Goal: Task Accomplishment & Management: Use online tool/utility

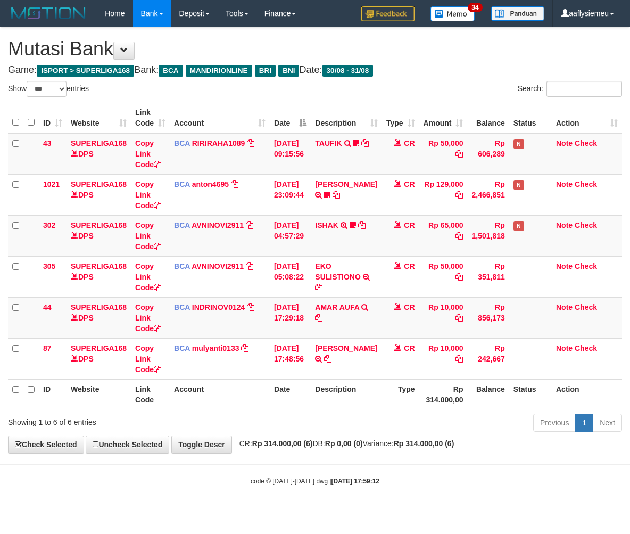
select select "***"
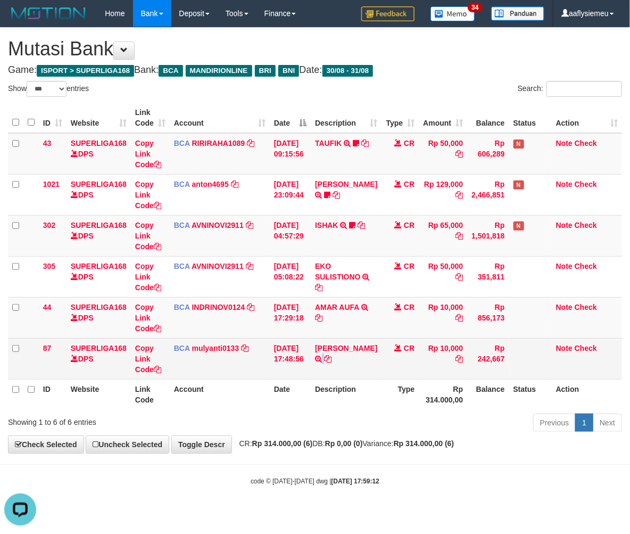
drag, startPoint x: 365, startPoint y: 353, endPoint x: 396, endPoint y: 344, distance: 32.2
click at [366, 352] on td "SILVA SARI S TRSF E-BANKING CR 3108/FTSCY/WS95051 10000.002025083175314031 TRFD…" at bounding box center [346, 358] width 71 height 41
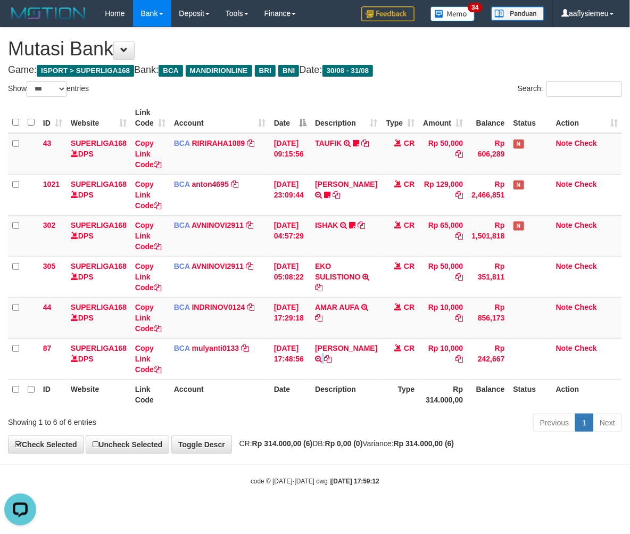
click at [367, 420] on div "Previous 1 Next" at bounding box center [446, 423] width 352 height 23
click at [365, 419] on div "Previous 1 Next" at bounding box center [446, 423] width 352 height 23
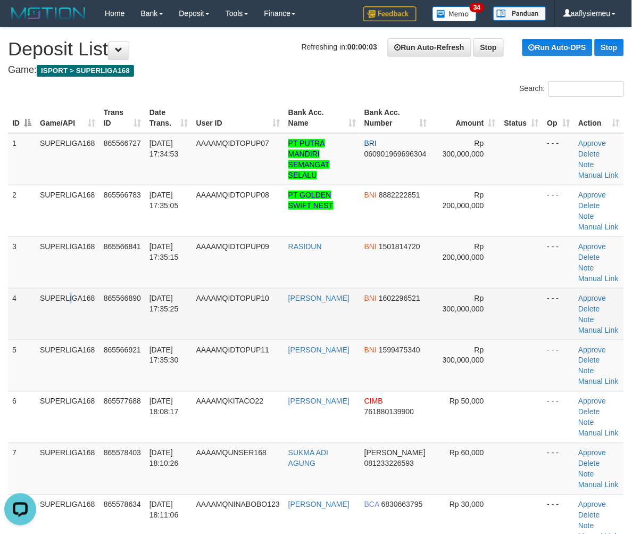
click at [48, 299] on td "SUPERLIGA168" at bounding box center [68, 314] width 64 height 52
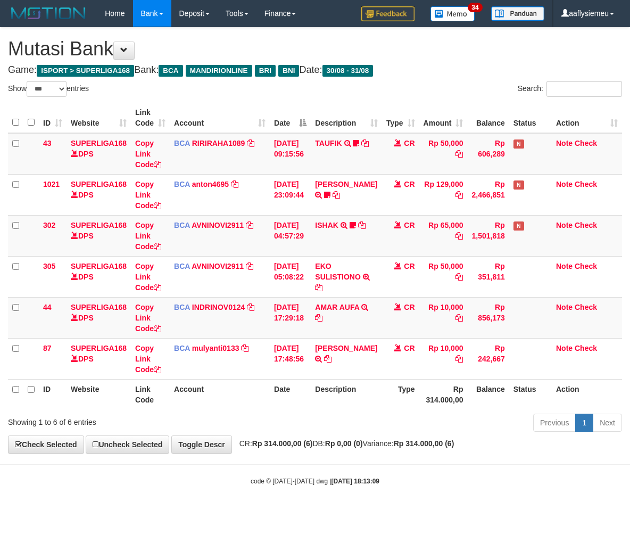
select select "***"
drag, startPoint x: 307, startPoint y: 440, endPoint x: 448, endPoint y: 410, distance: 144.7
click at [307, 440] on strong "Rp 314.000,00 (6)" at bounding box center [282, 443] width 61 height 9
click at [370, 412] on div "Previous 1 Next" at bounding box center [446, 423] width 352 height 23
click at [419, 400] on th "Rp 314.000,00" at bounding box center [443, 394] width 48 height 30
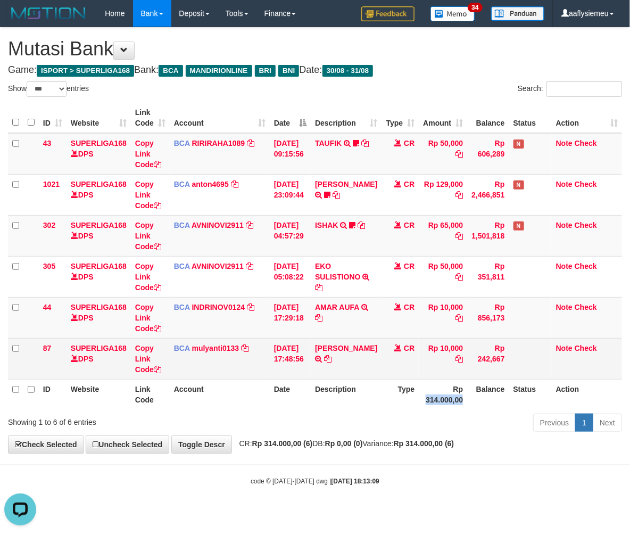
drag, startPoint x: 418, startPoint y: 400, endPoint x: 386, endPoint y: 360, distance: 51.4
click at [419, 399] on th "Rp 314.000,00" at bounding box center [443, 394] width 48 height 30
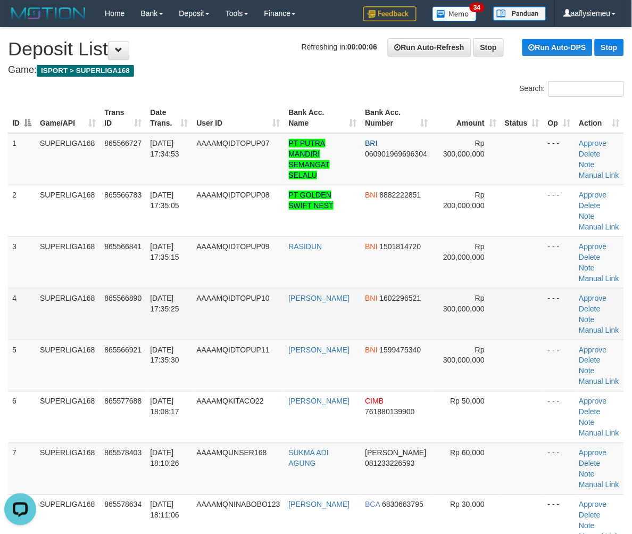
drag, startPoint x: 91, startPoint y: 315, endPoint x: 44, endPoint y: 330, distance: 49.5
click at [78, 319] on td "SUPERLIGA168" at bounding box center [68, 314] width 64 height 52
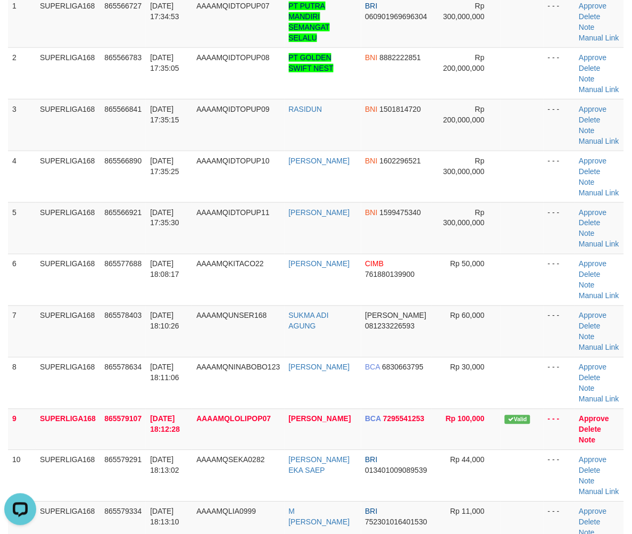
scroll to position [177, 0]
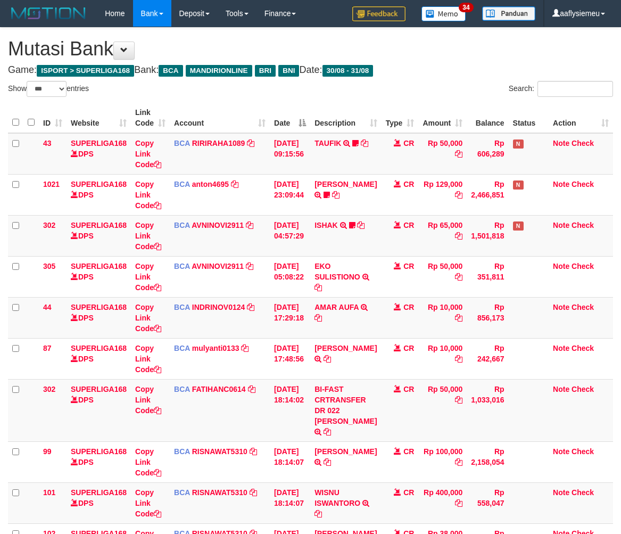
select select "***"
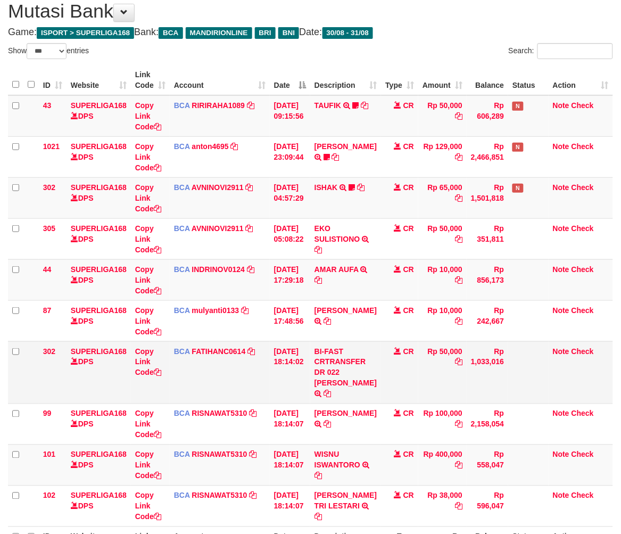
scroll to position [59, 0]
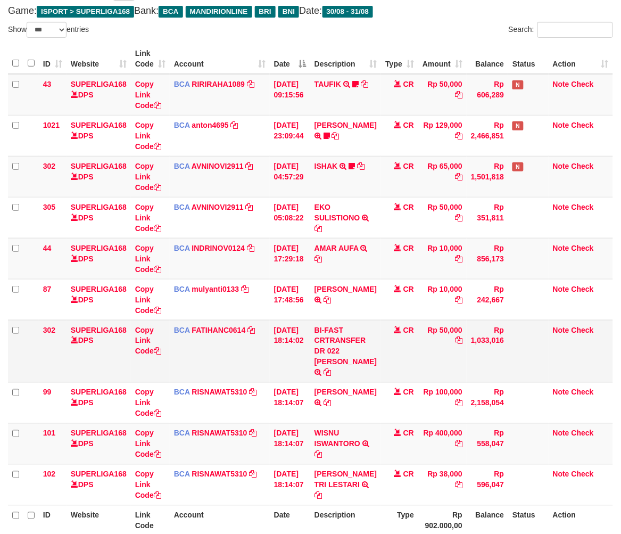
copy td "LANG RAMADHAN"
drag, startPoint x: 328, startPoint y: 360, endPoint x: 479, endPoint y: 348, distance: 151.0
click at [366, 373] on td "BI-FAST CRTRANSFER DR 022 GILANG RAMADHAN" at bounding box center [345, 351] width 71 height 62
click at [142, 348] on link "Copy Link Code" at bounding box center [148, 341] width 26 height 30
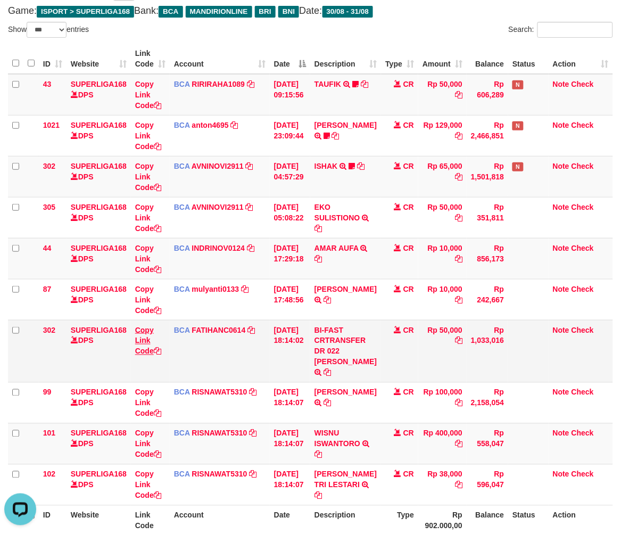
copy td "LANG RAMADHAN"
click at [485, 464] on td "Rp 558,047" at bounding box center [487, 443] width 41 height 41
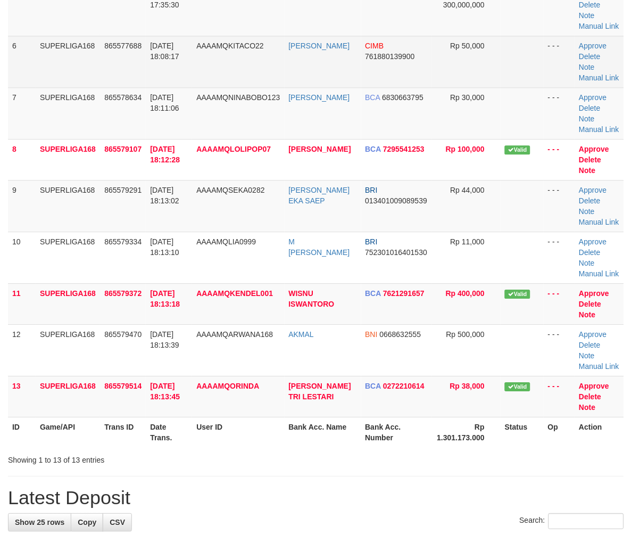
scroll to position [177, 0]
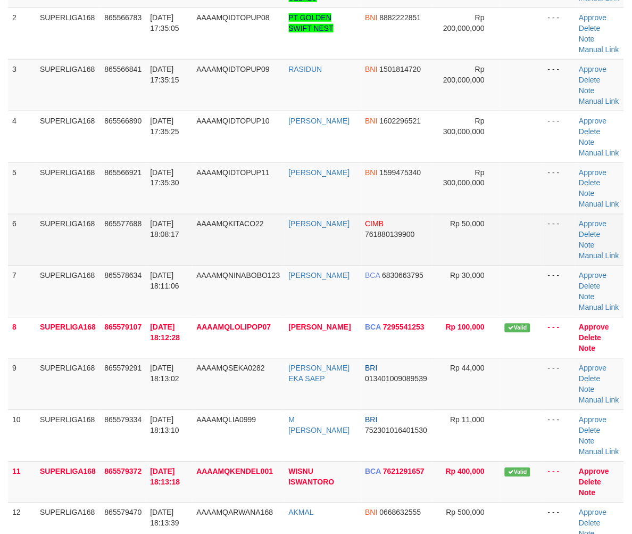
drag, startPoint x: 146, startPoint y: 246, endPoint x: 168, endPoint y: 255, distance: 23.6
click at [146, 247] on td "[DATE] 18:08:17" at bounding box center [169, 240] width 46 height 52
click at [596, 252] on link "Manual Link" at bounding box center [599, 256] width 40 height 9
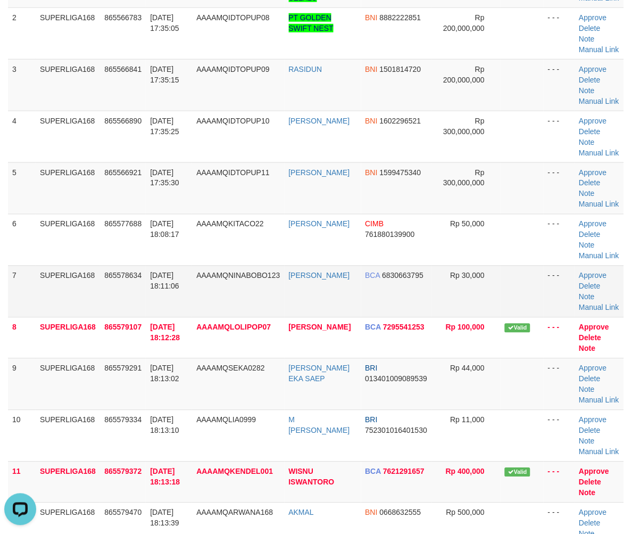
scroll to position [0, 0]
drag, startPoint x: 194, startPoint y: 450, endPoint x: 3, endPoint y: 456, distance: 191.1
click at [185, 450] on td "31/08/2025 18:13:10" at bounding box center [169, 436] width 46 height 52
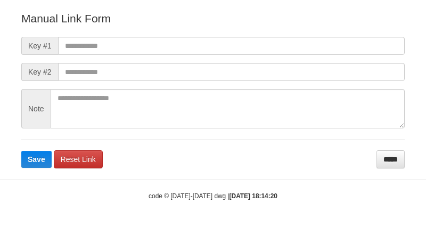
scroll to position [118, 0]
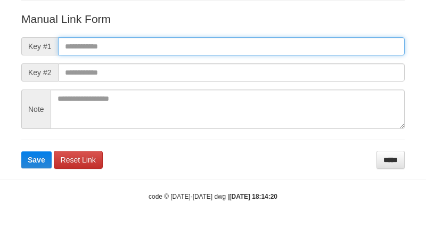
drag, startPoint x: 149, startPoint y: 41, endPoint x: 105, endPoint y: 113, distance: 83.8
click at [149, 41] on input "text" at bounding box center [231, 46] width 346 height 18
paste input "**********"
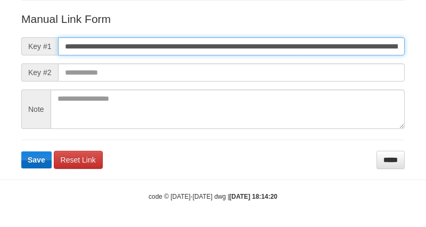
scroll to position [0, 731]
type input "**********"
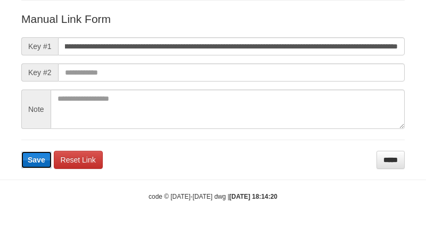
click at [36, 160] on span "Save" at bounding box center [37, 159] width 18 height 9
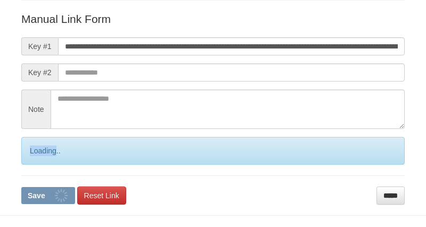
click at [36, 160] on div "Loading.." at bounding box center [212, 151] width 383 height 28
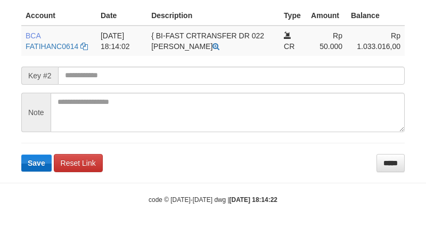
scroll to position [266, 0]
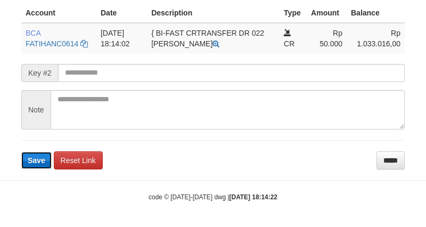
click at [40, 161] on span "Save" at bounding box center [37, 160] width 18 height 9
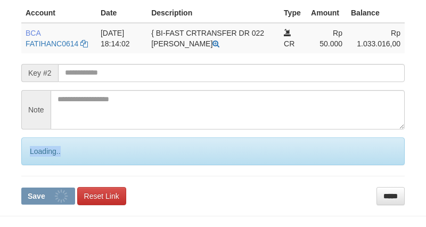
click at [40, 161] on div "Loading.." at bounding box center [212, 151] width 383 height 28
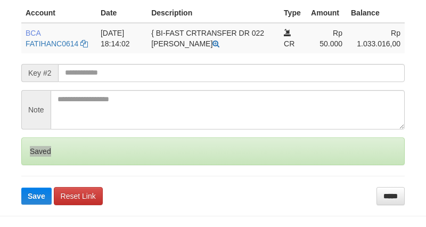
click at [39, 161] on div "Saved" at bounding box center [212, 151] width 383 height 28
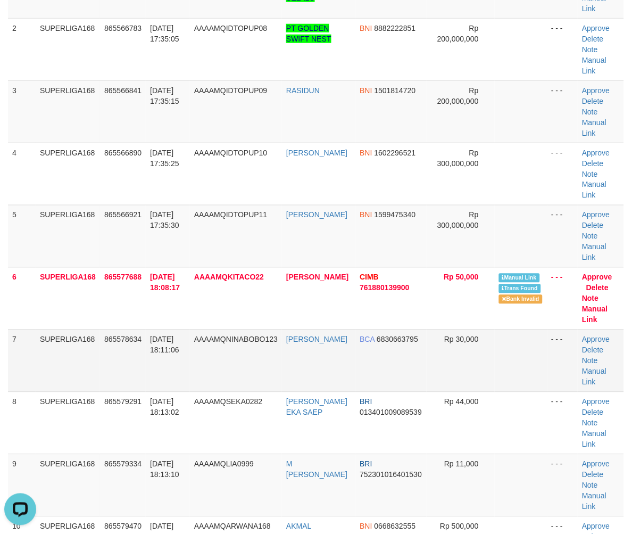
click at [154, 329] on td "31/08/2025 18:11:06" at bounding box center [168, 360] width 44 height 62
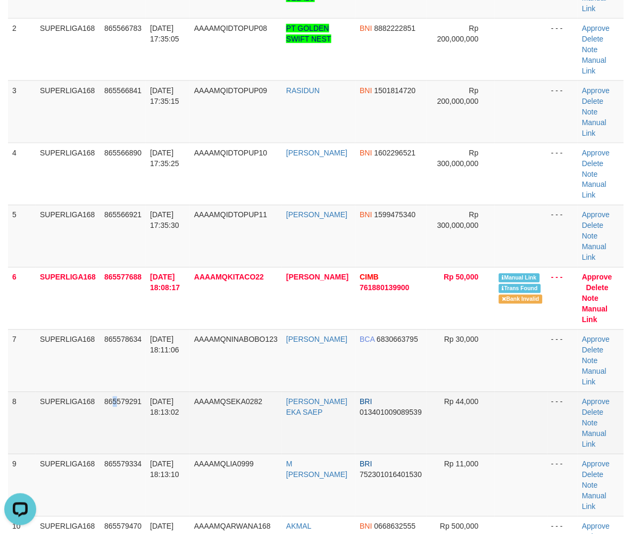
drag, startPoint x: 115, startPoint y: 369, endPoint x: 5, endPoint y: 396, distance: 113.5
click at [112, 392] on td "865579291" at bounding box center [123, 423] width 46 height 62
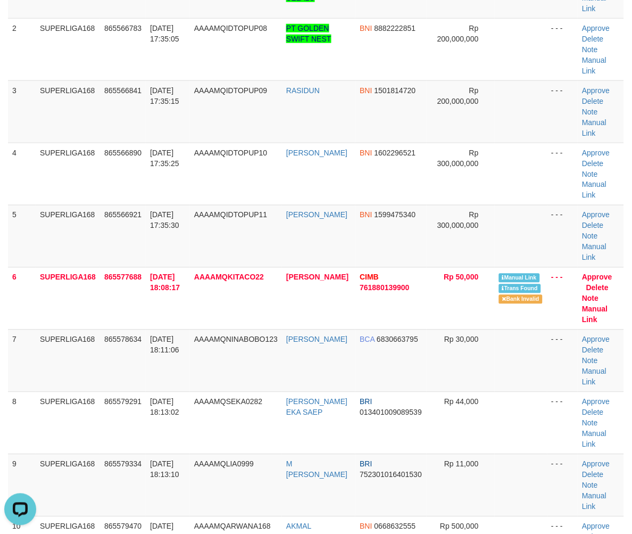
drag, startPoint x: 15, startPoint y: 370, endPoint x: 1, endPoint y: 376, distance: 15.7
click at [9, 392] on td "8" at bounding box center [22, 423] width 28 height 62
click at [22, 392] on td "8" at bounding box center [22, 423] width 28 height 62
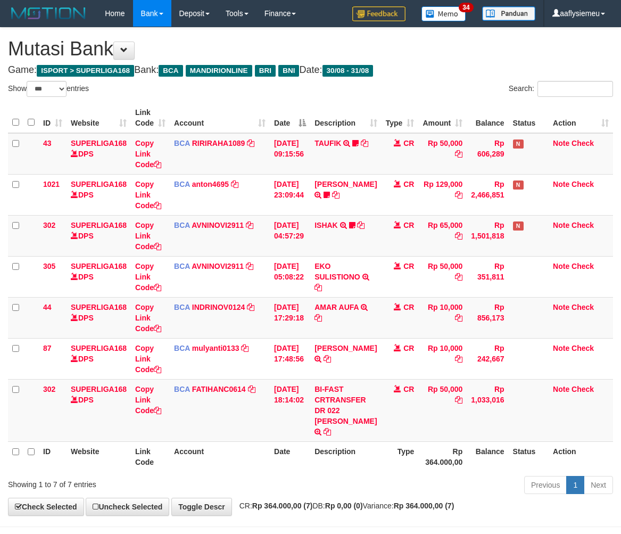
select select "***"
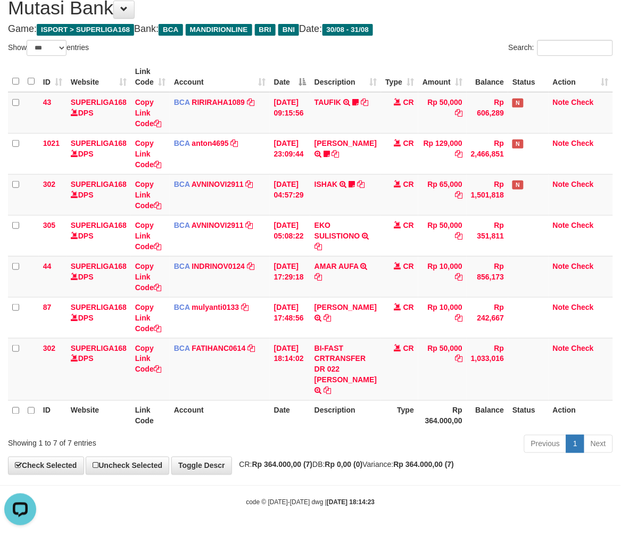
click at [588, 403] on th "Action" at bounding box center [580, 415] width 64 height 30
click at [396, 450] on div "Previous 1 Next" at bounding box center [439, 445] width 346 height 23
click at [375, 447] on div "Previous 1 Next" at bounding box center [439, 445] width 346 height 23
drag, startPoint x: 434, startPoint y: 434, endPoint x: 628, endPoint y: 407, distance: 195.4
click at [436, 434] on div "Previous 1 Next" at bounding box center [439, 445] width 346 height 23
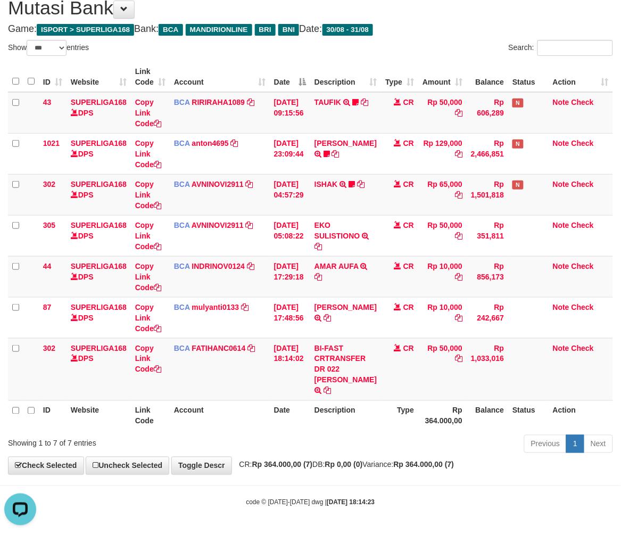
click at [491, 404] on th "Balance" at bounding box center [487, 415] width 41 height 30
click at [472, 399] on table "ID Website Link Code Account Date Description Type Amount Balance Status Action…" at bounding box center [310, 246] width 605 height 369
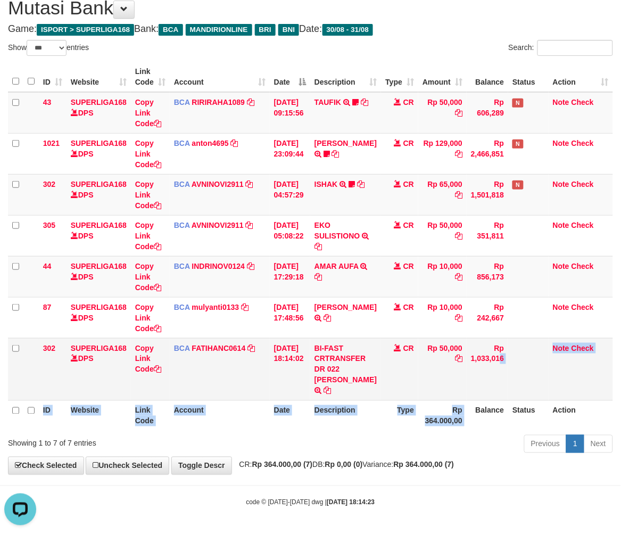
click at [476, 398] on table "ID Website Link Code Account Date Description Type Amount Balance Status Action…" at bounding box center [310, 246] width 605 height 369
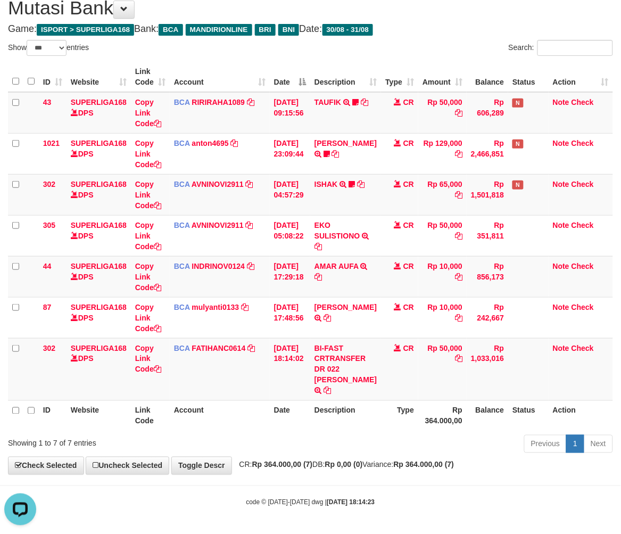
click at [336, 415] on th "Description" at bounding box center [345, 415] width 71 height 30
click at [335, 415] on th "Description" at bounding box center [345, 415] width 71 height 30
click at [336, 415] on th "Description" at bounding box center [345, 415] width 71 height 30
drag, startPoint x: 339, startPoint y: 413, endPoint x: 626, endPoint y: 364, distance: 290.9
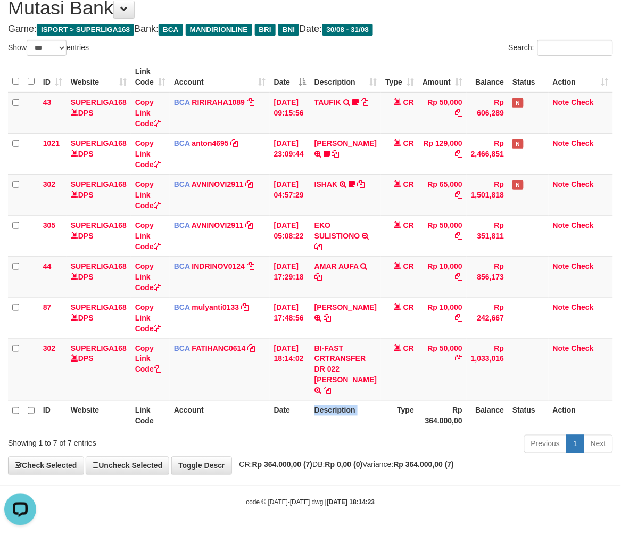
click at [342, 413] on th "Description" at bounding box center [345, 415] width 71 height 30
click at [370, 429] on div "ID Website Link Code Account Date Description Type Amount Balance Status Action…" at bounding box center [310, 246] width 621 height 375
click at [370, 429] on th "Description" at bounding box center [345, 415] width 71 height 30
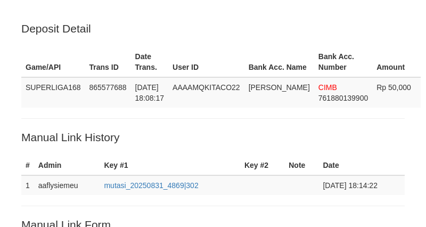
scroll to position [266, 0]
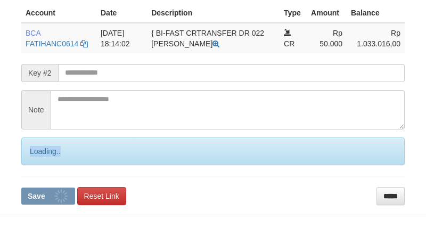
click at [39, 161] on div "Loading.." at bounding box center [212, 151] width 383 height 28
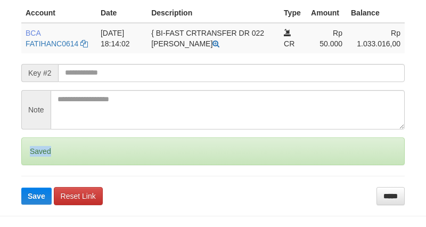
click at [39, 161] on div "Saved" at bounding box center [212, 151] width 383 height 28
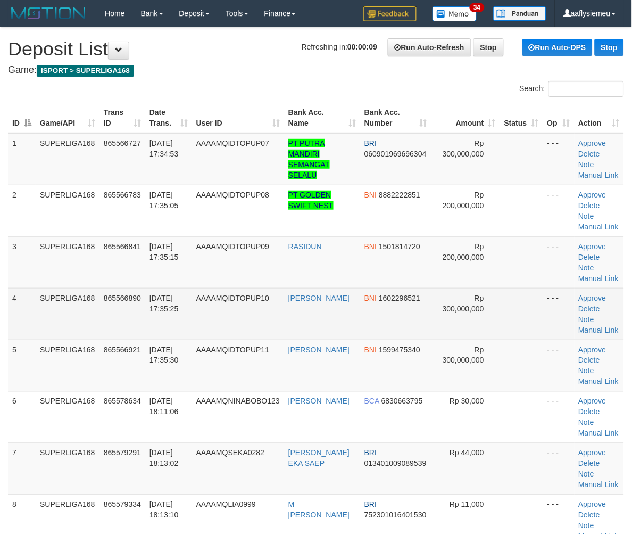
click at [160, 323] on td "[DATE] 17:35:25" at bounding box center [168, 314] width 47 height 52
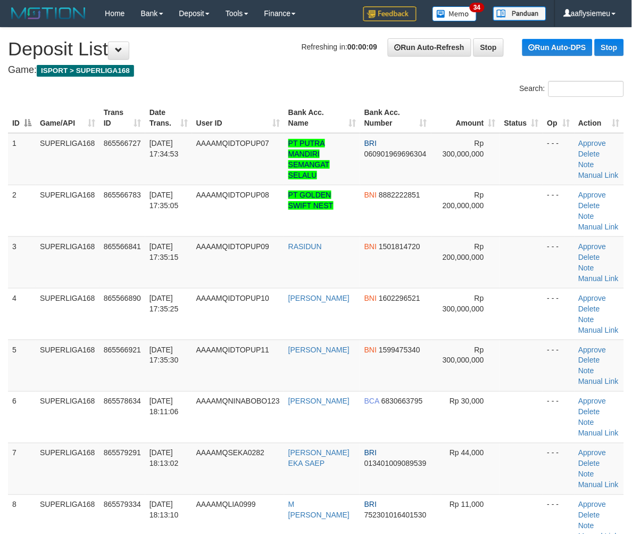
click at [6, 346] on div "ID Game/API Trans ID Date Trans. User ID Bank Acc. Name Bank Acc. Number Amount…" at bounding box center [316, 364] width 632 height 531
drag, startPoint x: 18, startPoint y: 337, endPoint x: 1, endPoint y: 344, distance: 18.6
click at [12, 339] on td "5" at bounding box center [22, 365] width 28 height 52
click at [19, 367] on td "5" at bounding box center [22, 365] width 28 height 52
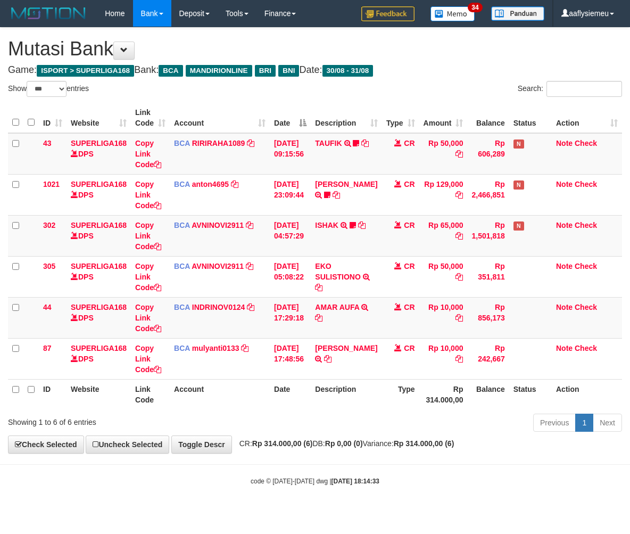
select select "***"
click at [449, 422] on div "Previous 1 Next" at bounding box center [446, 423] width 352 height 23
select select "***"
click at [361, 396] on th "Description" at bounding box center [346, 394] width 71 height 30
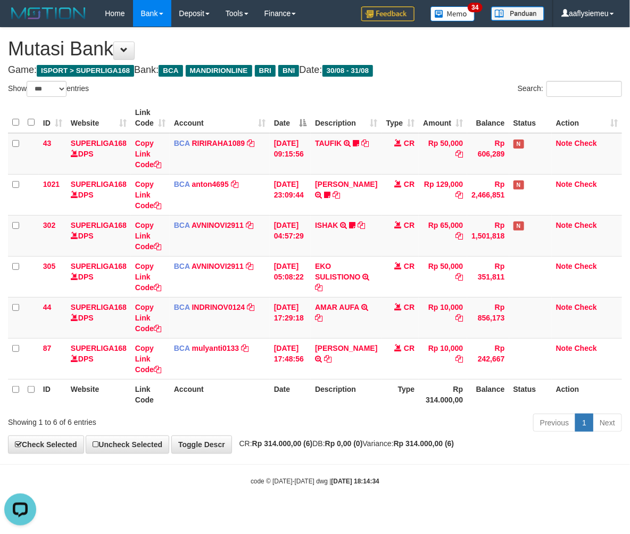
click at [194, 388] on th "Account" at bounding box center [220, 394] width 100 height 30
click at [201, 328] on td "BCA INDRINOV0124 DPS INDRI NOVIANTI mutasi_20250831_4661 | 44 mutasi_20250831_4…" at bounding box center [220, 317] width 100 height 41
click at [214, 387] on th "Account" at bounding box center [220, 394] width 100 height 30
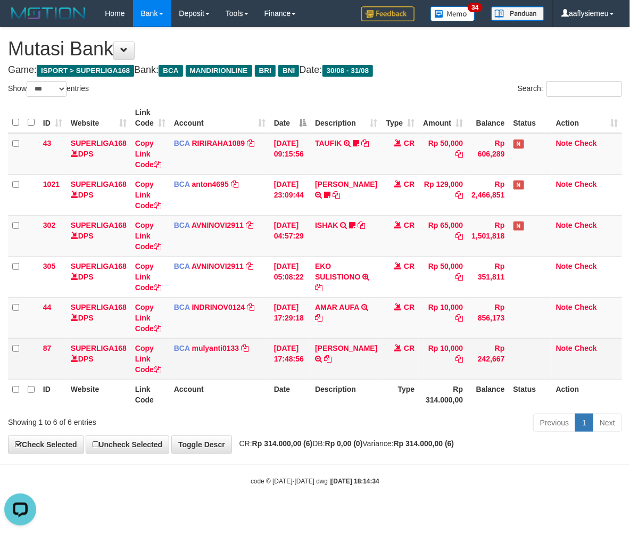
drag, startPoint x: 301, startPoint y: 375, endPoint x: 298, endPoint y: 369, distance: 6.4
click at [301, 375] on td "31/08/2025 17:48:56" at bounding box center [290, 358] width 41 height 41
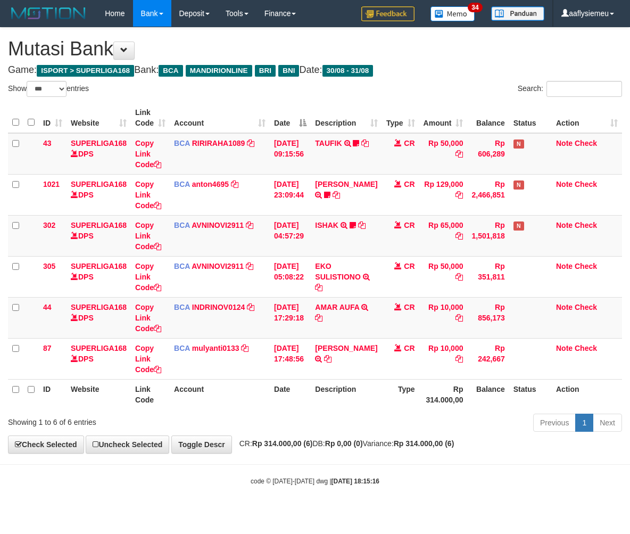
select select "***"
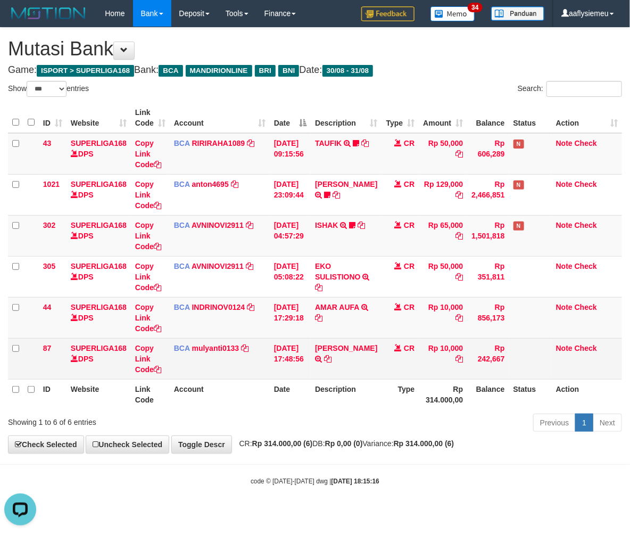
click at [182, 377] on td "BCA mulyanti0133 DPS MULYANTI mutasi_20250831_4495 | 87 mutasi_20250831_4495 | …" at bounding box center [220, 358] width 100 height 41
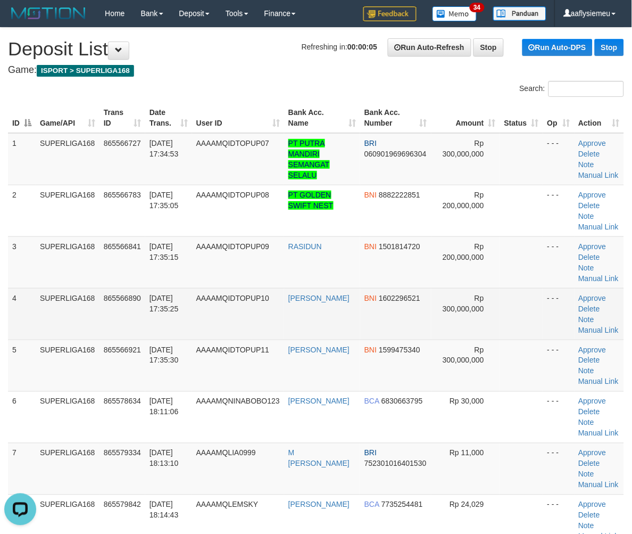
click at [75, 310] on td "SUPERLIGA168" at bounding box center [68, 314] width 64 height 52
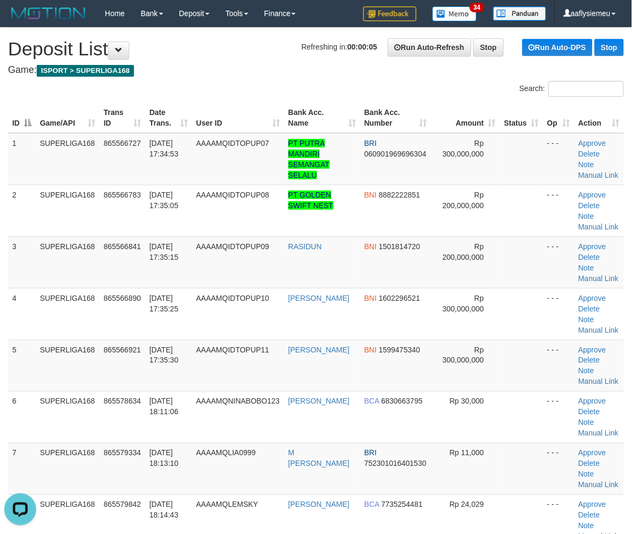
drag, startPoint x: 75, startPoint y: 310, endPoint x: 0, endPoint y: 354, distance: 87.3
click at [65, 321] on td "SUPERLIGA168" at bounding box center [68, 314] width 64 height 52
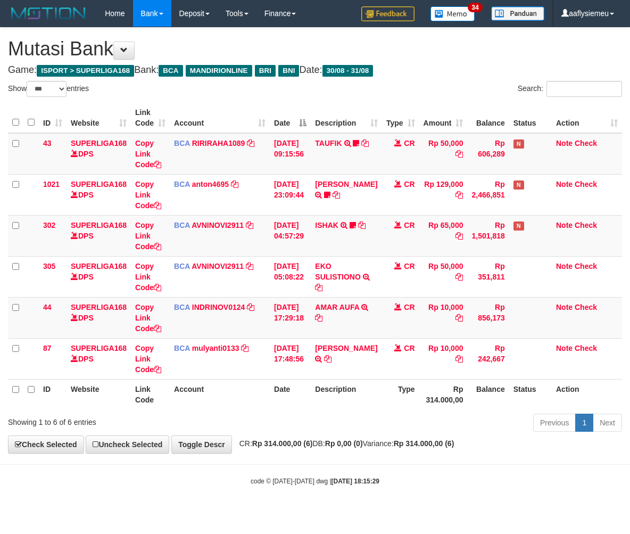
select select "***"
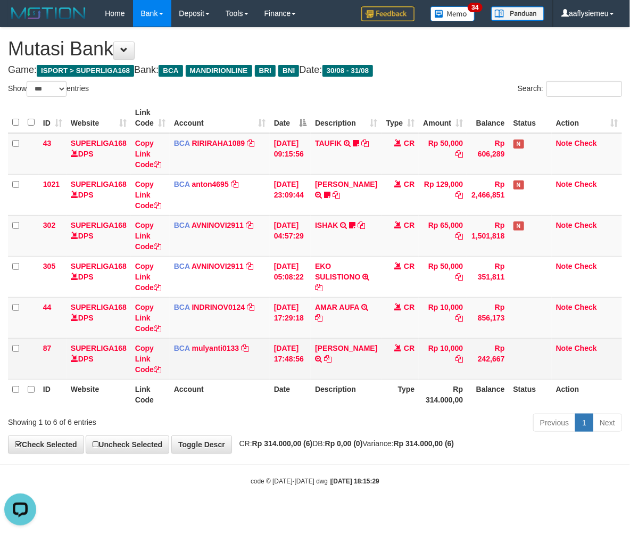
drag, startPoint x: 342, startPoint y: 376, endPoint x: 628, endPoint y: 347, distance: 287.1
click at [343, 376] on td "SILVA SARI S TRSF E-BANKING CR 3108/FTSCY/WS95051 10000.002025083175314031 TRFD…" at bounding box center [346, 358] width 71 height 41
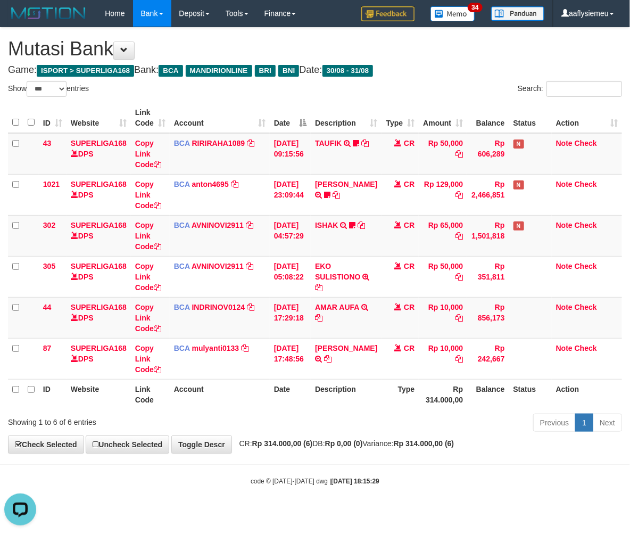
drag, startPoint x: 343, startPoint y: 403, endPoint x: 294, endPoint y: 399, distance: 48.5
click at [342, 403] on th "Description" at bounding box center [346, 394] width 71 height 30
click at [382, 320] on td "CR" at bounding box center [400, 317] width 37 height 41
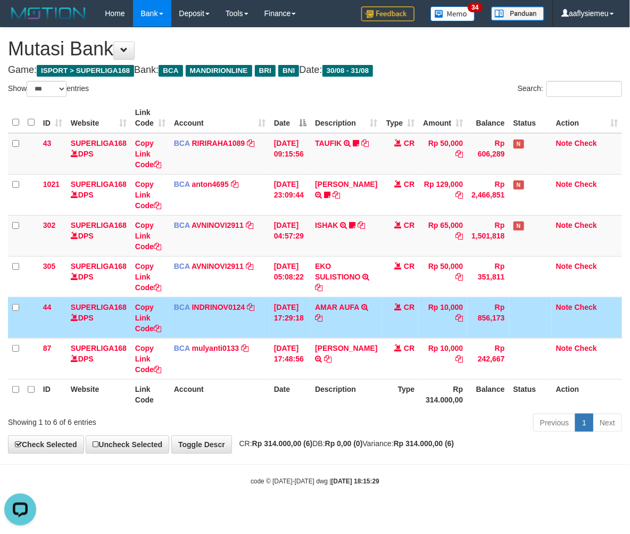
click at [360, 399] on th "Description" at bounding box center [346, 394] width 71 height 30
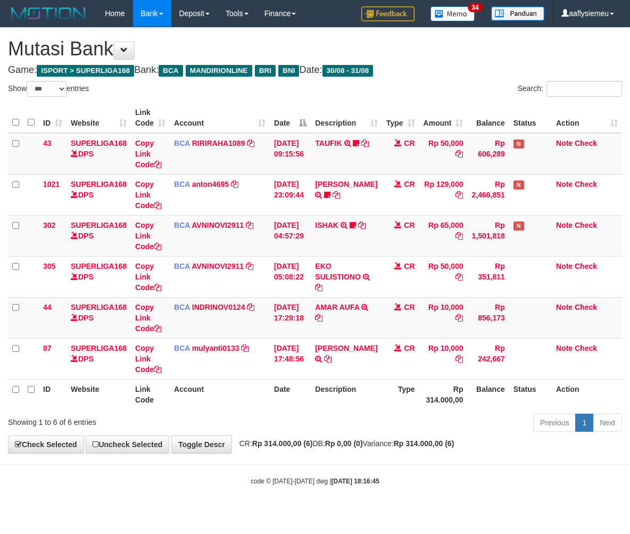
select select "***"
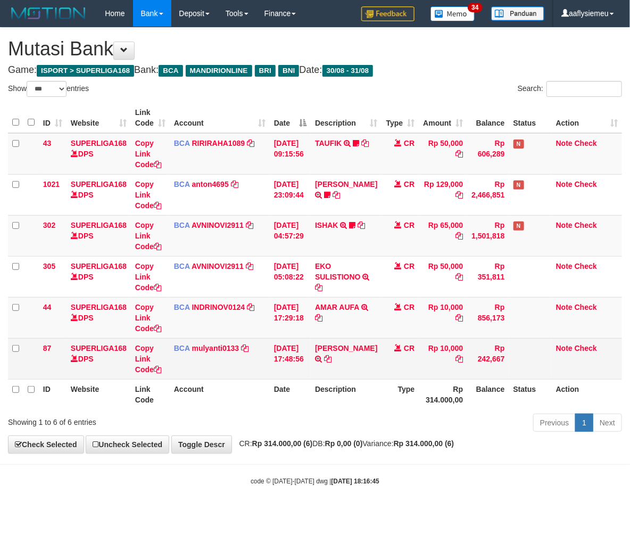
click at [356, 364] on td "SILVA SARI S TRSF E-BANKING CR 3108/FTSCY/WS95051 10000.002025083175314031 TRFD…" at bounding box center [346, 358] width 71 height 41
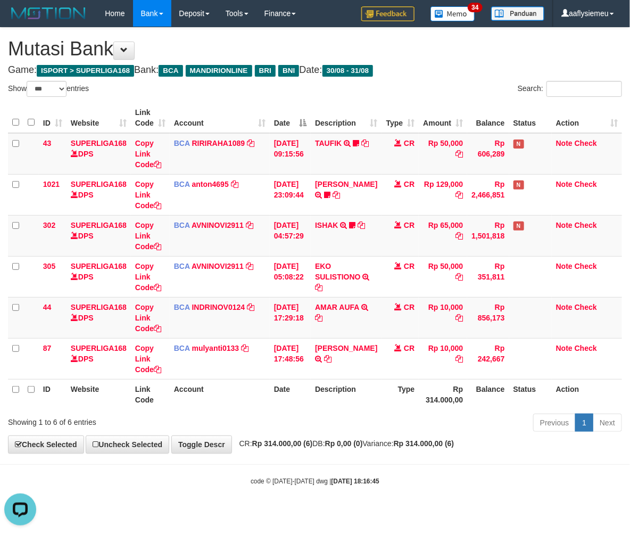
click at [161, 384] on th "Link Code" at bounding box center [150, 394] width 39 height 30
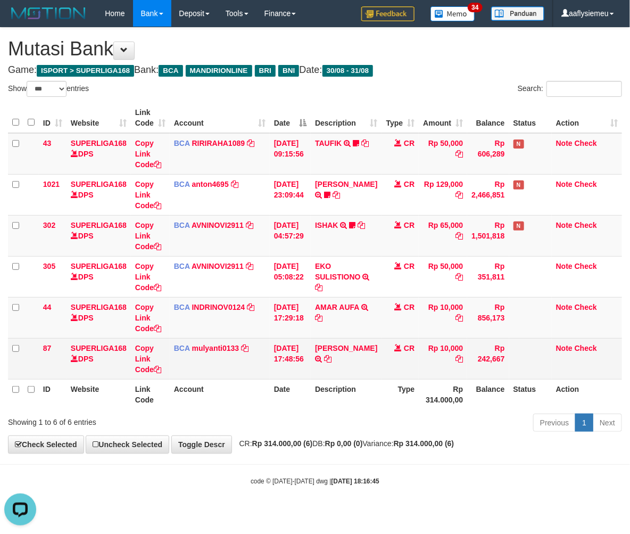
click at [178, 373] on td "BCA mulyanti0133 DPS MULYANTI mutasi_20250831_4495 | 87 mutasi_20250831_4495 | …" at bounding box center [220, 358] width 100 height 41
click at [176, 373] on td "BCA mulyanti0133 DPS MULYANTI mutasi_20250831_4495 | 87 mutasi_20250831_4495 | …" at bounding box center [220, 358] width 100 height 41
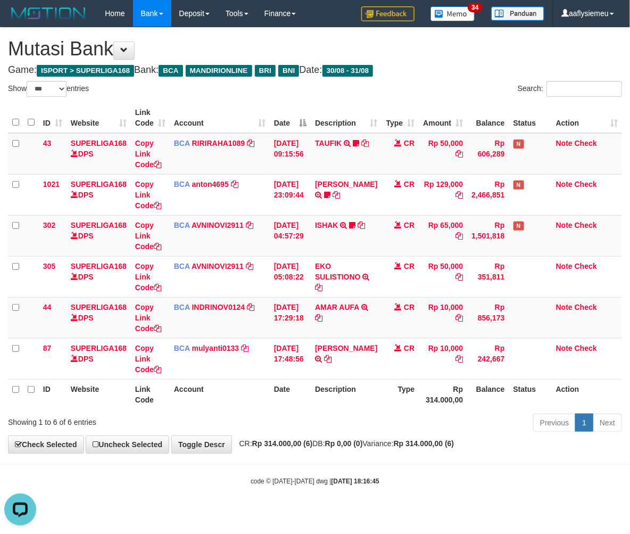
click at [192, 395] on th "Account" at bounding box center [220, 394] width 100 height 30
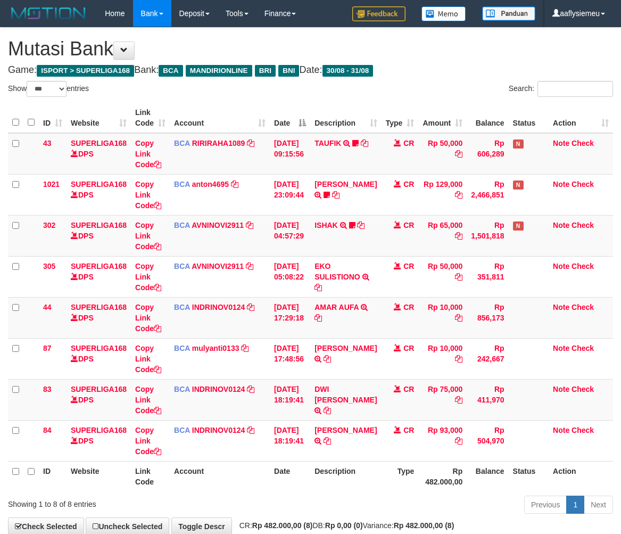
select select "***"
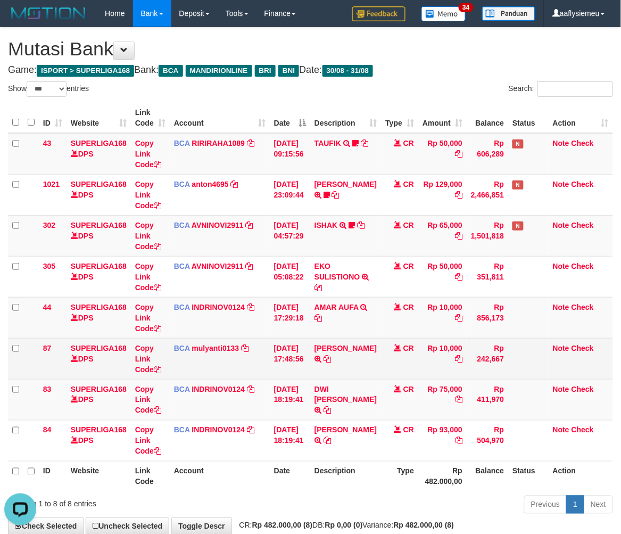
drag, startPoint x: 305, startPoint y: 375, endPoint x: 626, endPoint y: 319, distance: 326.1
click at [305, 375] on td "31/08/2025 17:48:56" at bounding box center [290, 358] width 40 height 41
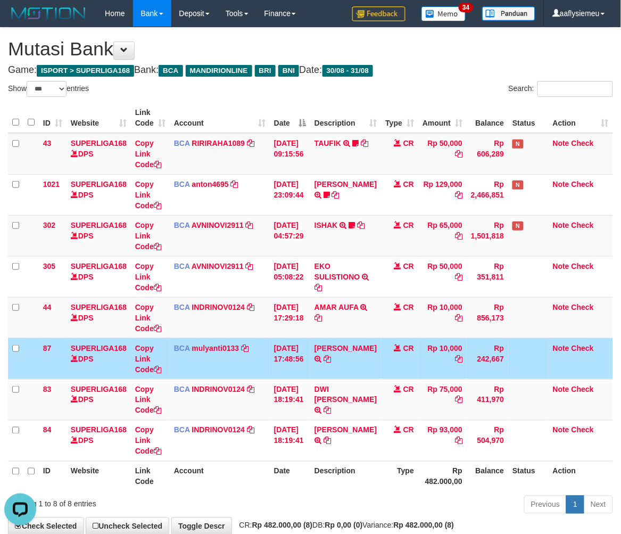
click at [448, 367] on td "Rp 10,000" at bounding box center [442, 358] width 48 height 41
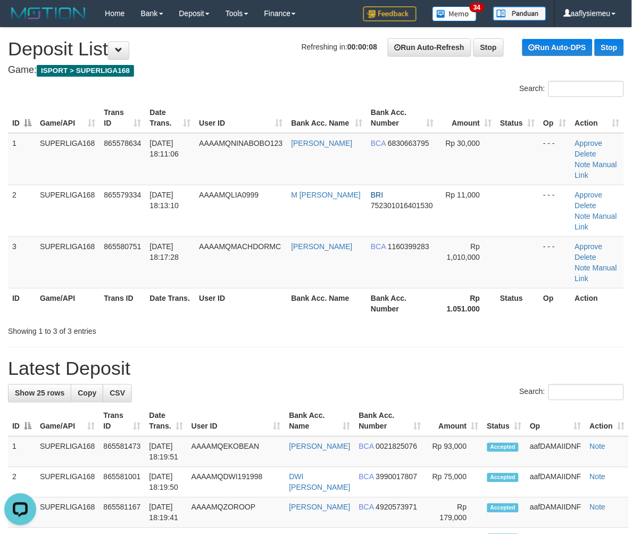
click at [163, 288] on th "Date Trans." at bounding box center [170, 303] width 49 height 30
click at [99, 245] on tr "3 SUPERLIGA168 865580751 [DATE] 18:17:28 AAAAMQMACHDORMC M MACHDOR BCA 11603992…" at bounding box center [316, 262] width 616 height 52
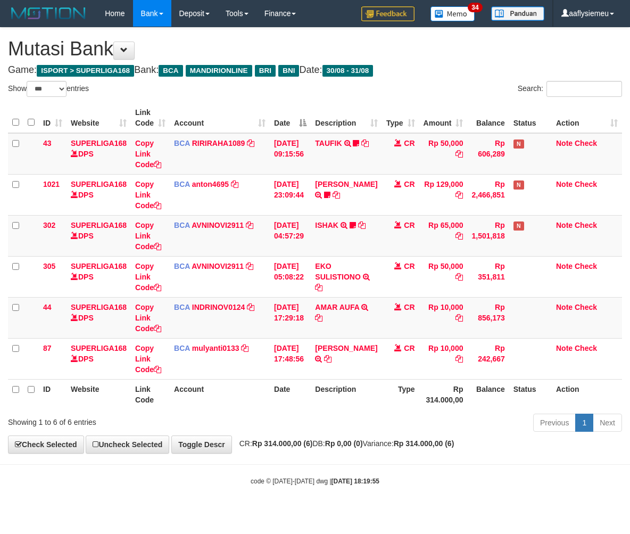
select select "***"
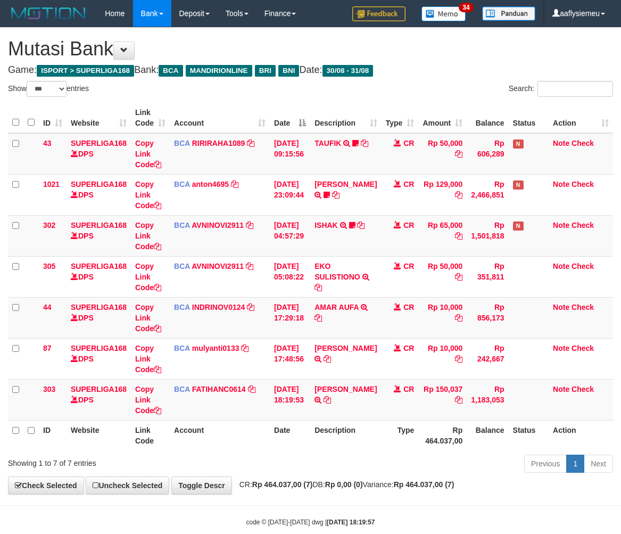
select select "***"
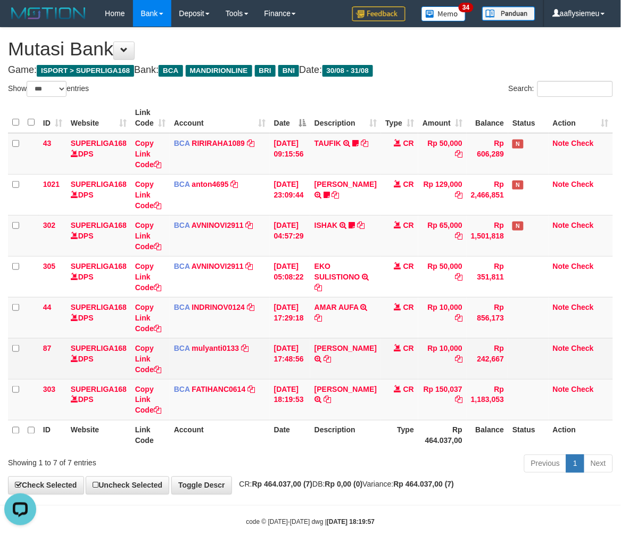
click at [424, 354] on td "Rp 10,000" at bounding box center [442, 358] width 48 height 41
click at [411, 342] on td "CR" at bounding box center [399, 358] width 37 height 41
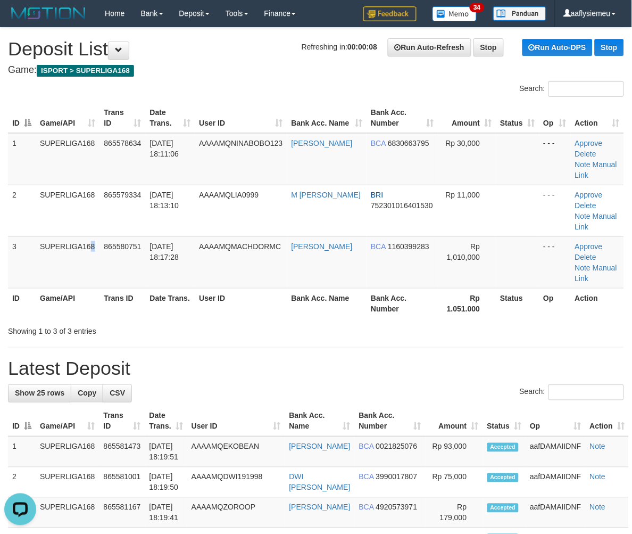
drag, startPoint x: 68, startPoint y: 254, endPoint x: 1, endPoint y: 274, distance: 69.3
click at [67, 255] on table "ID Game/API Trans ID Date Trans. User ID Bank Acc. Name Bank Acc. Number Amount…" at bounding box center [316, 210] width 616 height 215
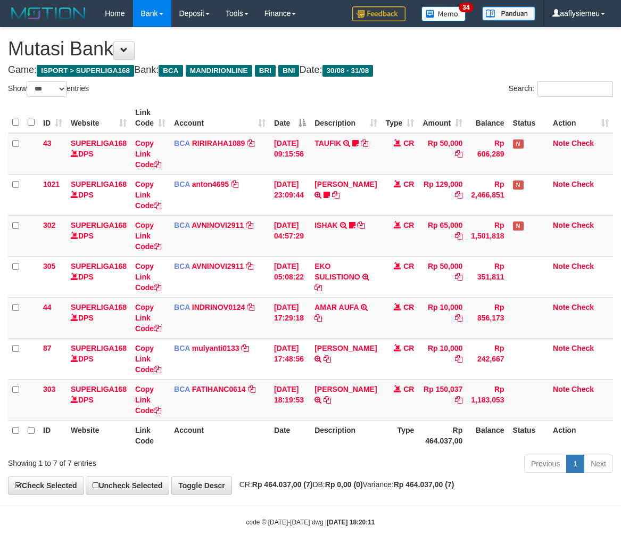
select select "***"
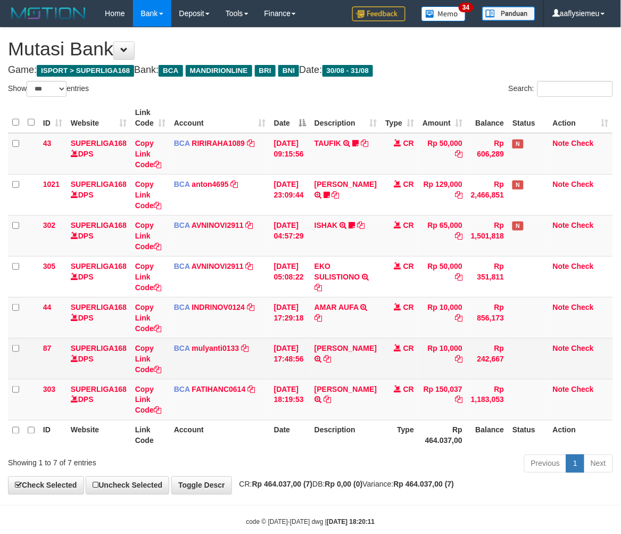
click at [210, 371] on td "BCA mulyanti0133 DPS MULYANTI mutasi_20250831_4495 | 87 mutasi_20250831_4495 | …" at bounding box center [220, 358] width 100 height 41
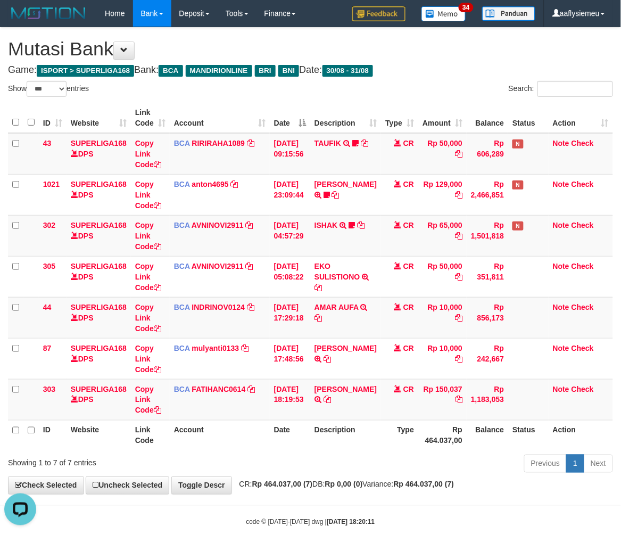
drag, startPoint x: 288, startPoint y: 464, endPoint x: 289, endPoint y: 459, distance: 5.6
click at [288, 464] on div "Previous 1 Next" at bounding box center [439, 464] width 346 height 23
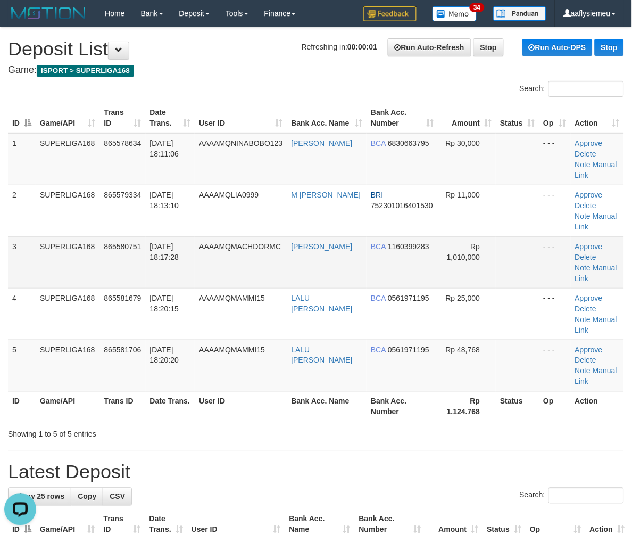
click at [166, 251] on td "[DATE] 18:17:28" at bounding box center [170, 262] width 49 height 52
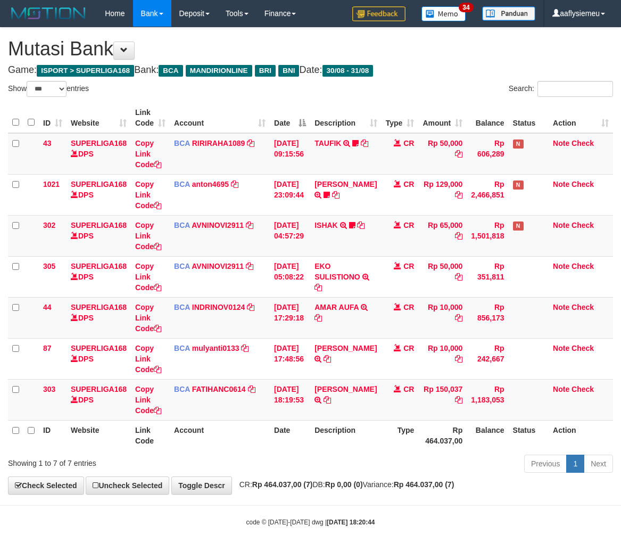
select select "***"
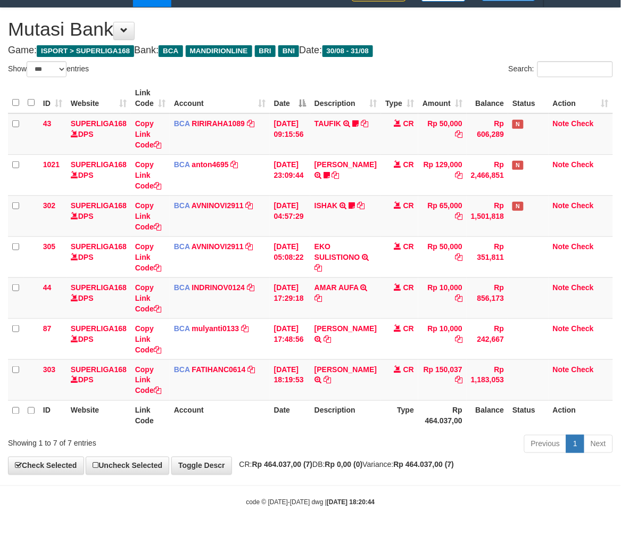
click at [270, 422] on th "Date" at bounding box center [290, 415] width 40 height 30
click at [306, 410] on th "Date" at bounding box center [290, 415] width 40 height 30
click at [317, 370] on td "NANANG SUPRIYANTO TRSF E-BANKING CR 08/31 ZFA31 NANANG SUPRIYANTO" at bounding box center [345, 379] width 71 height 41
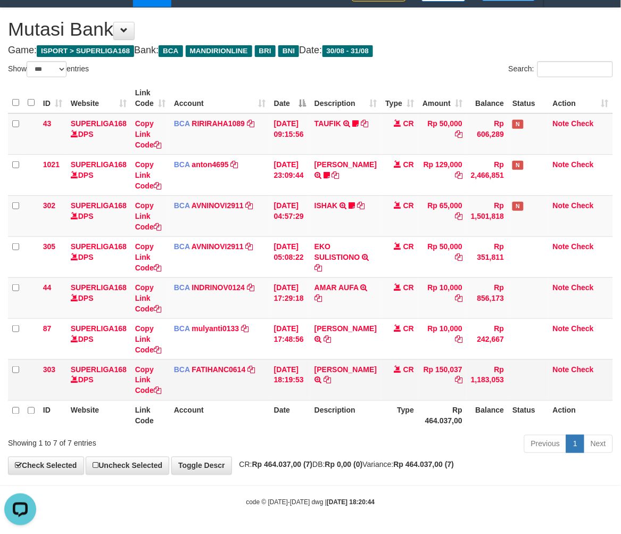
click at [317, 370] on td "NANANG SUPRIYANTO TRSF E-BANKING CR 08/31 ZFA31 NANANG SUPRIYANTO" at bounding box center [345, 379] width 71 height 41
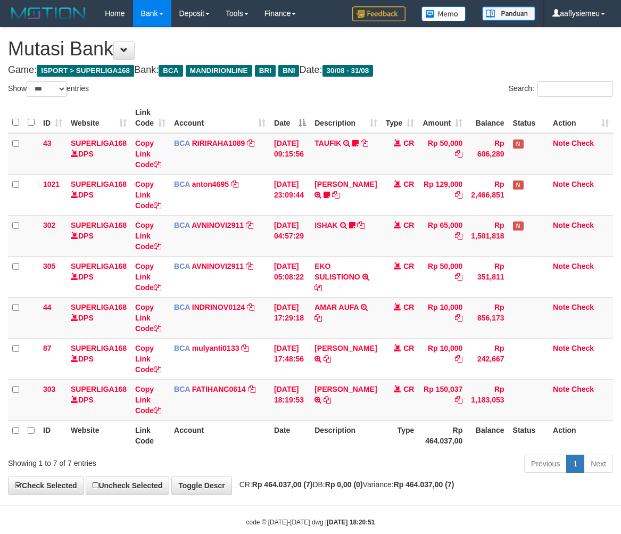
select select "***"
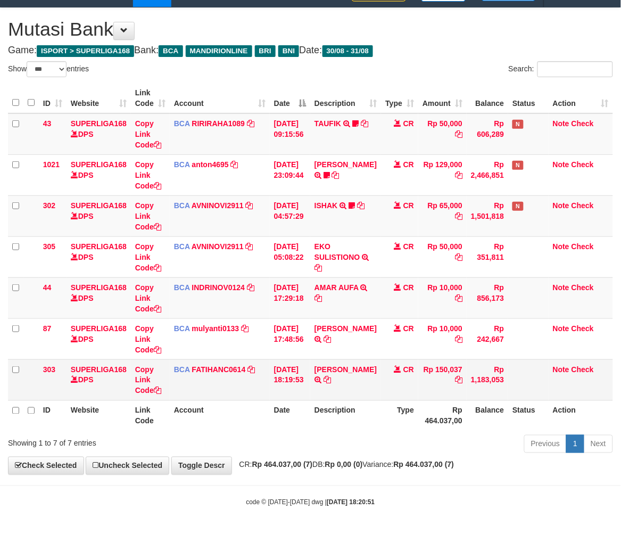
click at [338, 389] on td "NANANG SUPRIYANTO TRSF E-BANKING CR 08/31 ZFA31 NANANG SUPRIYANTO" at bounding box center [345, 379] width 71 height 41
drag, startPoint x: 240, startPoint y: 419, endPoint x: 284, endPoint y: 405, distance: 45.8
click at [240, 419] on th "Account" at bounding box center [220, 415] width 100 height 30
click at [543, 307] on td at bounding box center [528, 297] width 40 height 41
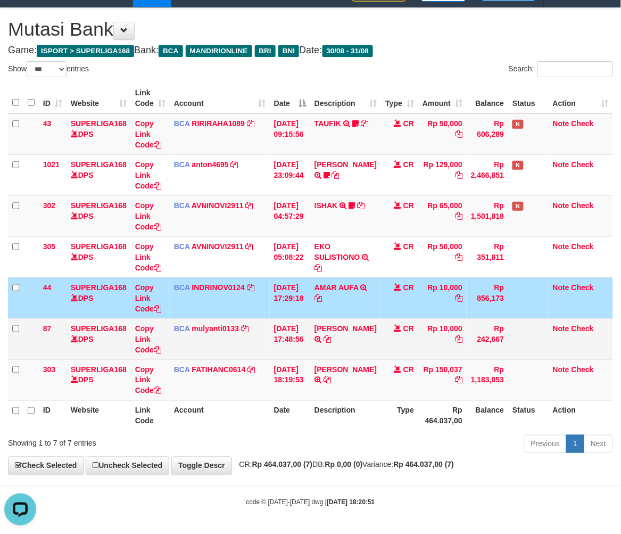
click at [471, 333] on td "Rp 242,667" at bounding box center [487, 338] width 41 height 41
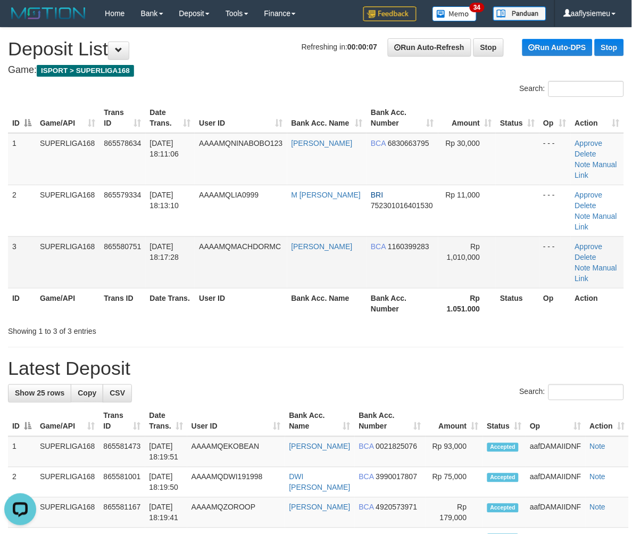
click at [180, 243] on td "[DATE] 18:17:28" at bounding box center [170, 262] width 49 height 52
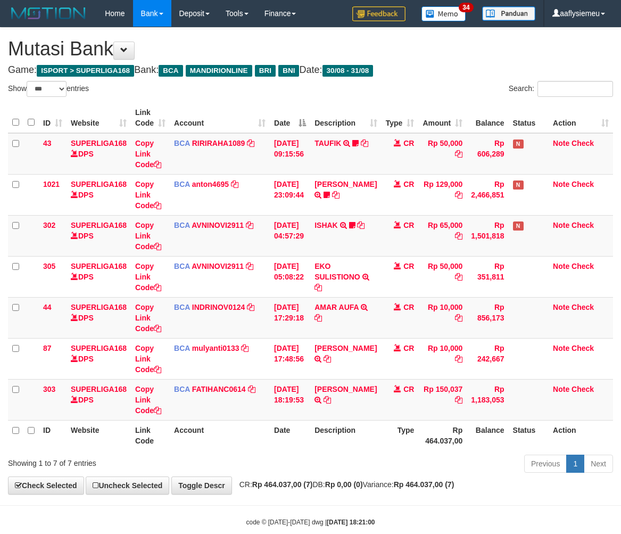
select select "***"
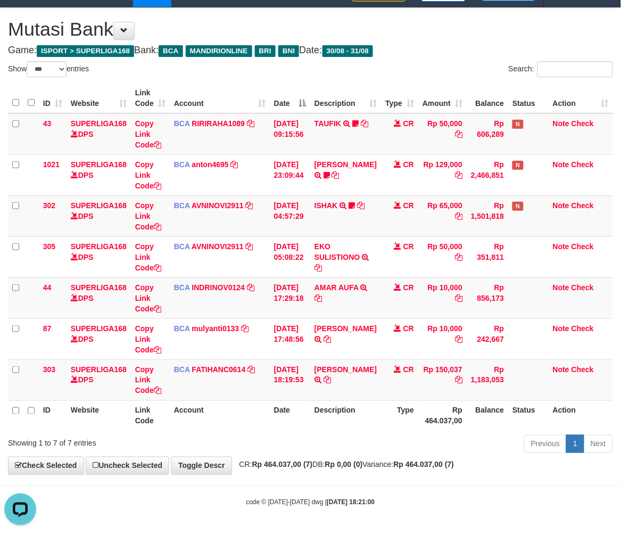
click at [296, 406] on th "Date" at bounding box center [290, 415] width 40 height 30
click at [271, 407] on th "Date" at bounding box center [290, 415] width 40 height 30
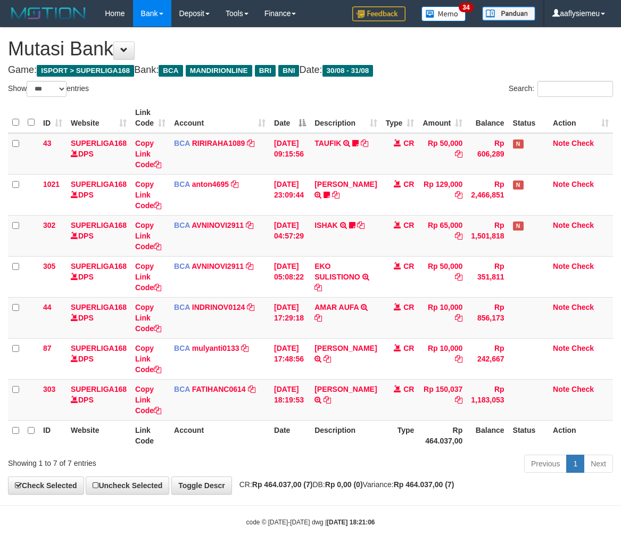
select select "***"
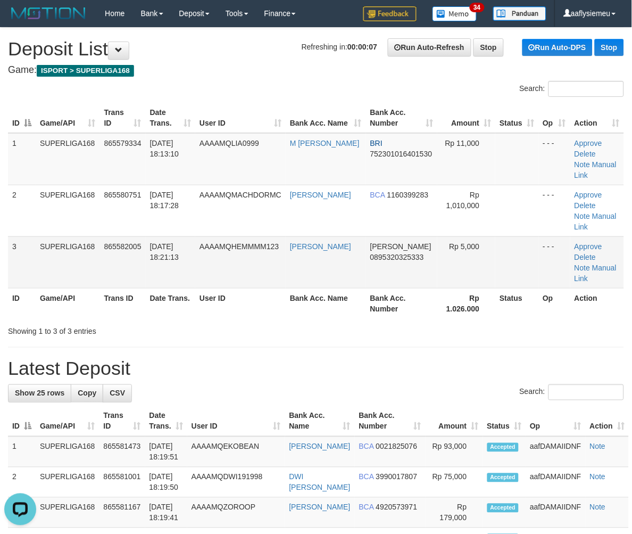
click at [232, 250] on td "AAAAMQHEMMMM123" at bounding box center [240, 262] width 90 height 52
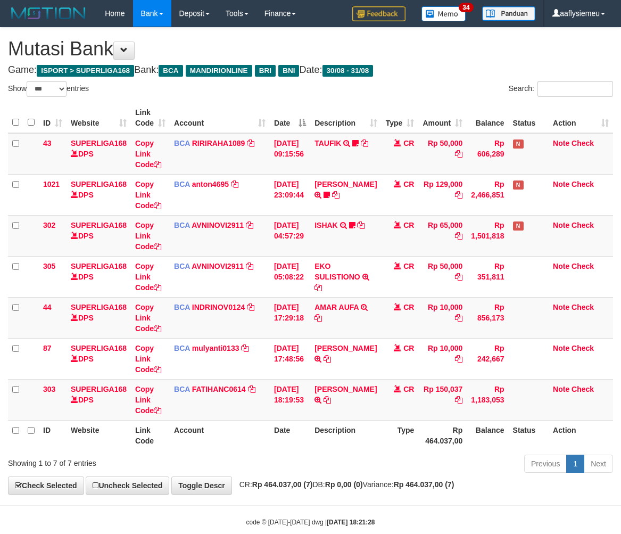
select select "***"
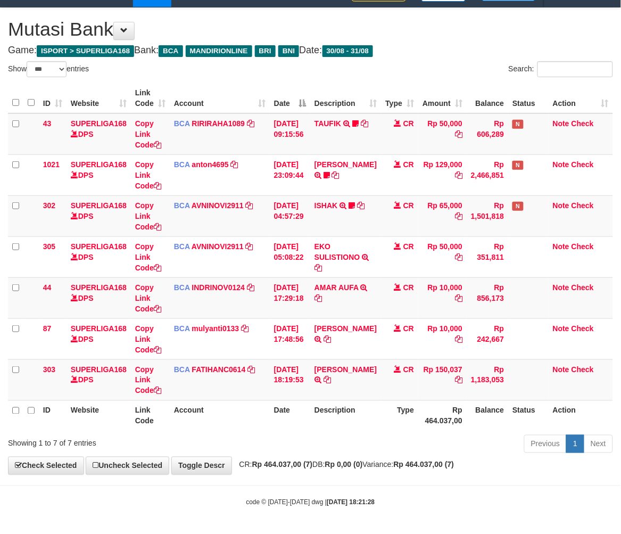
click at [339, 411] on th "Description" at bounding box center [345, 415] width 71 height 30
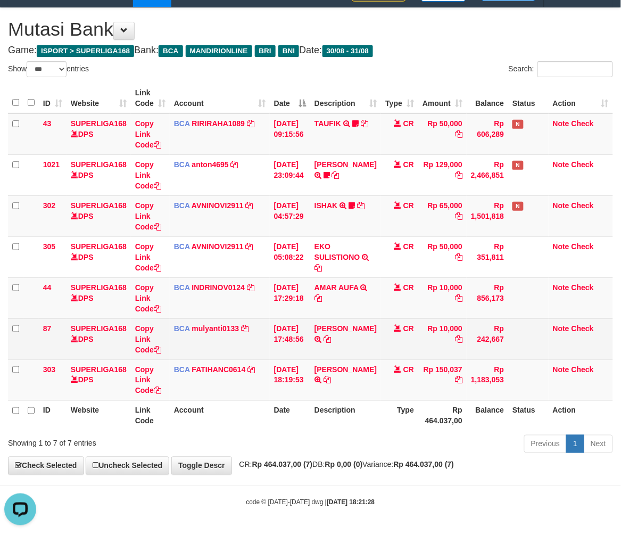
drag, startPoint x: 286, startPoint y: 331, endPoint x: 293, endPoint y: 327, distance: 7.4
click at [288, 331] on td "31/08/2025 17:48:56" at bounding box center [290, 338] width 40 height 41
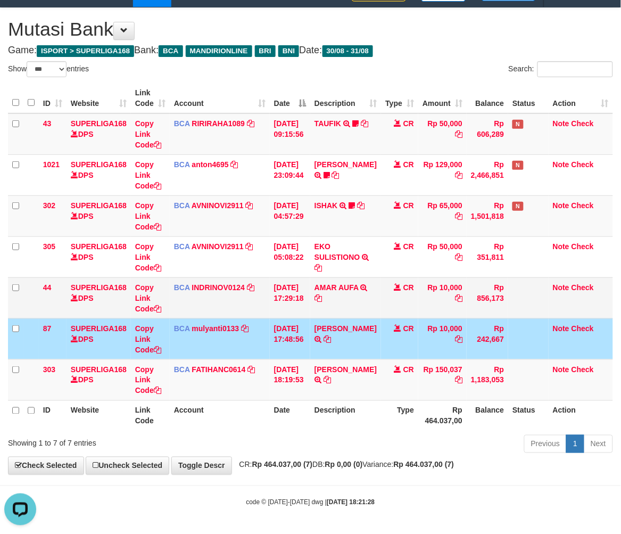
drag, startPoint x: 424, startPoint y: 359, endPoint x: 563, endPoint y: 301, distance: 150.7
click at [424, 359] on td "Rp 150,037" at bounding box center [442, 379] width 48 height 41
click at [382, 366] on td "CR" at bounding box center [399, 379] width 37 height 41
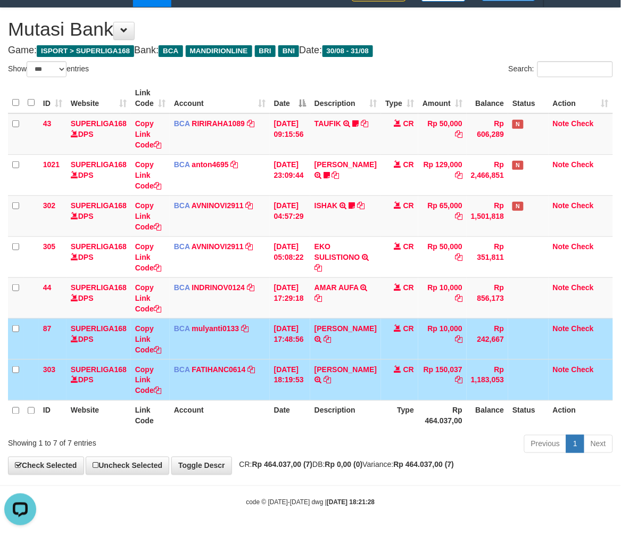
drag, startPoint x: 376, startPoint y: 360, endPoint x: 372, endPoint y: 365, distance: 5.8
click at [373, 364] on td "NANANG SUPRIYANTO TRSF E-BANKING CR 08/31 ZFA31 NANANG SUPRIYANTO" at bounding box center [345, 379] width 71 height 41
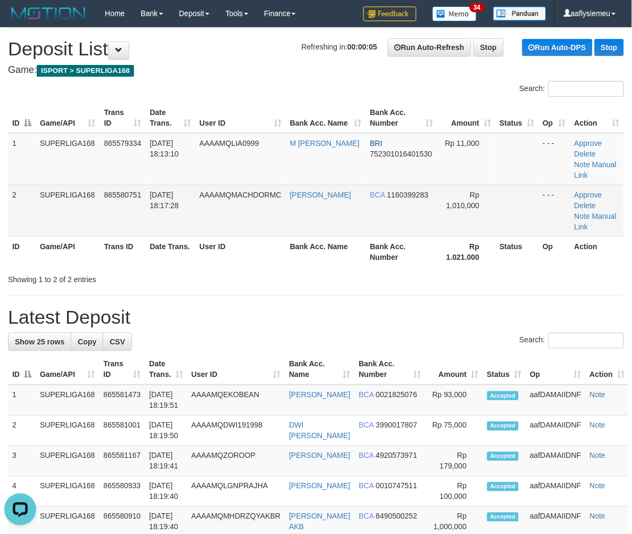
click at [149, 211] on td "[DATE] 18:17:28" at bounding box center [170, 211] width 49 height 52
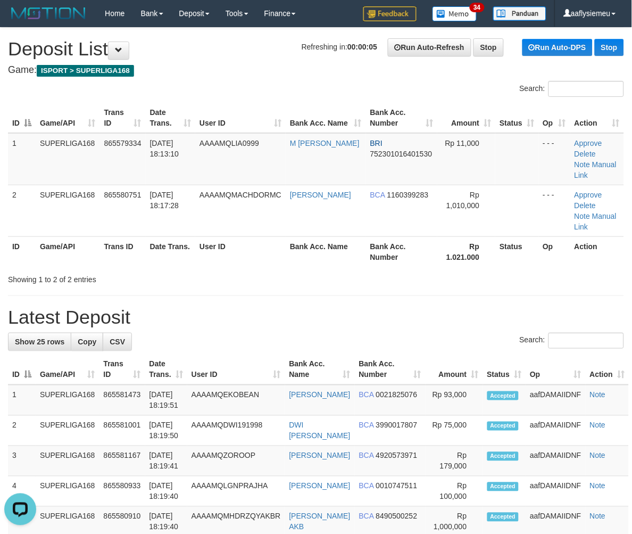
drag, startPoint x: 103, startPoint y: 235, endPoint x: 1, endPoint y: 270, distance: 108.2
click at [101, 237] on th "Trans ID" at bounding box center [123, 251] width 46 height 30
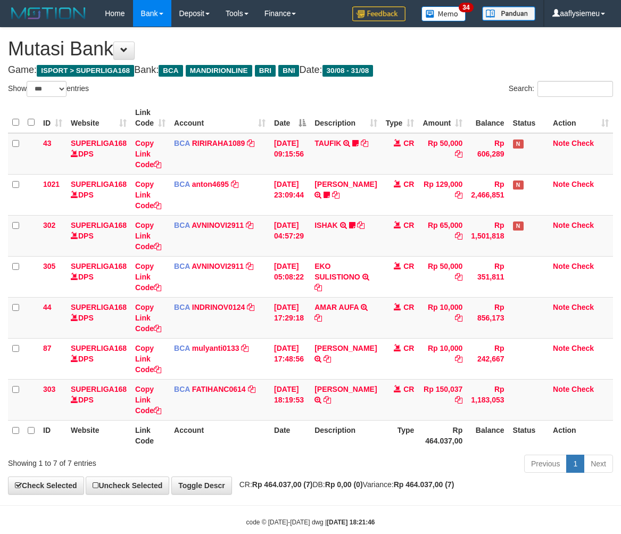
select select "***"
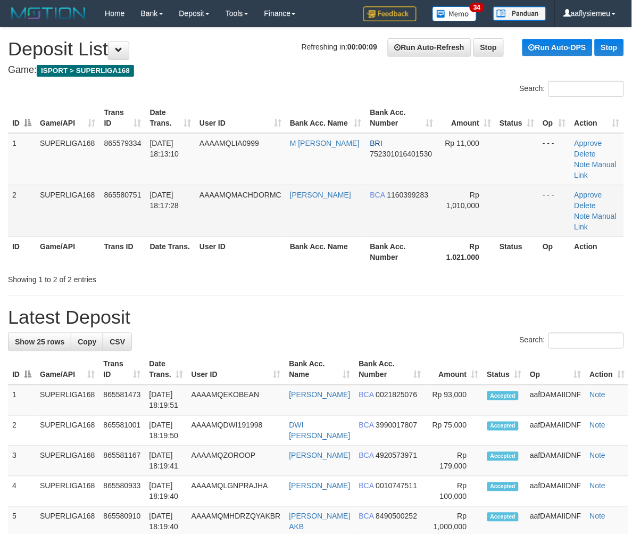
click at [211, 195] on td "AAAAMQMACHDORMC" at bounding box center [240, 211] width 90 height 52
click at [52, 200] on td "SUPERLIGA168" at bounding box center [68, 211] width 64 height 52
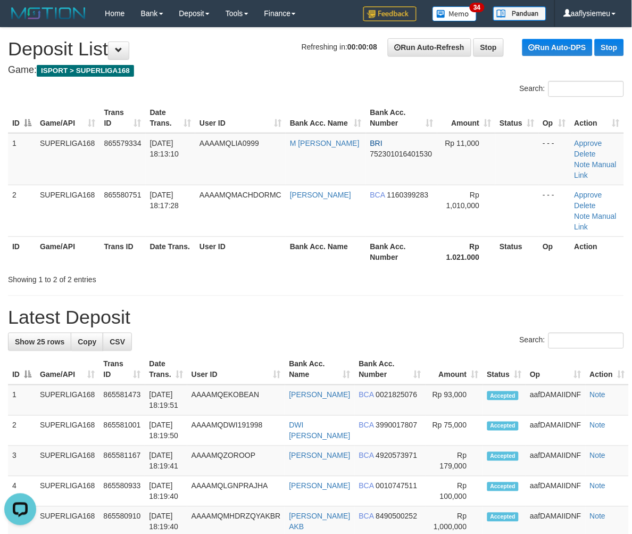
drag, startPoint x: 67, startPoint y: 226, endPoint x: 56, endPoint y: 235, distance: 14.4
click at [66, 236] on th "Game/API" at bounding box center [68, 251] width 64 height 30
drag, startPoint x: 116, startPoint y: 217, endPoint x: 44, endPoint y: 247, distance: 77.9
click at [115, 236] on th "Trans ID" at bounding box center [123, 251] width 46 height 30
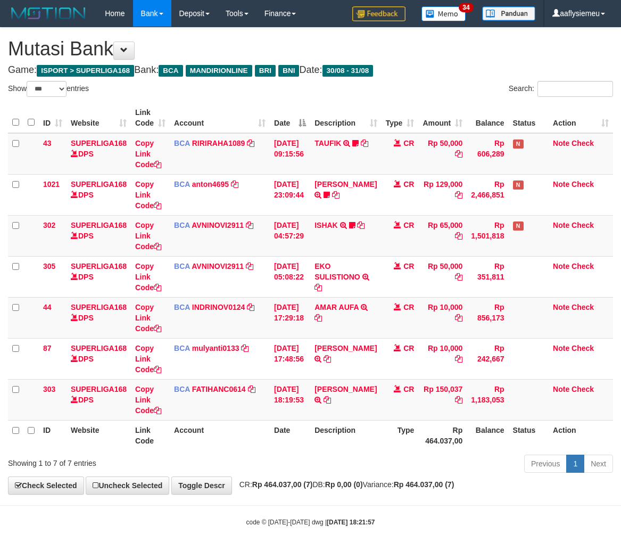
select select "***"
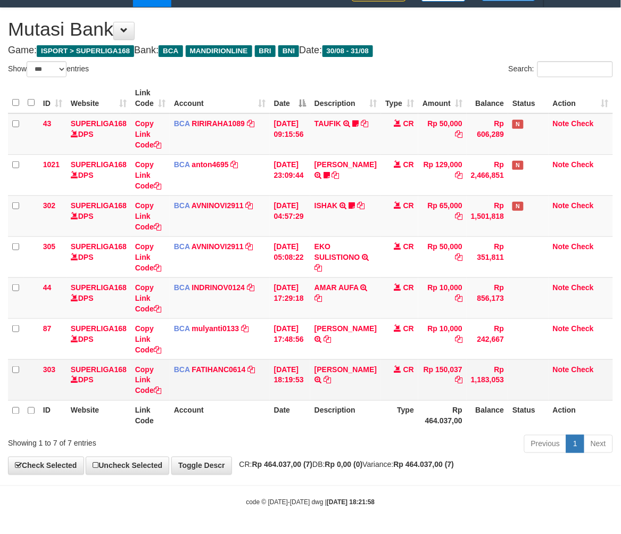
click at [295, 395] on td "[DATE] 18:19:53" at bounding box center [290, 379] width 40 height 41
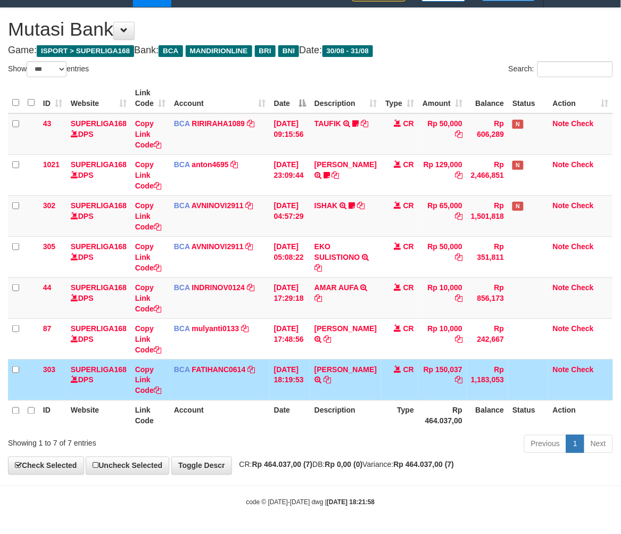
click at [427, 365] on td "Rp 150,037" at bounding box center [442, 379] width 48 height 41
click at [373, 375] on td "NANANG SUPRIYANTO TRSF E-BANKING CR 08/31 ZFA31 NANANG SUPRIYANTO" at bounding box center [345, 379] width 71 height 41
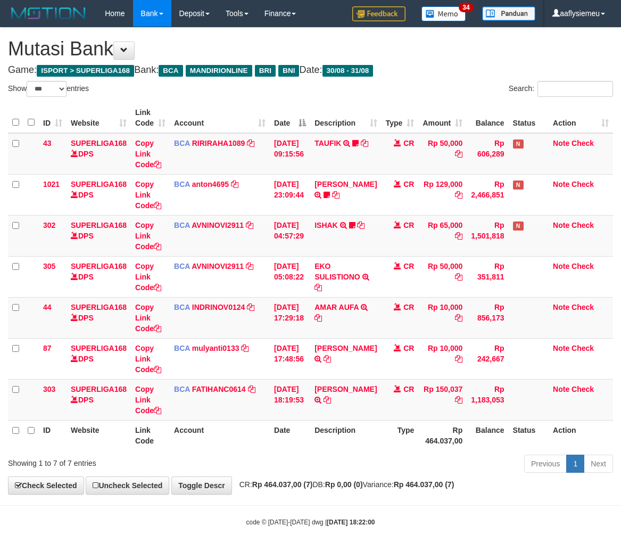
select select "***"
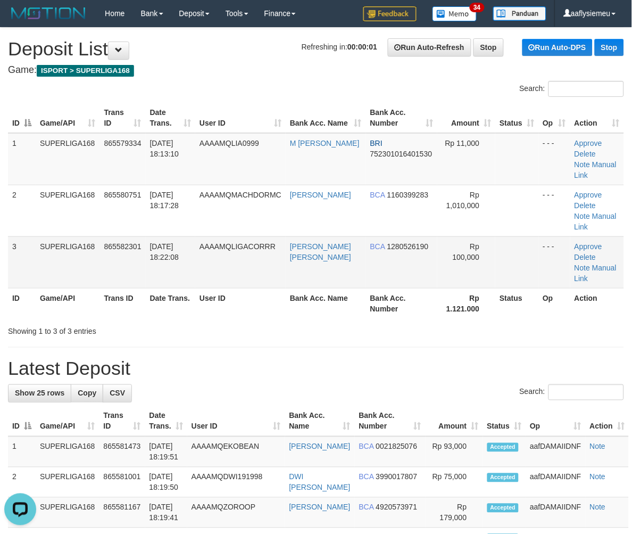
click at [164, 236] on td "31/08/2025 18:22:08" at bounding box center [170, 262] width 49 height 52
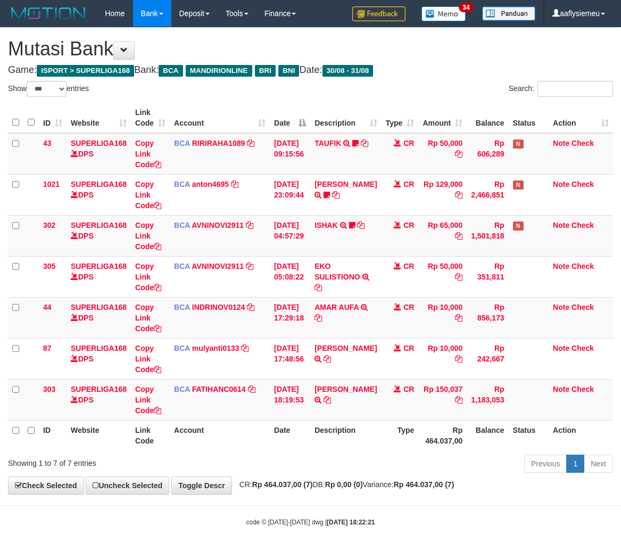
select select "***"
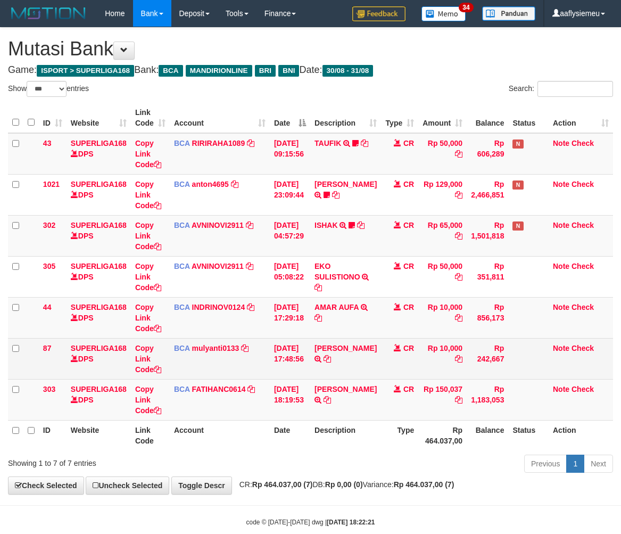
scroll to position [20, 0]
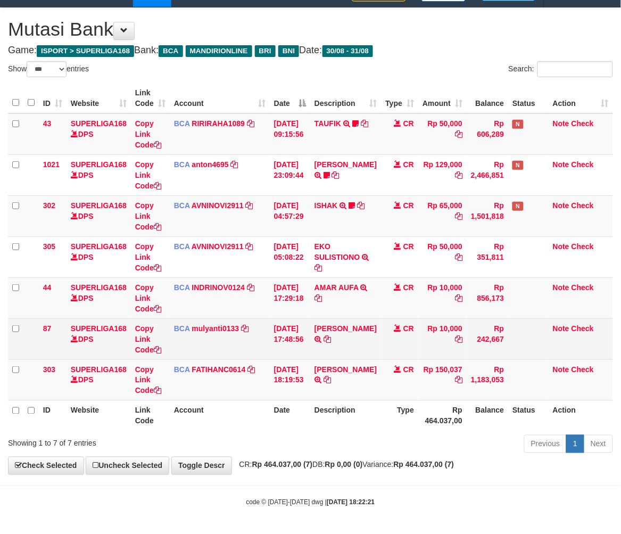
click at [271, 355] on td "[DATE] 17:48:56" at bounding box center [290, 338] width 40 height 41
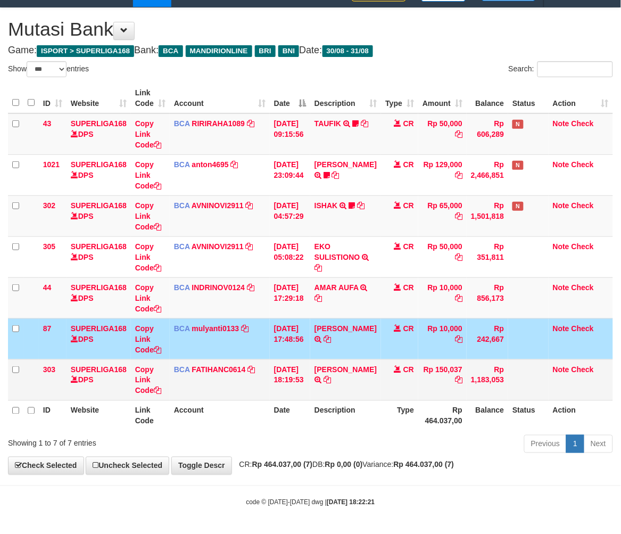
click at [262, 390] on td "BCA FATIHANC0614 DPS FATIHAN CHORIS FABIAN BOBAN mutasi_20250831_4869 | 303 mut…" at bounding box center [220, 379] width 100 height 41
click at [341, 373] on link "[PERSON_NAME]" at bounding box center [345, 369] width 62 height 9
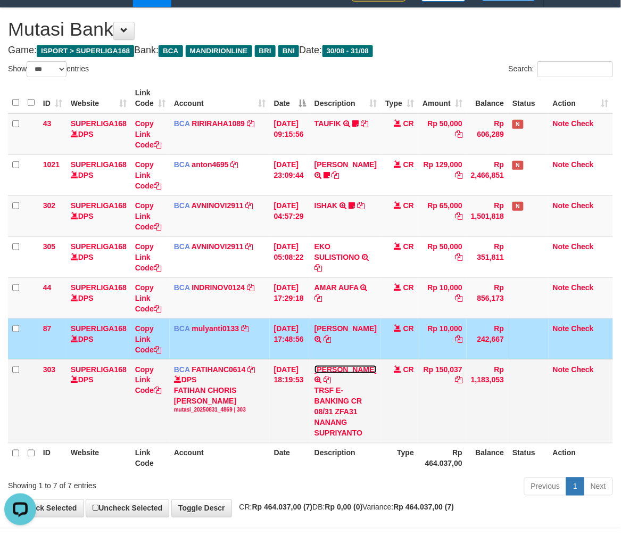
click at [341, 373] on link "[PERSON_NAME]" at bounding box center [345, 369] width 62 height 9
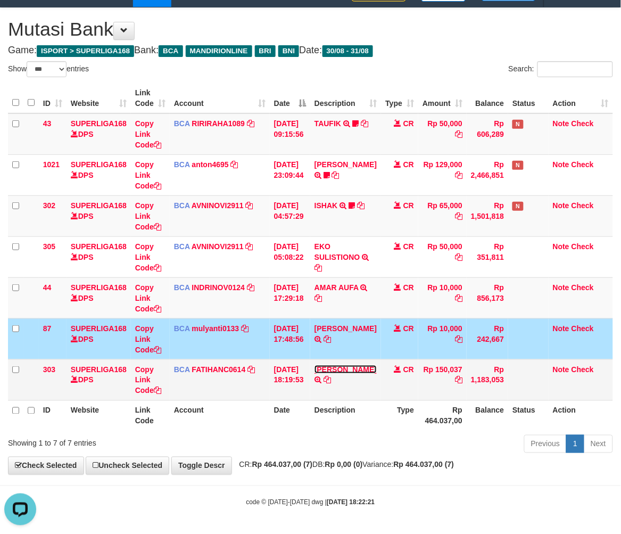
click at [341, 373] on link "NANANG SUPRIYANTO" at bounding box center [345, 369] width 62 height 9
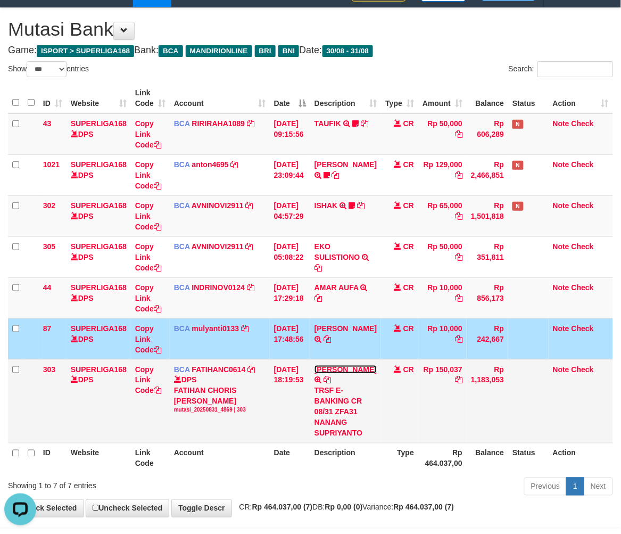
click at [341, 373] on link "NANANG SUPRIYANTO" at bounding box center [345, 369] width 62 height 9
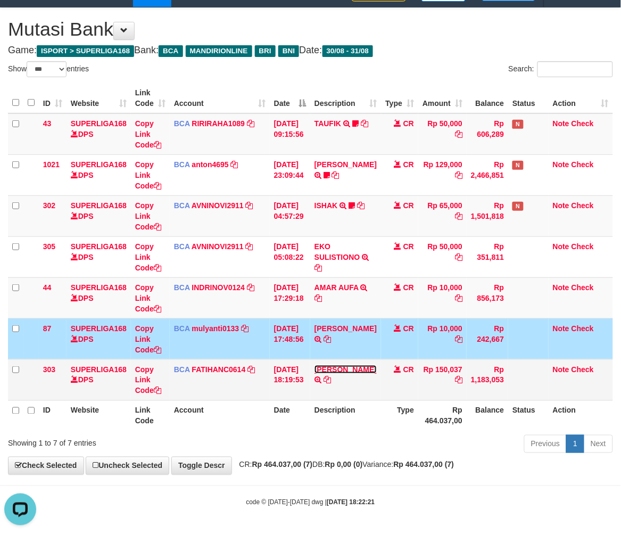
click at [340, 373] on link "NANANG SUPRIYANTO" at bounding box center [345, 369] width 62 height 9
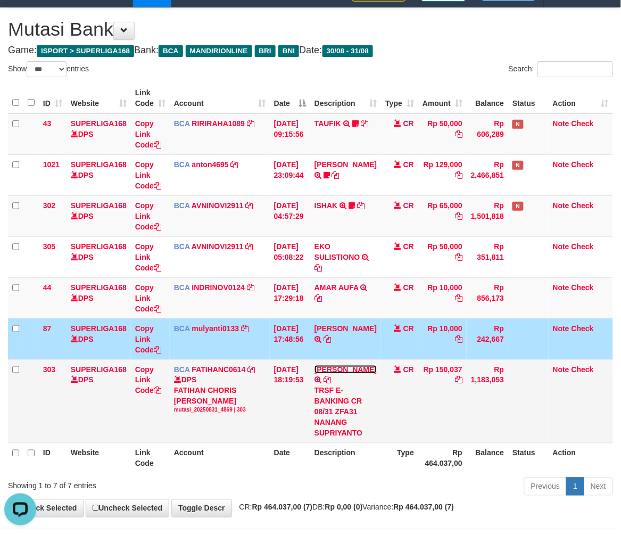
click at [340, 373] on link "NANANG SUPRIYANTO" at bounding box center [345, 369] width 62 height 9
drag, startPoint x: 340, startPoint y: 375, endPoint x: 338, endPoint y: 368, distance: 7.9
click at [338, 368] on link "NANANG SUPRIYANTO" at bounding box center [345, 369] width 62 height 9
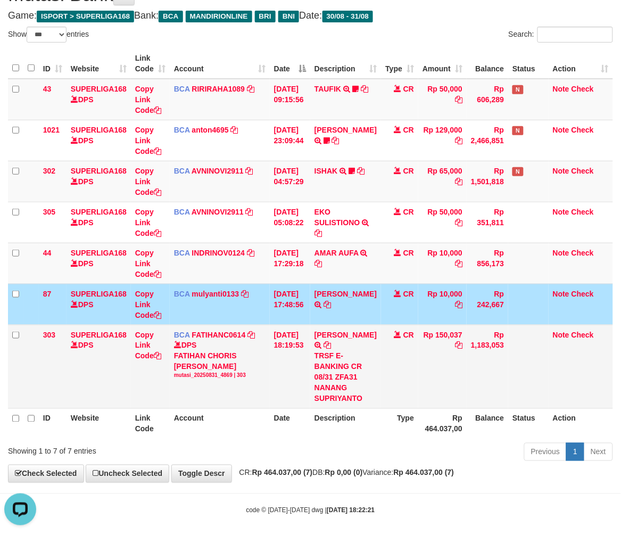
scroll to position [73, 0]
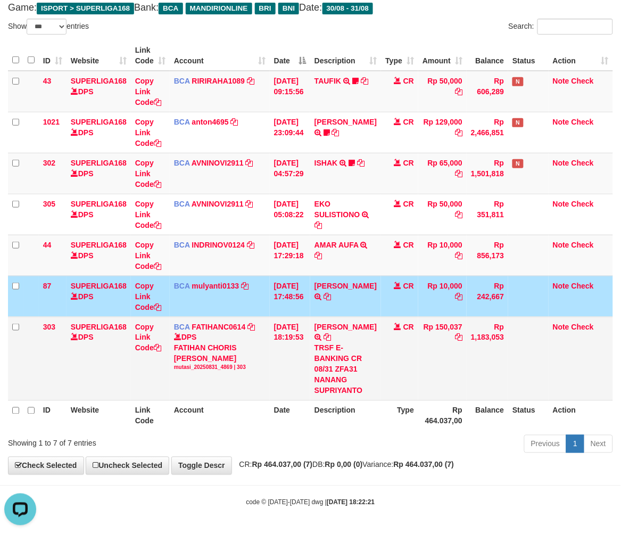
click at [310, 384] on td "31/08/2025 18:19:53" at bounding box center [290, 359] width 40 height 84
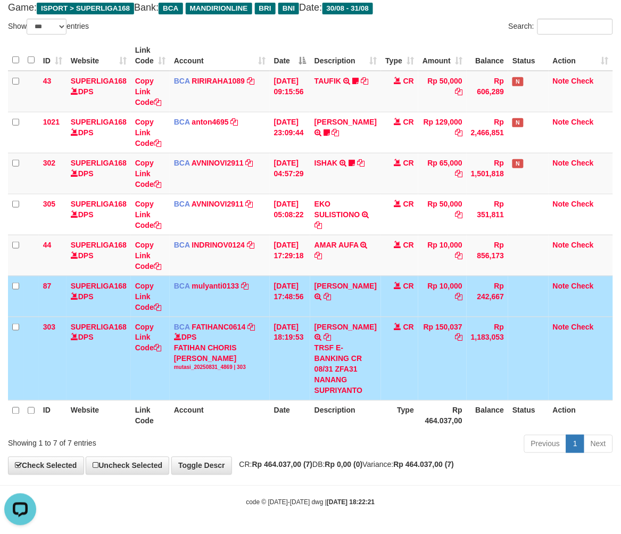
click at [315, 370] on td "NANANG SUPRIYANTO TRSF E-BANKING CR 08/31 ZFA31 NANANG SUPRIYANTO" at bounding box center [345, 359] width 71 height 84
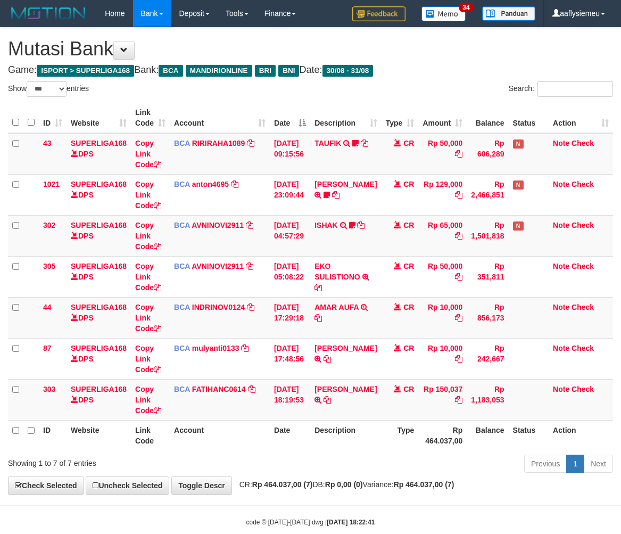
select select "***"
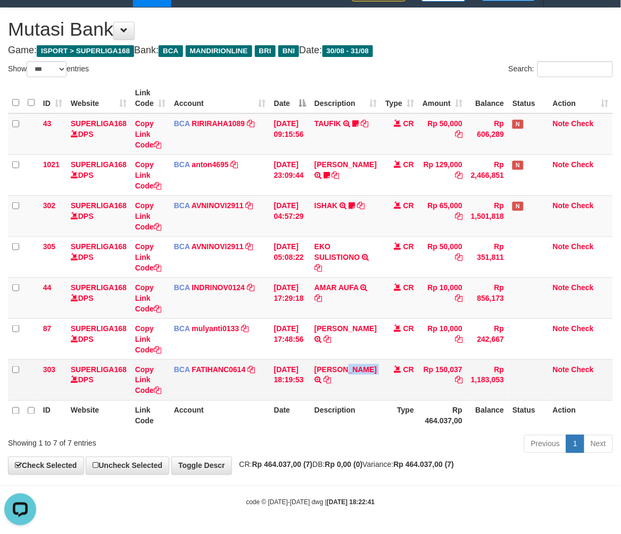
click at [318, 384] on td "NANANG SUPRIYANTO TRSF E-BANKING CR 08/31 ZFA31 NANANG SUPRIYANTO" at bounding box center [345, 379] width 71 height 41
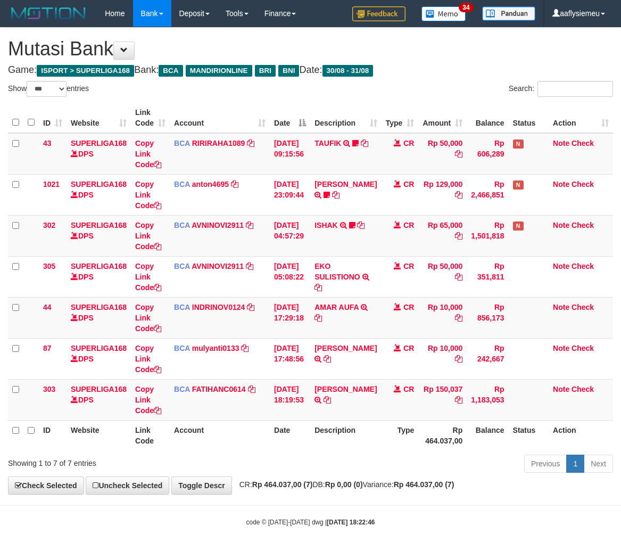
select select "***"
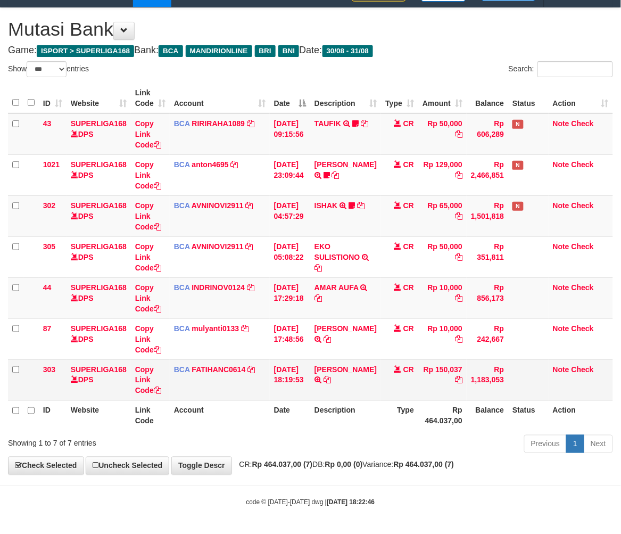
drag, startPoint x: 0, startPoint y: 0, endPoint x: 316, endPoint y: 379, distance: 493.6
click at [317, 379] on td "NANANG SUPRIYANTO TRSF E-BANKING CR 08/31 ZFA31 NANANG SUPRIYANTO" at bounding box center [345, 379] width 71 height 41
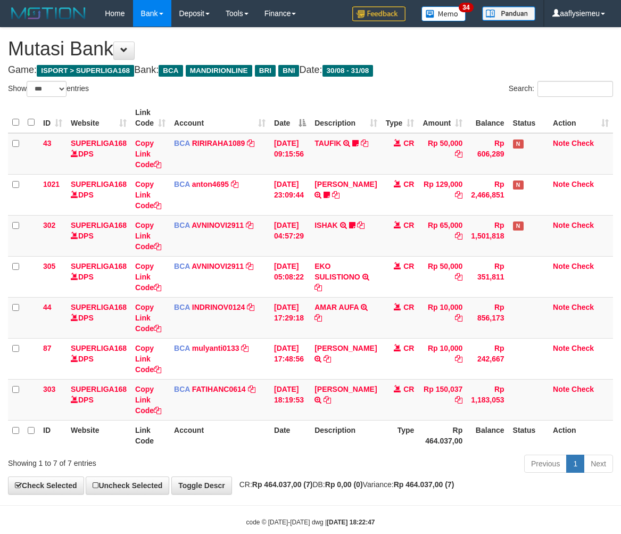
select select "***"
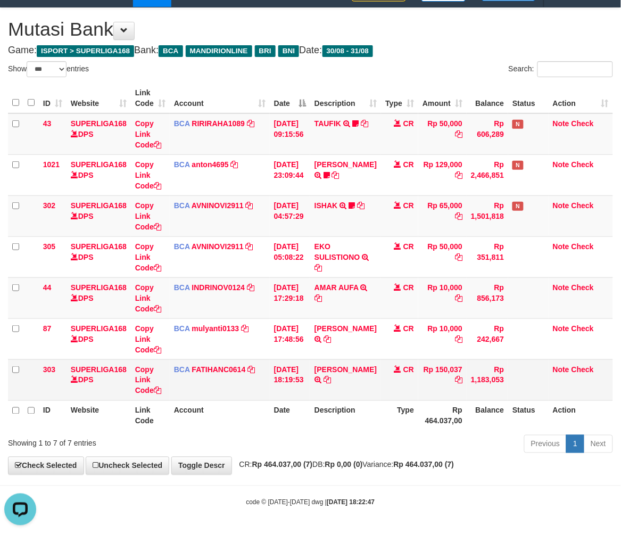
click at [310, 385] on td "[DATE] 18:19:53" at bounding box center [290, 379] width 40 height 41
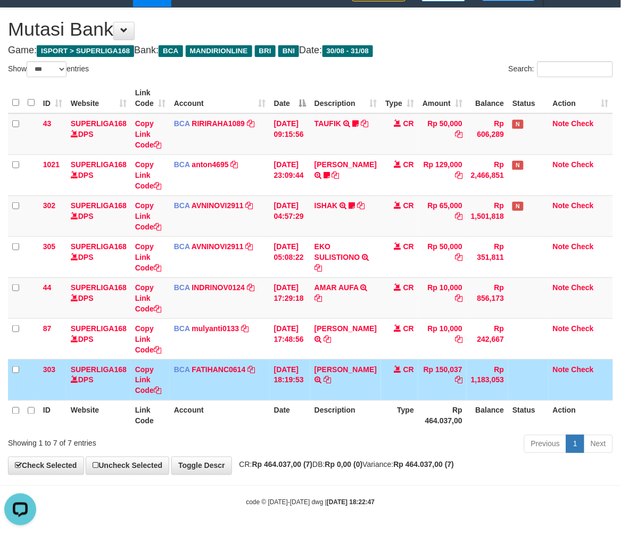
click at [342, 421] on th "Description" at bounding box center [345, 415] width 71 height 30
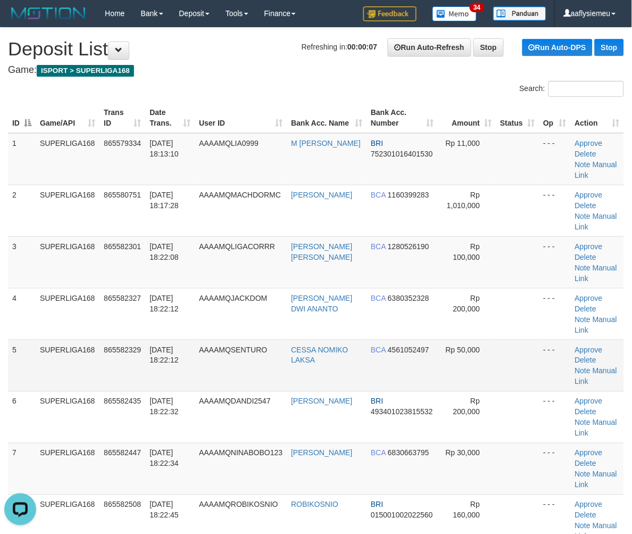
drag, startPoint x: 32, startPoint y: 360, endPoint x: 15, endPoint y: 370, distance: 19.5
click at [28, 363] on td "5" at bounding box center [22, 365] width 28 height 52
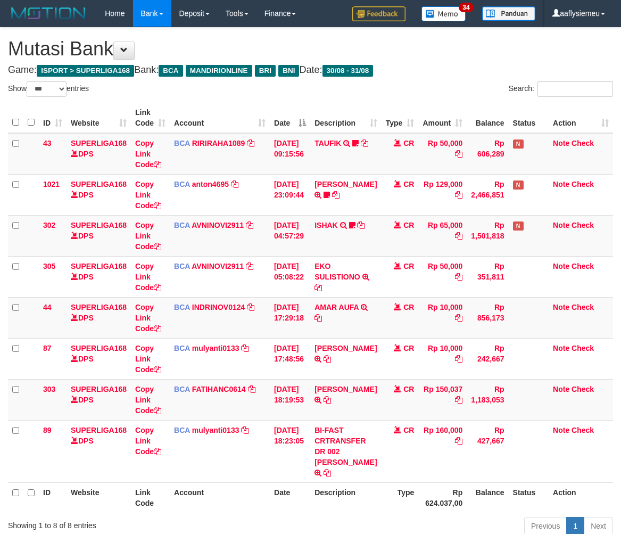
select select "***"
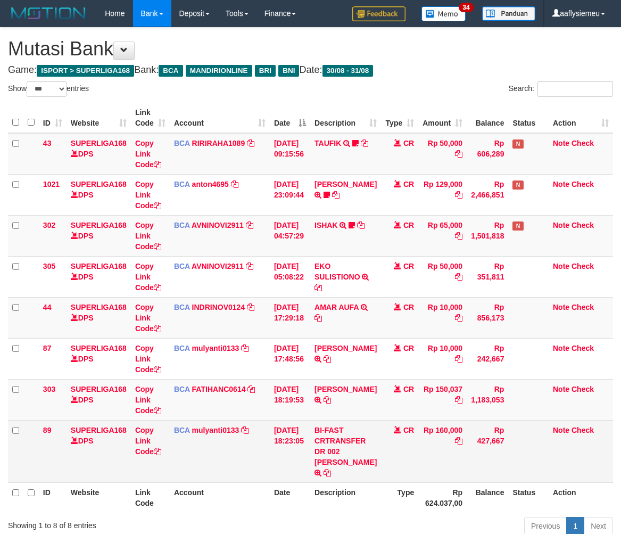
scroll to position [47, 0]
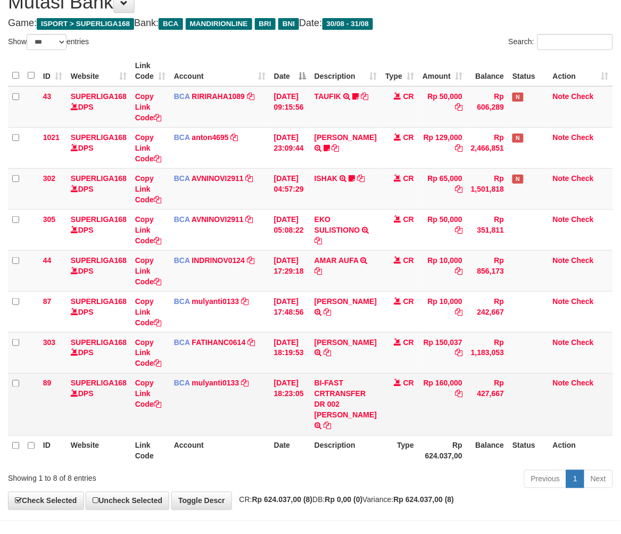
click at [434, 415] on td "Rp 160,000" at bounding box center [442, 404] width 48 height 62
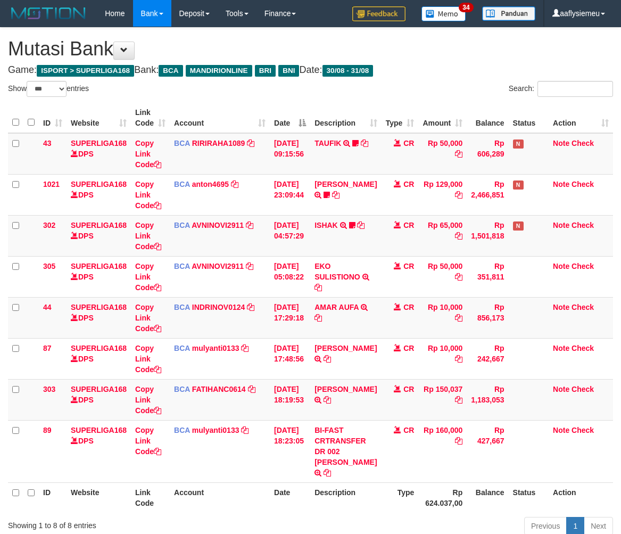
select select "***"
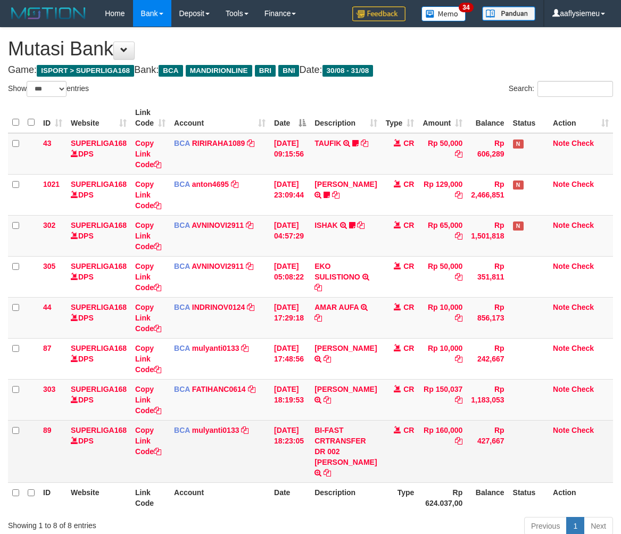
scroll to position [71, 0]
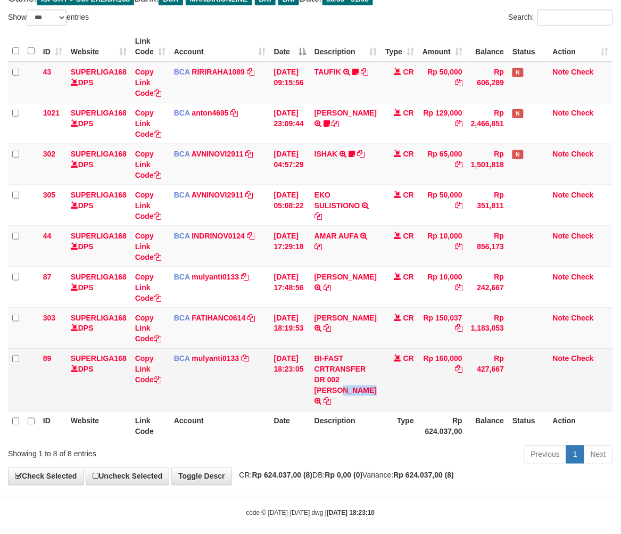
copy td "ROBI KOSNIO"
drag, startPoint x: 348, startPoint y: 376, endPoint x: 354, endPoint y: 386, distance: 11.0
click at [354, 386] on td "BI-FAST CRTRANSFER DR 002 ROBI KOSNIO" at bounding box center [345, 379] width 71 height 62
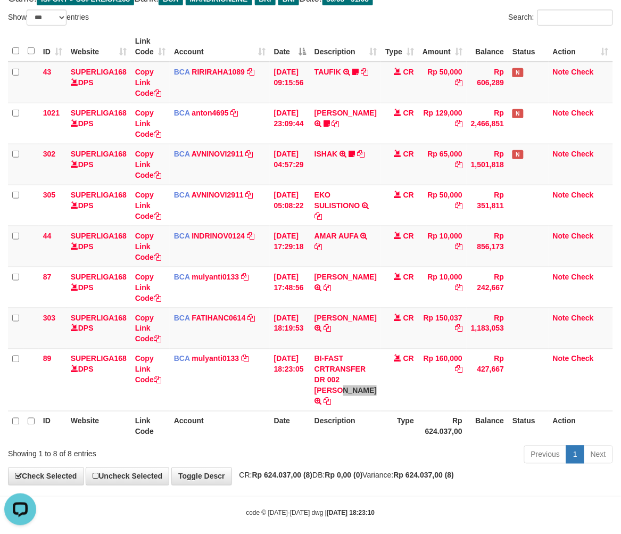
scroll to position [0, 0]
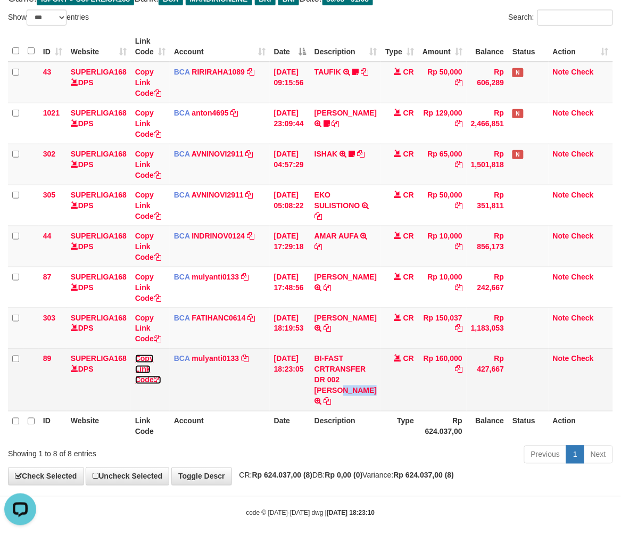
click at [149, 376] on link "Copy Link Code" at bounding box center [148, 369] width 26 height 30
copy td "ROBI KOSNIO"
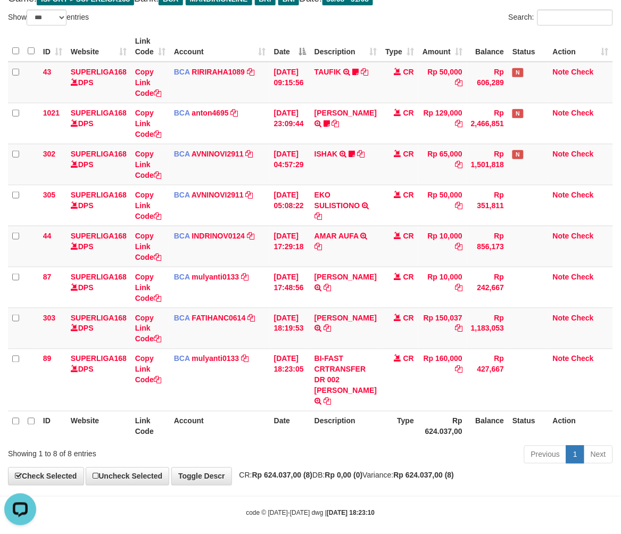
scroll to position [134, 0]
drag, startPoint x: 394, startPoint y: 445, endPoint x: 600, endPoint y: 434, distance: 206.2
click at [395, 445] on div "Previous 1 Next" at bounding box center [439, 455] width 346 height 23
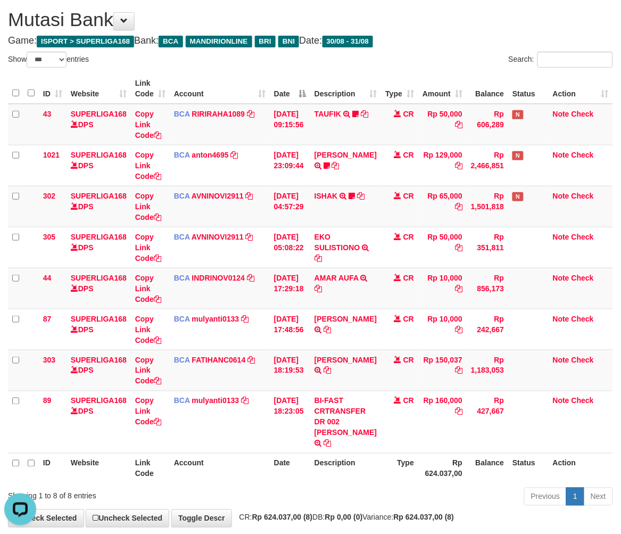
scroll to position [0, 0]
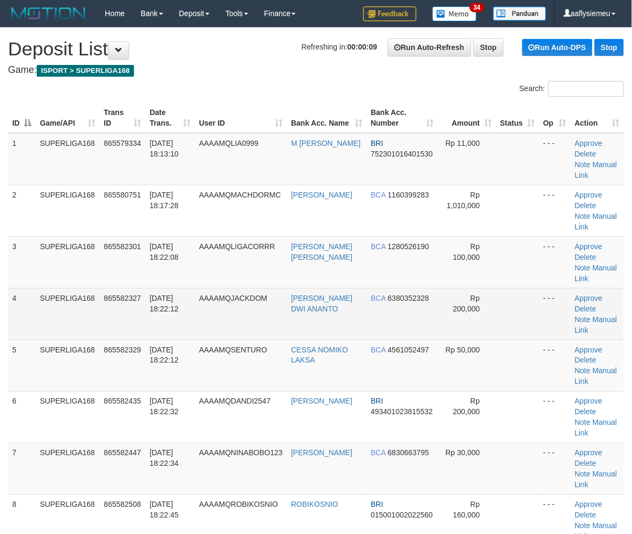
click at [112, 289] on td "865582327" at bounding box center [122, 314] width 46 height 52
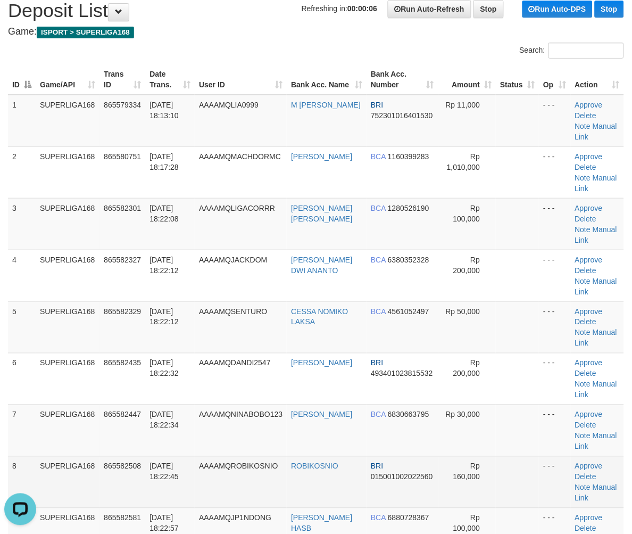
scroll to position [59, 0]
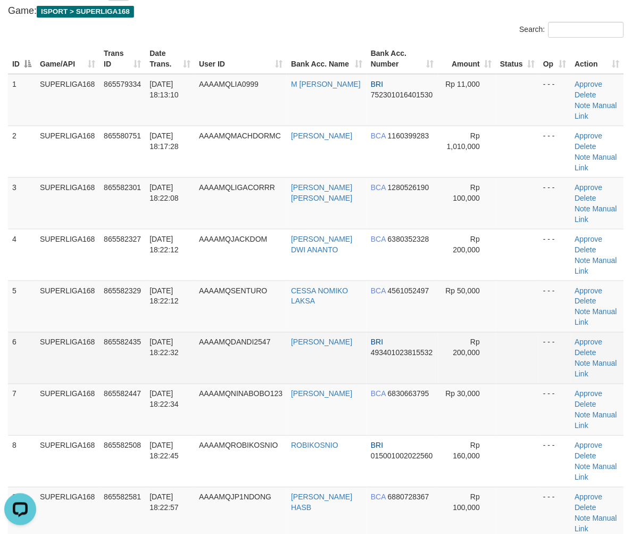
click at [172, 354] on span "31/08/2025 18:22:32" at bounding box center [163, 347] width 29 height 19
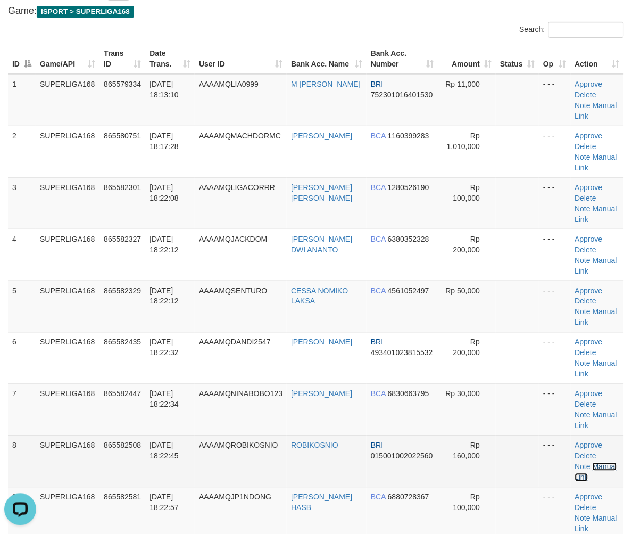
click at [600, 466] on link "Manual Link" at bounding box center [596, 471] width 42 height 19
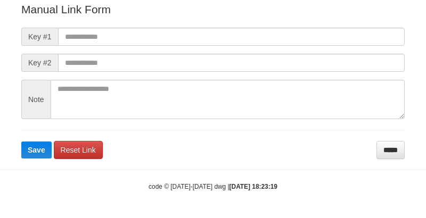
scroll to position [127, 0]
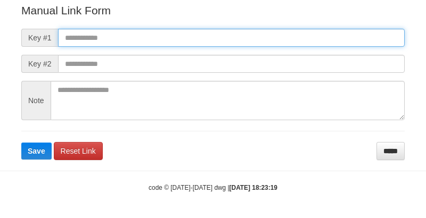
click at [110, 32] on input "text" at bounding box center [231, 38] width 346 height 18
paste input "**********"
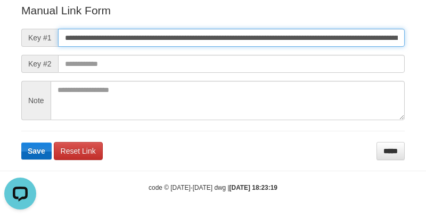
scroll to position [0, 0]
type input "**********"
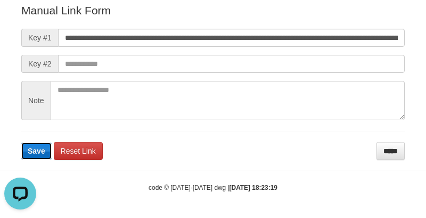
click at [34, 153] on span "Save" at bounding box center [37, 151] width 18 height 9
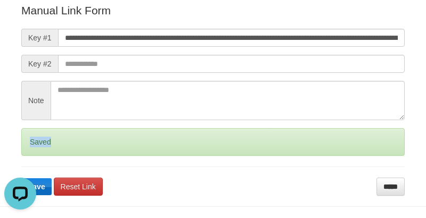
click at [34, 153] on div "Saved" at bounding box center [212, 142] width 383 height 28
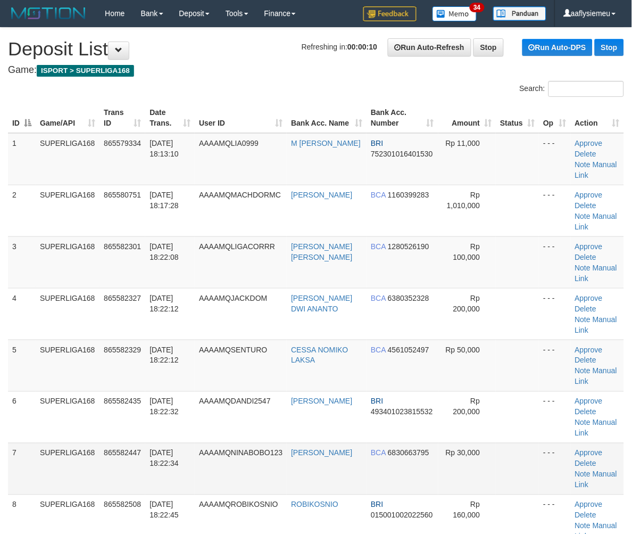
click at [247, 443] on td "AAAAMQNINABOBO123" at bounding box center [241, 469] width 92 height 52
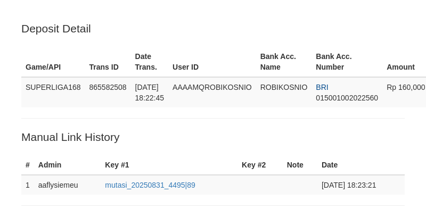
scroll to position [214, 0]
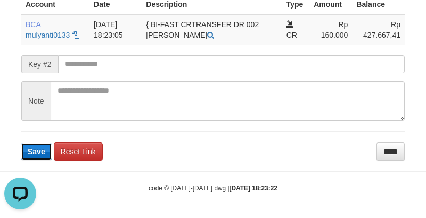
click at [46, 147] on button "Save" at bounding box center [36, 151] width 30 height 17
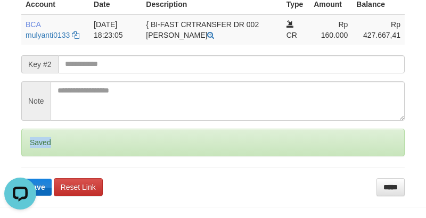
click at [46, 147] on div "Saved" at bounding box center [212, 143] width 383 height 28
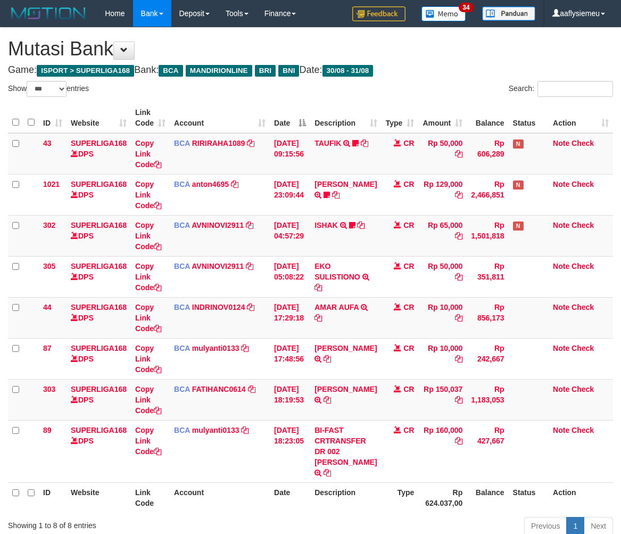
select select "***"
click at [456, 393] on td "Rp 150,037" at bounding box center [442, 399] width 48 height 41
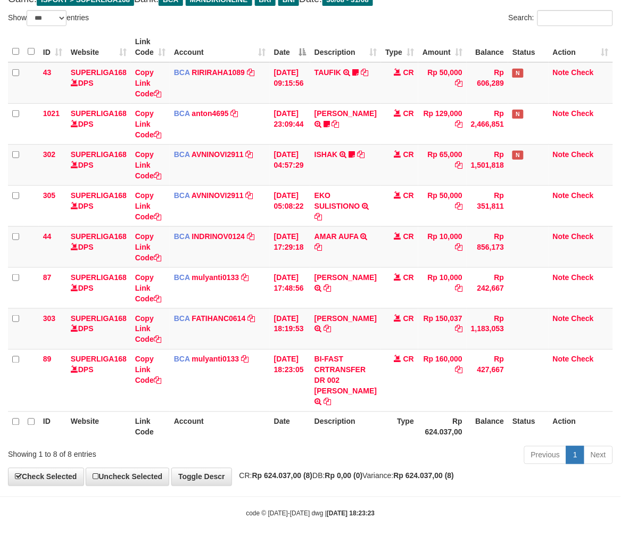
scroll to position [71, 0]
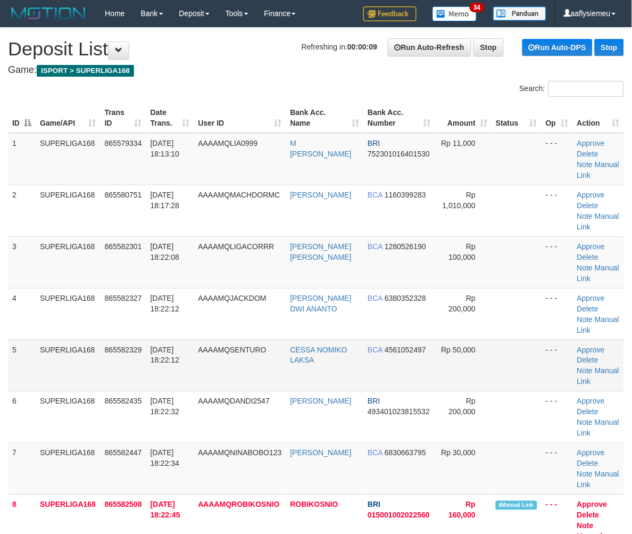
click at [151, 339] on td "[DATE] 18:22:12" at bounding box center [170, 365] width 48 height 52
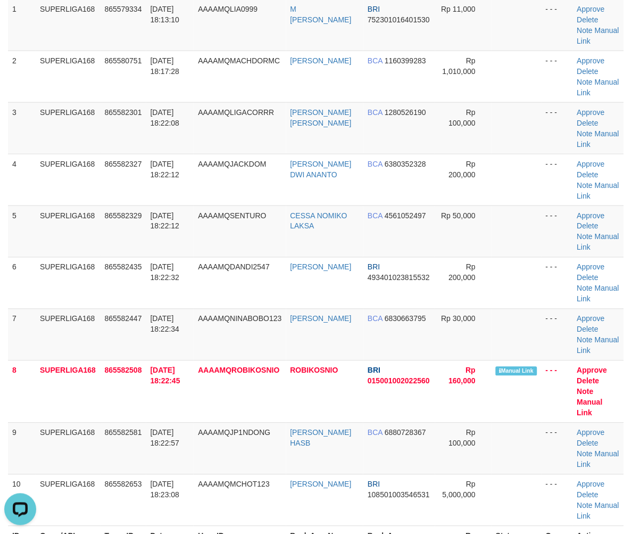
scroll to position [295, 0]
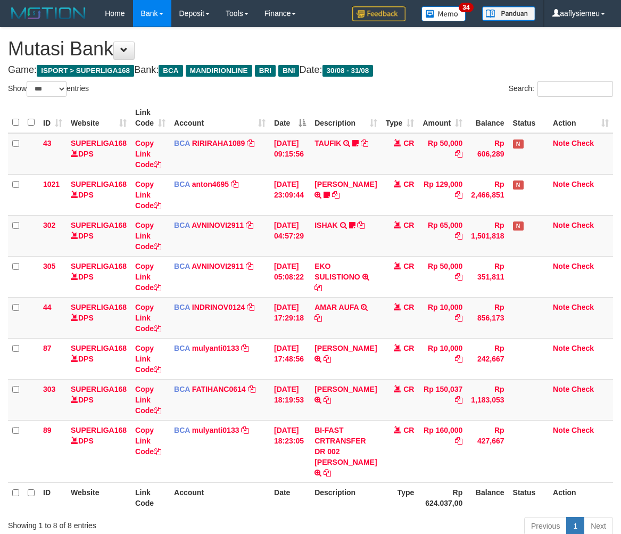
select select "***"
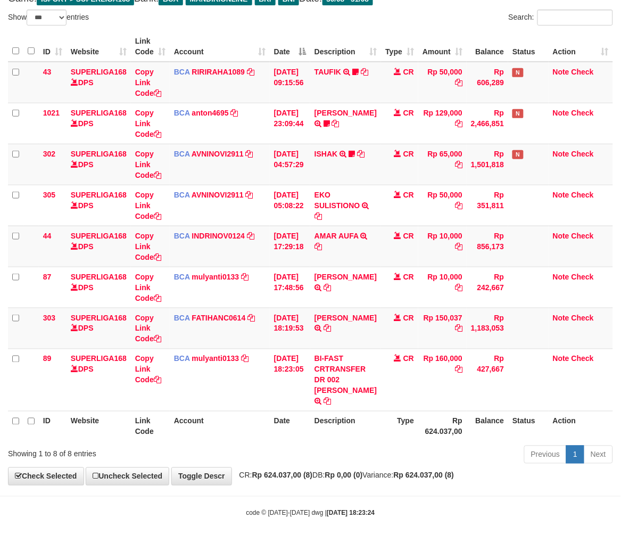
drag, startPoint x: 444, startPoint y: 490, endPoint x: 461, endPoint y: 443, distance: 50.6
click at [448, 479] on body "Toggle navigation Home Bank Account List Load By Website Group [ISPORT] SUPERLI…" at bounding box center [310, 236] width 621 height 615
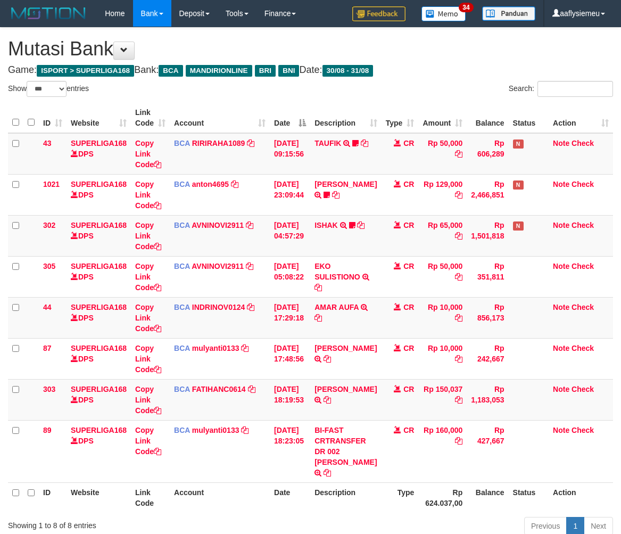
select select "***"
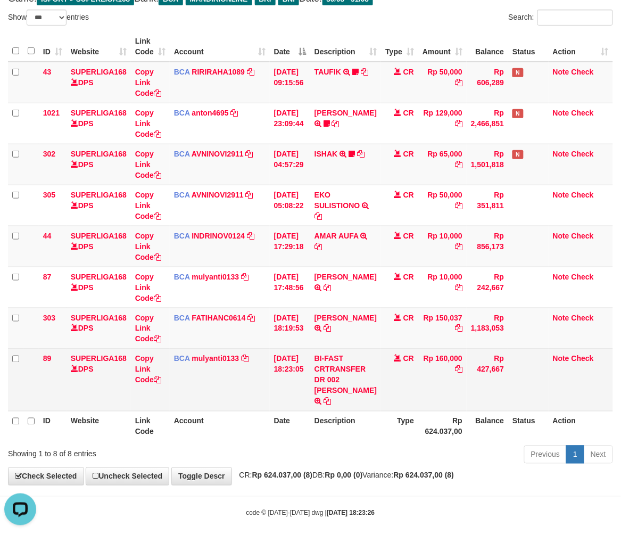
click at [512, 370] on td at bounding box center [528, 379] width 40 height 62
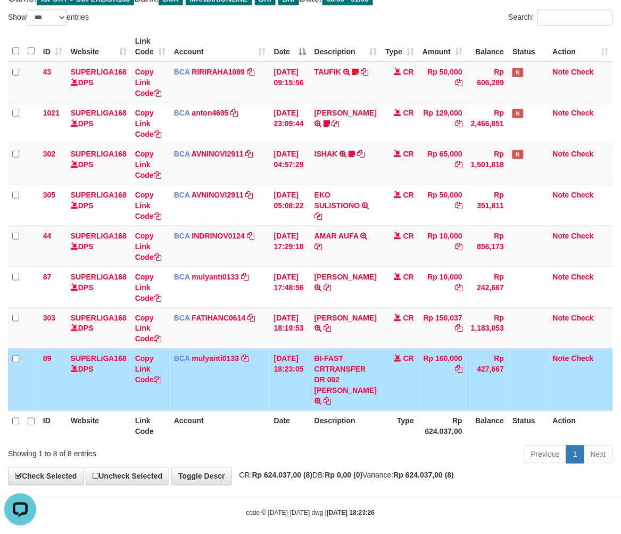
click at [486, 418] on th "Balance" at bounding box center [487, 426] width 41 height 30
click at [484, 411] on th "Balance" at bounding box center [487, 426] width 41 height 30
click at [482, 411] on th "Balance" at bounding box center [487, 426] width 41 height 30
click at [480, 411] on th "Balance" at bounding box center [487, 426] width 41 height 30
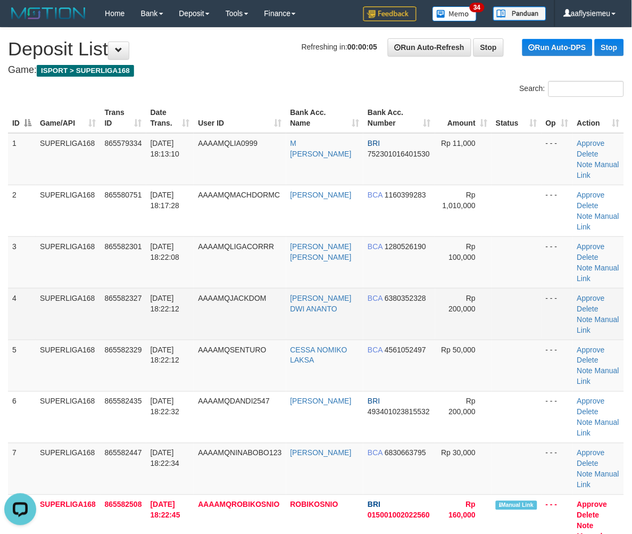
click at [173, 334] on td "[DATE] 18:22:12" at bounding box center [170, 314] width 48 height 52
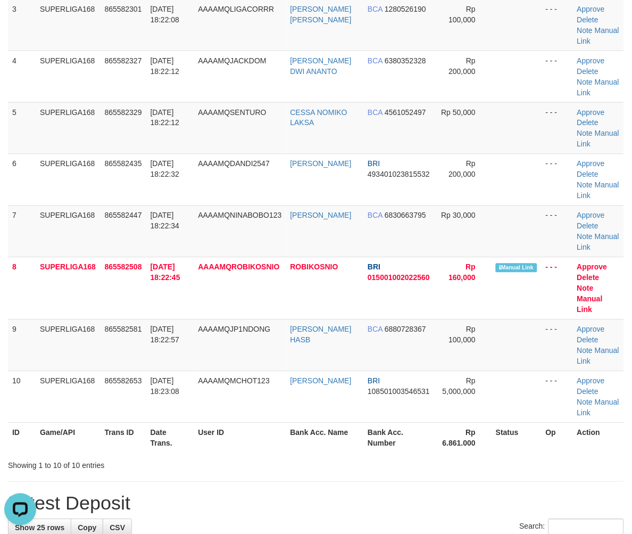
scroll to position [295, 0]
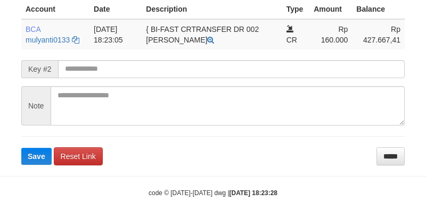
click at [33, 165] on form "**********" at bounding box center [212, 56] width 383 height 218
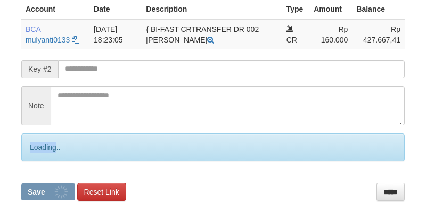
click at [32, 155] on div "Loading.." at bounding box center [212, 148] width 383 height 28
click at [34, 154] on div "Loading.." at bounding box center [212, 148] width 383 height 28
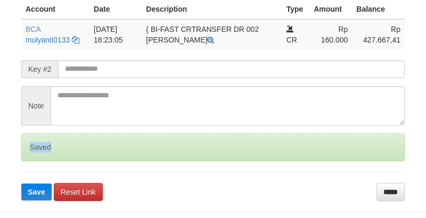
click at [34, 153] on div "Saved" at bounding box center [212, 148] width 383 height 28
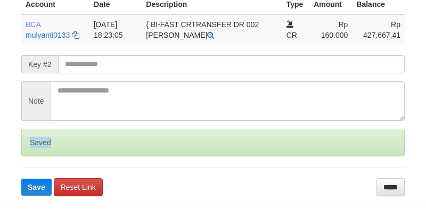
click at [34, 153] on div "Saved" at bounding box center [212, 143] width 383 height 28
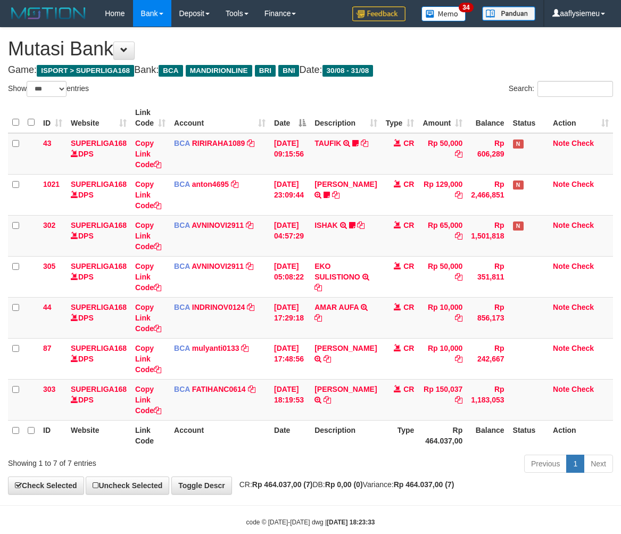
select select "***"
click at [397, 415] on td "CR" at bounding box center [399, 399] width 37 height 41
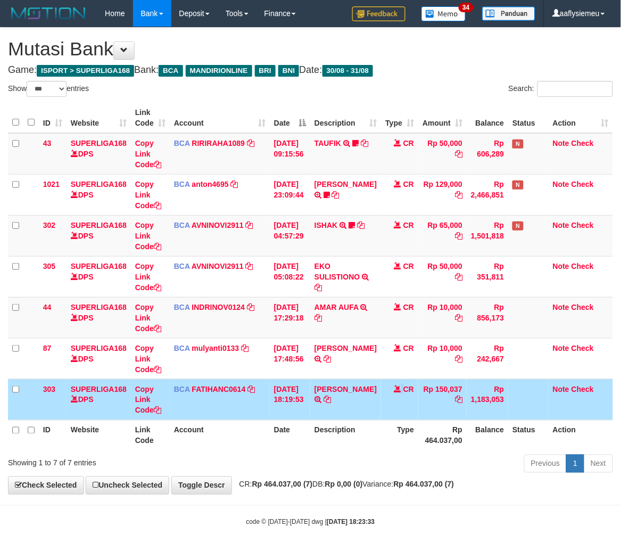
click at [373, 423] on th "Description" at bounding box center [345, 435] width 71 height 30
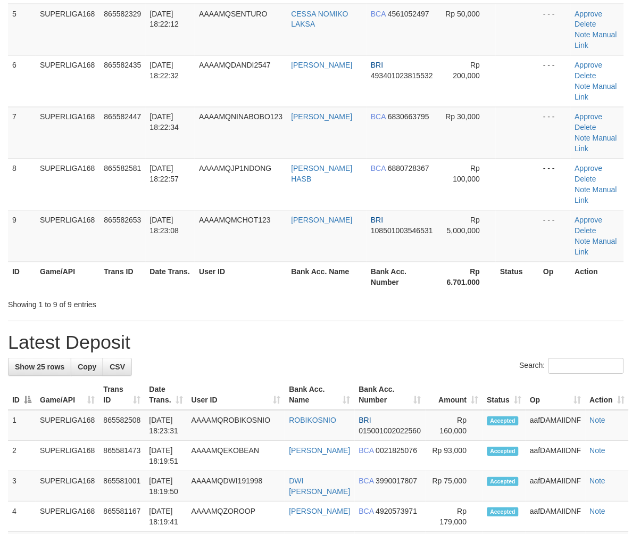
scroll to position [295, 0]
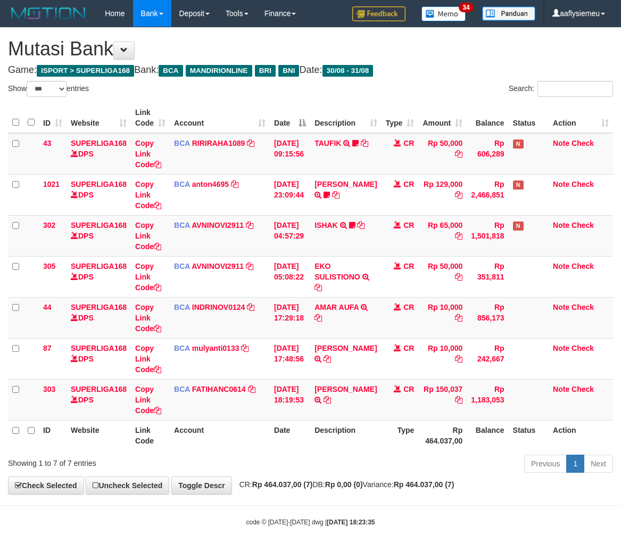
select select "***"
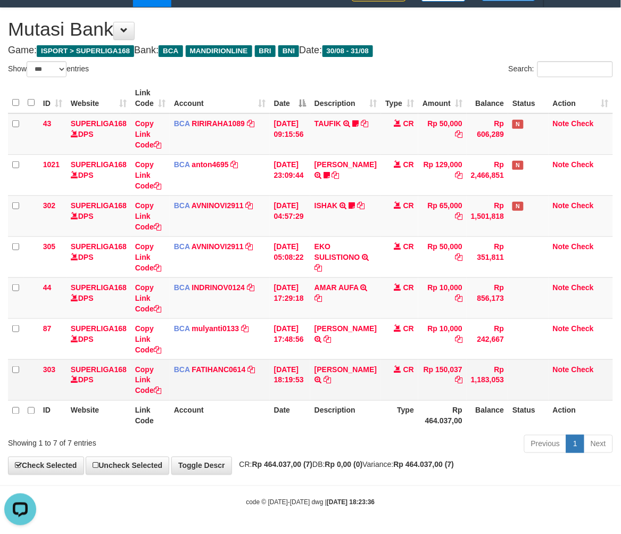
click at [239, 359] on td "BCA FATIHANC0614 DPS FATIHAN CHORIS FABIAN BOBAN mutasi_20250831_4869 | 303 mut…" at bounding box center [220, 379] width 100 height 41
click at [229, 388] on td "BCA FATIHANC0614 DPS FATIHAN CHORIS FABIAN BOBAN mutasi_20250831_4869 | 303 mut…" at bounding box center [220, 379] width 100 height 41
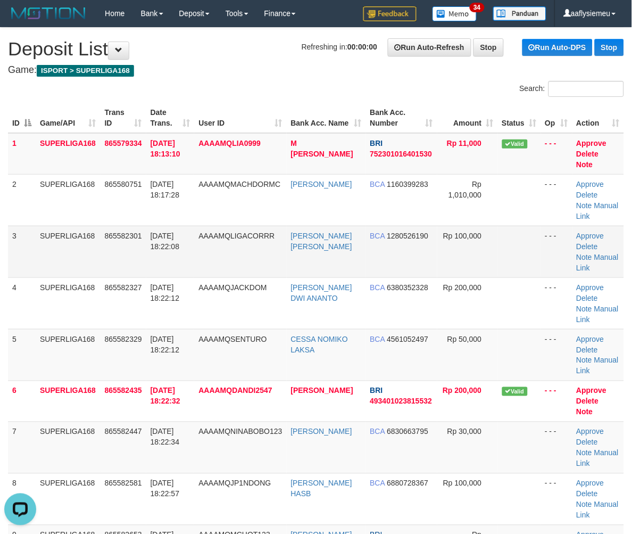
click at [91, 256] on td "SUPERLIGA168" at bounding box center [68, 252] width 65 height 52
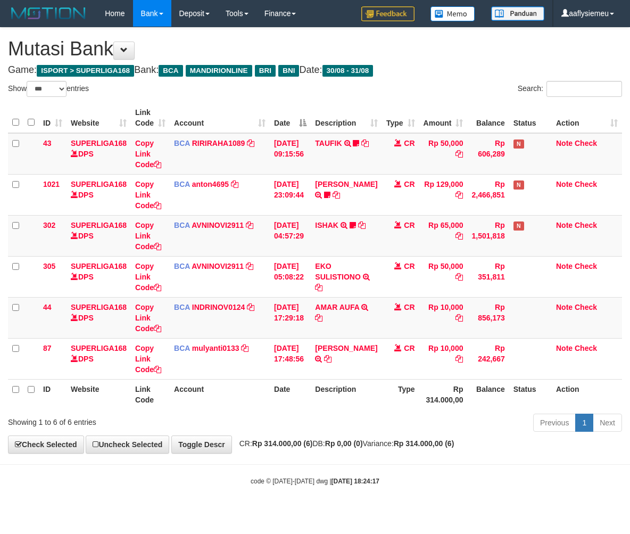
select select "***"
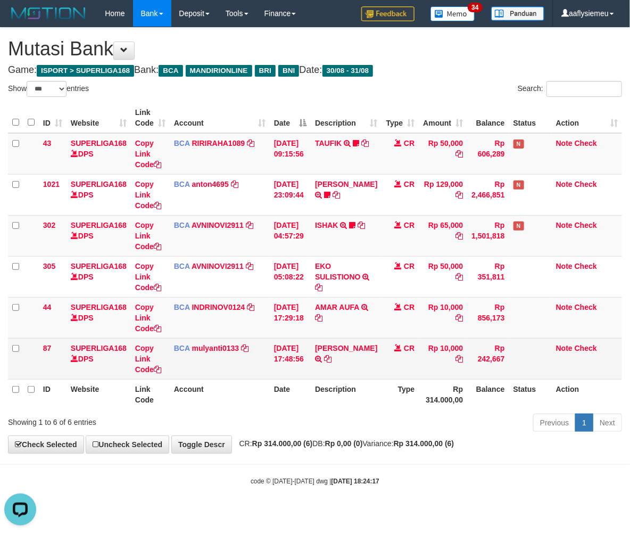
click at [307, 370] on td "31/08/2025 17:48:56" at bounding box center [290, 358] width 41 height 41
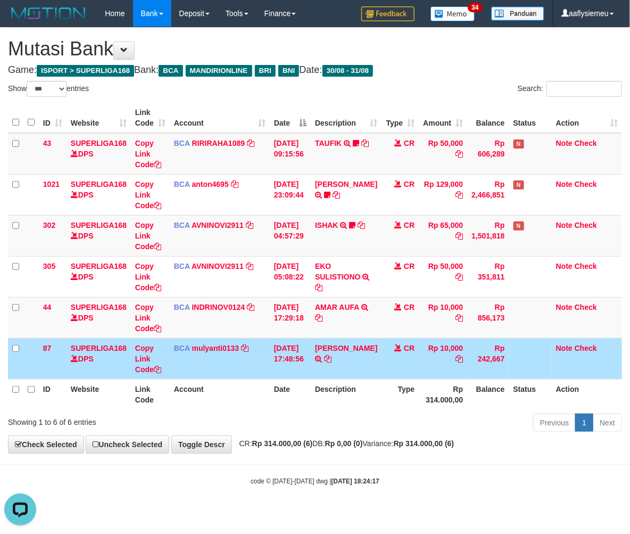
click at [327, 374] on td "SILVA SARI S TRSF E-BANKING CR 3108/FTSCY/WS95051 10000.002025083175314031 TRFD…" at bounding box center [346, 358] width 71 height 41
drag, startPoint x: 269, startPoint y: 375, endPoint x: 298, endPoint y: 365, distance: 31.0
click at [270, 374] on td "31/08/2025 17:48:56" at bounding box center [290, 358] width 41 height 41
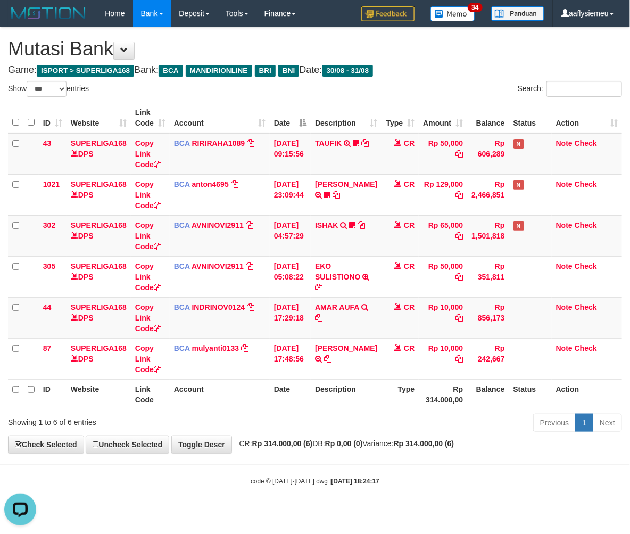
click at [629, 309] on html "Toggle navigation Home Bank Account List Load By Website Group [ISPORT] SUPERLI…" at bounding box center [315, 256] width 630 height 512
click at [258, 406] on th "Account" at bounding box center [220, 394] width 100 height 30
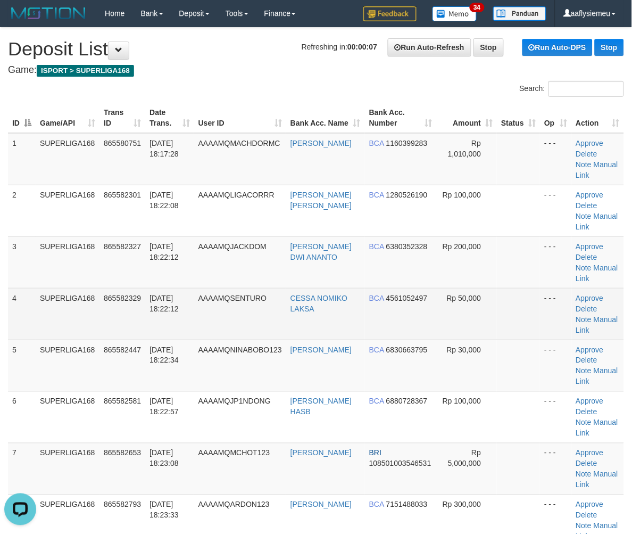
drag, startPoint x: 77, startPoint y: 283, endPoint x: 70, endPoint y: 293, distance: 12.2
click at [75, 288] on tbody "1 SUPERLIGA168 865580751 31/08/2025 18:17:28 AAAAMQMACHDORMC M MACHDOR BCA 1160…" at bounding box center [316, 468] width 616 height 671
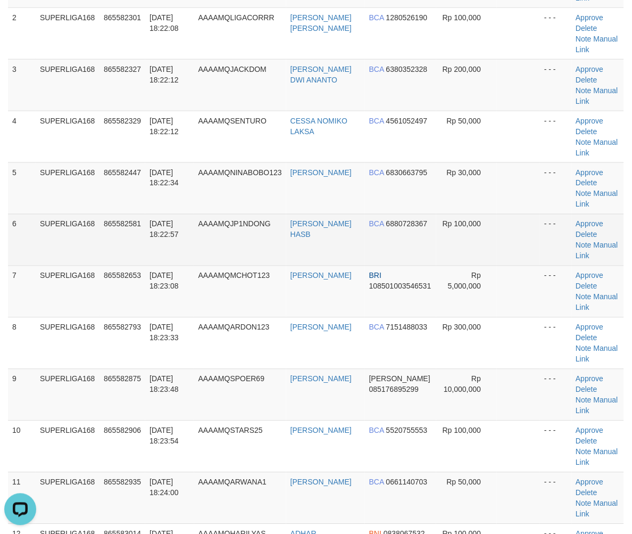
click at [184, 228] on td "[DATE] 18:22:57" at bounding box center [169, 240] width 49 height 52
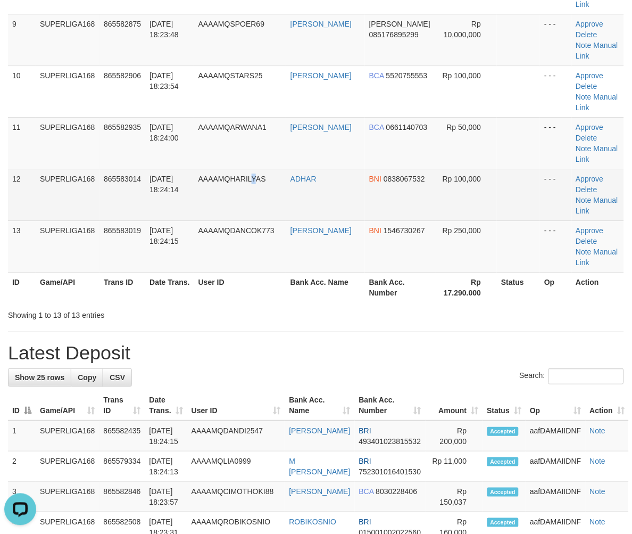
click at [259, 182] on td "AAAAMQHARILYAS" at bounding box center [240, 195] width 92 height 52
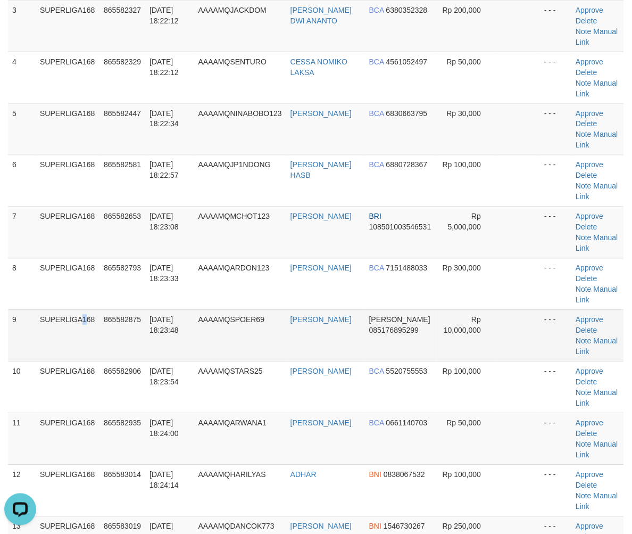
click at [57, 335] on td "SUPERLIGA168" at bounding box center [68, 336] width 64 height 52
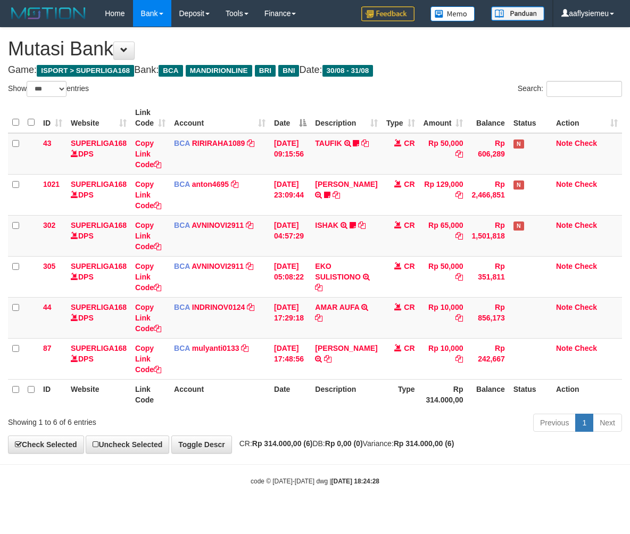
select select "***"
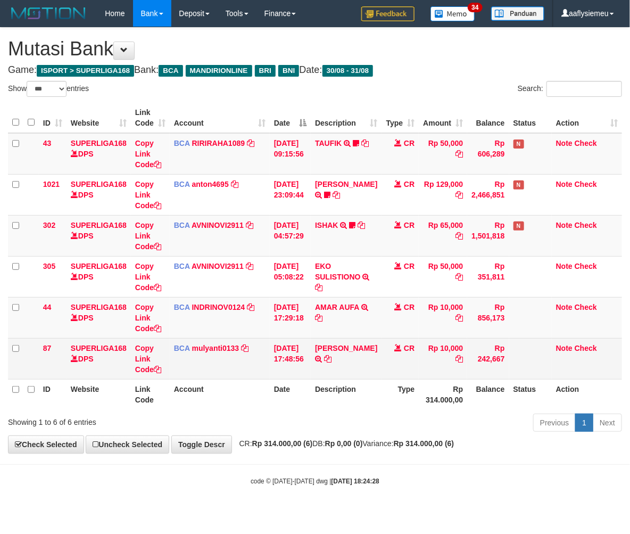
drag, startPoint x: 274, startPoint y: 378, endPoint x: 323, endPoint y: 364, distance: 50.9
click at [274, 379] on th "Date" at bounding box center [290, 394] width 41 height 30
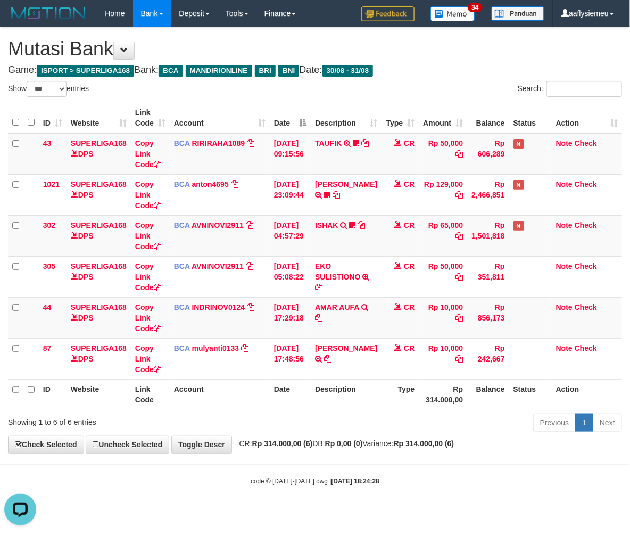
click at [348, 407] on th "Description" at bounding box center [346, 394] width 71 height 30
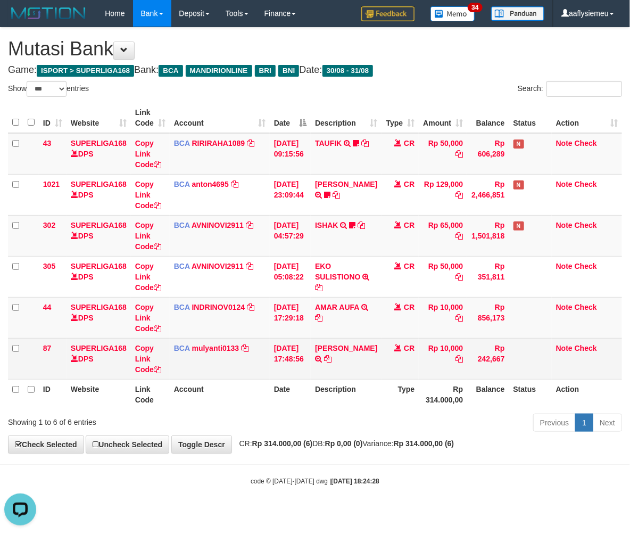
click at [424, 368] on td "Rp 10,000" at bounding box center [443, 358] width 48 height 41
click at [509, 371] on td at bounding box center [530, 358] width 43 height 41
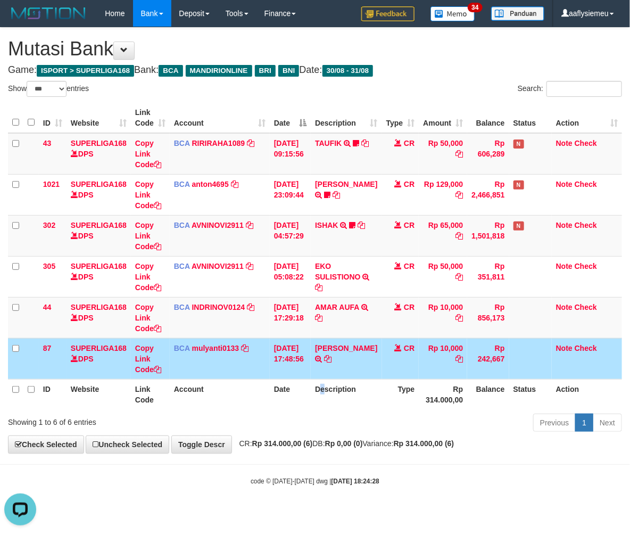
drag, startPoint x: 329, startPoint y: 390, endPoint x: 326, endPoint y: 398, distance: 8.1
click at [326, 398] on th "Description" at bounding box center [346, 394] width 71 height 30
click at [307, 421] on div "Previous 1 Next" at bounding box center [446, 423] width 352 height 23
click at [232, 342] on td "BCA mulyanti0133 DPS MULYANTI mutasi_20250831_4495 | 87 mutasi_20250831_4495 | …" at bounding box center [220, 358] width 100 height 41
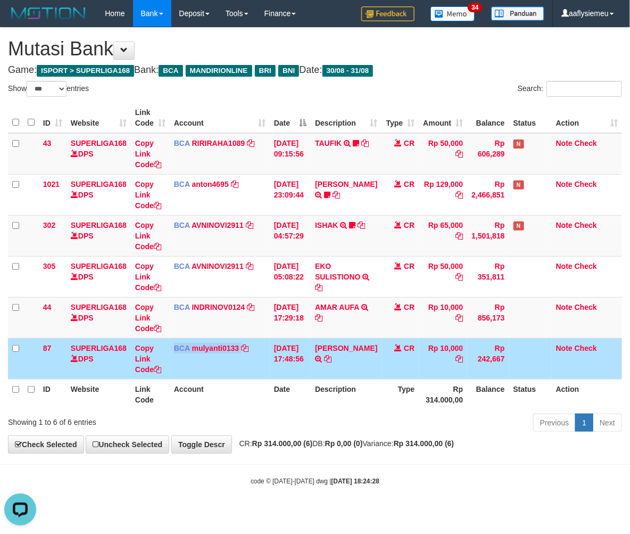
click at [232, 342] on td "BCA mulyanti0133 DPS MULYANTI mutasi_20250831_4495 | 87 mutasi_20250831_4495 | …" at bounding box center [220, 358] width 100 height 41
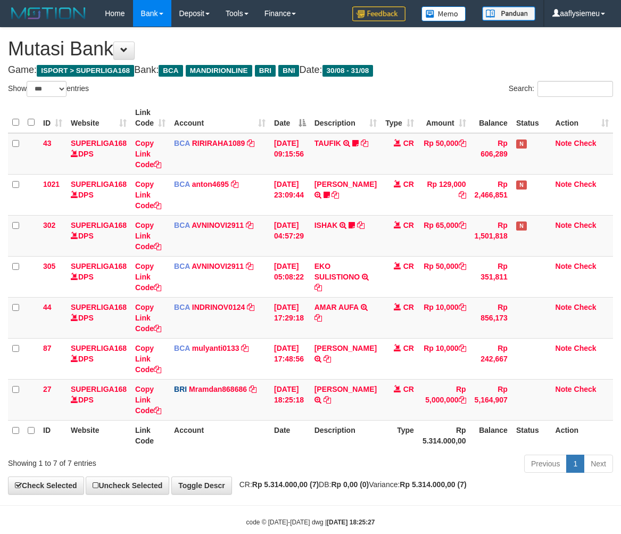
select select "***"
drag, startPoint x: 205, startPoint y: 335, endPoint x: 211, endPoint y: 332, distance: 5.9
click at [205, 334] on td "BCA INDRINOV0124 DPS INDRI NOVIANTI mutasi_20250831_4661 | 44 mutasi_20250831_4…" at bounding box center [220, 317] width 100 height 41
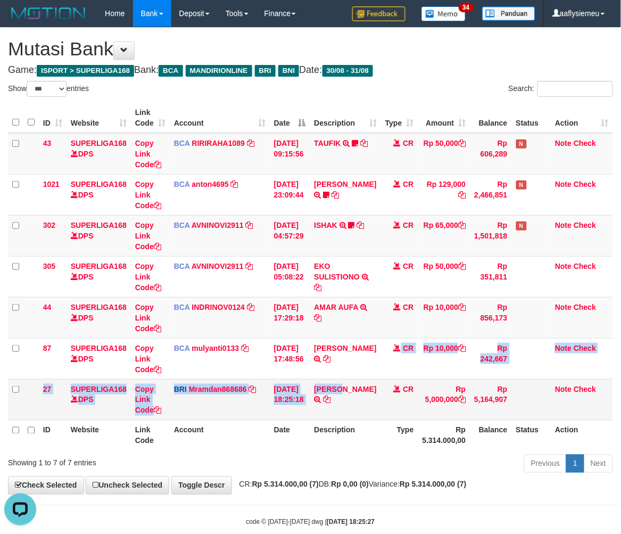
click at [373, 380] on tbody "43 SUPERLIGA168 DPS Copy Link Code BCA RIRIRAHA1089 DPS RIRI RAHAYU mutasi_2025…" at bounding box center [310, 276] width 605 height 287
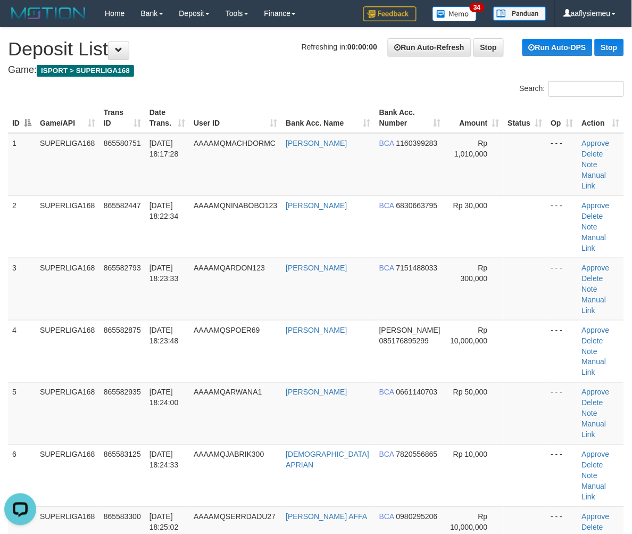
drag, startPoint x: 102, startPoint y: 330, endPoint x: 2, endPoint y: 367, distance: 107.0
click at [99, 382] on td "865582935" at bounding box center [122, 413] width 46 height 62
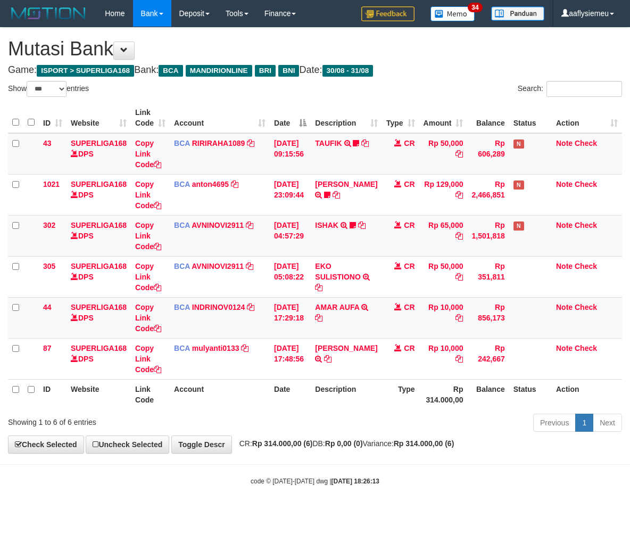
select select "***"
drag, startPoint x: 340, startPoint y: 405, endPoint x: 373, endPoint y: 398, distance: 33.8
click at [341, 405] on th "Description" at bounding box center [346, 394] width 71 height 30
click at [486, 423] on div "Previous 1 Next" at bounding box center [446, 423] width 352 height 23
select select "***"
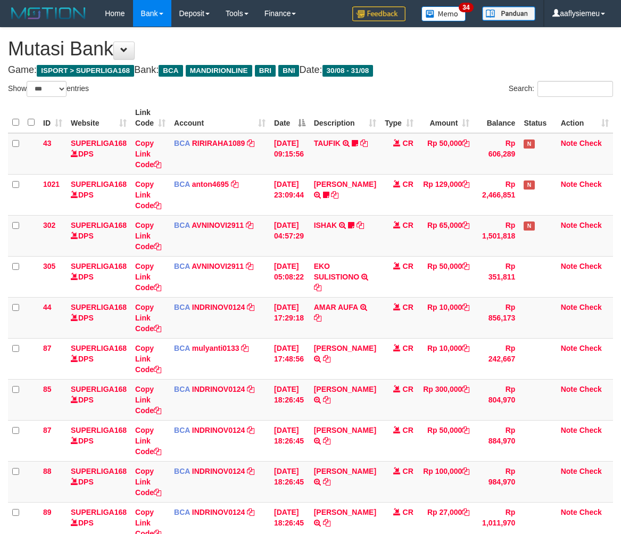
select select "***"
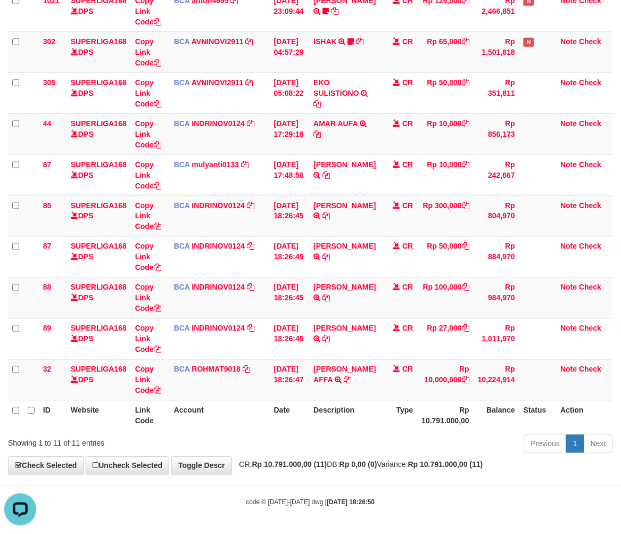
click at [281, 417] on th "Date" at bounding box center [290, 415] width 40 height 30
click at [284, 412] on th "Date" at bounding box center [290, 415] width 40 height 30
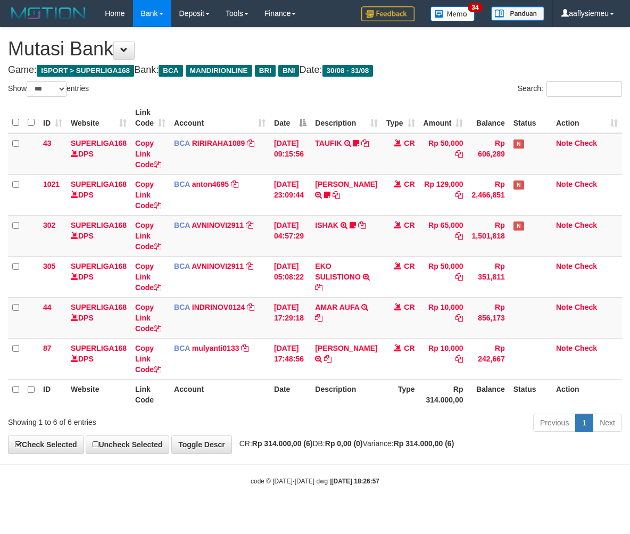
select select "***"
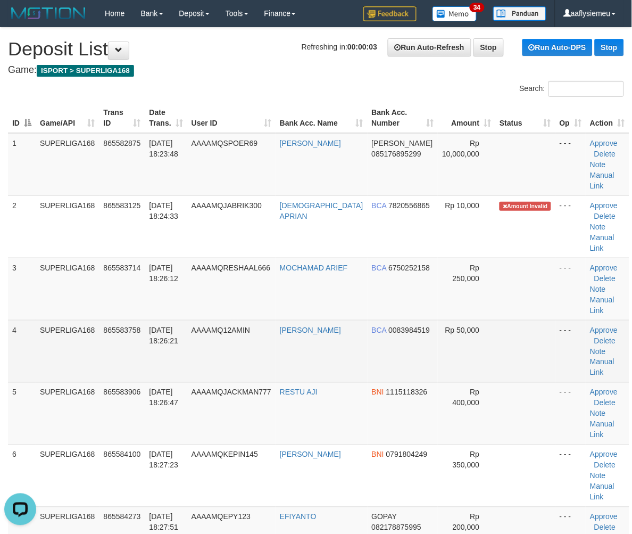
click at [34, 320] on td "4" at bounding box center [22, 351] width 28 height 62
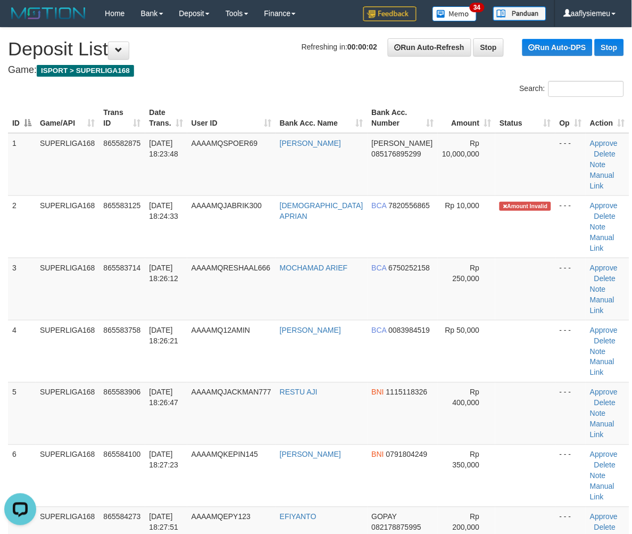
drag, startPoint x: 1, startPoint y: 386, endPoint x: -28, endPoint y: 399, distance: 30.9
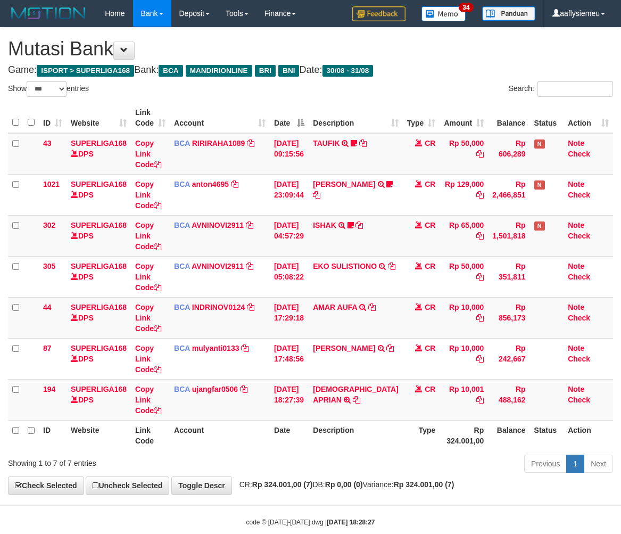
select select "***"
click at [352, 399] on icon at bounding box center [355, 399] width 7 height 7
drag, startPoint x: 432, startPoint y: 457, endPoint x: 608, endPoint y: 419, distance: 180.2
click at [443, 456] on div "Previous 1 Next" at bounding box center [439, 464] width 346 height 23
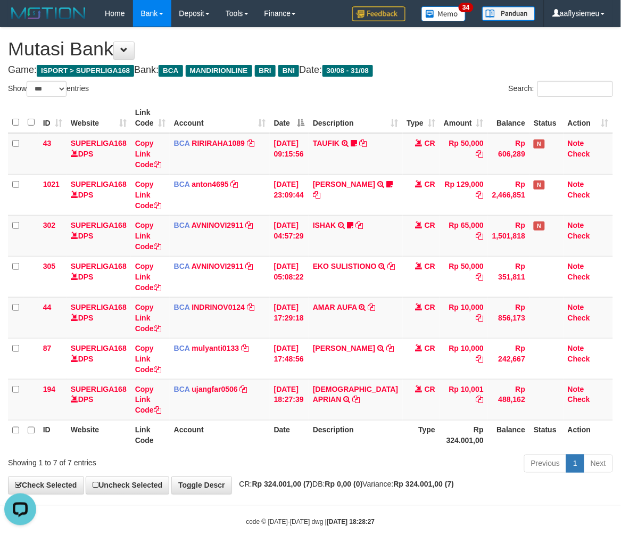
drag, startPoint x: 298, startPoint y: 438, endPoint x: 320, endPoint y: 427, distance: 24.3
click at [298, 438] on th "Date" at bounding box center [289, 435] width 39 height 30
click at [309, 455] on div "Previous 1 Next" at bounding box center [439, 464] width 346 height 23
select select "***"
click at [326, 438] on th "Description" at bounding box center [356, 435] width 94 height 30
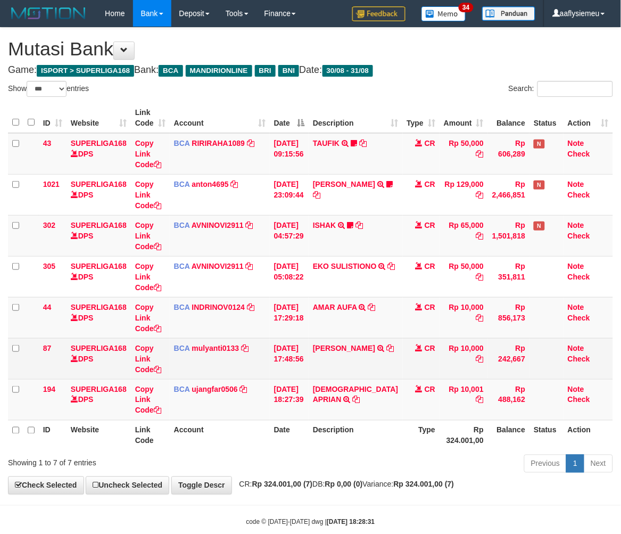
click at [610, 353] on td "Note Check" at bounding box center [587, 358] width 49 height 41
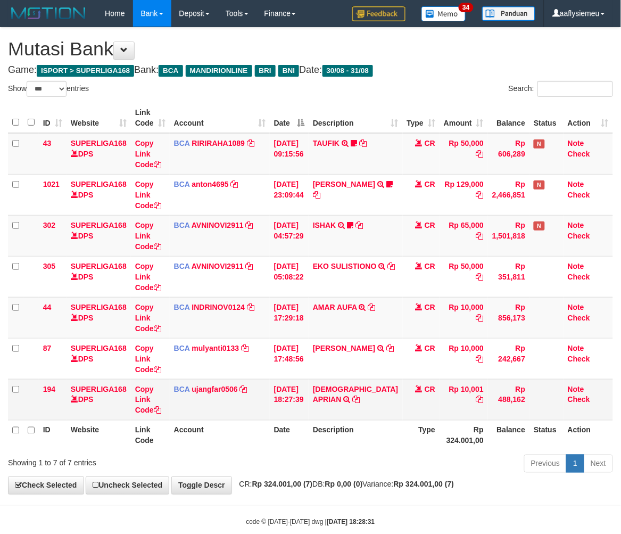
click at [321, 416] on td "[DEMOGRAPHIC_DATA] APRIAN TRSF E-BANKING CR 3108/FTSCY/WS95031 10001.00[DEMOGRA…" at bounding box center [356, 399] width 94 height 41
select select "***"
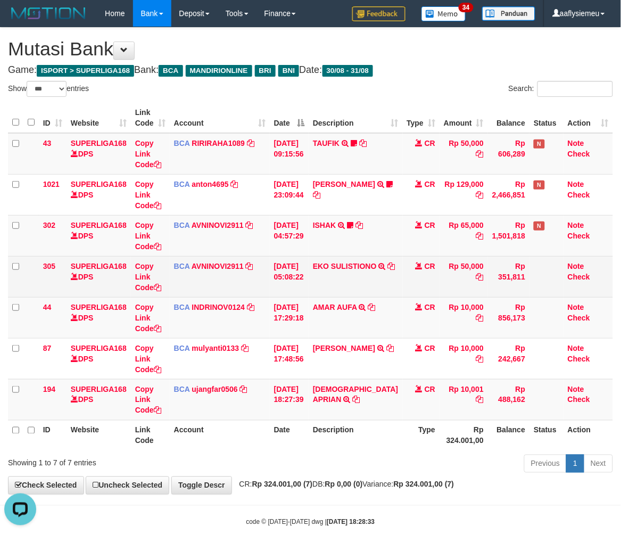
click at [341, 286] on td "EKO SULISTIONO TRSF E-BANKING CR 3108/FTSCY/WS95031 50000.00EKO SULISTIONO" at bounding box center [356, 276] width 94 height 41
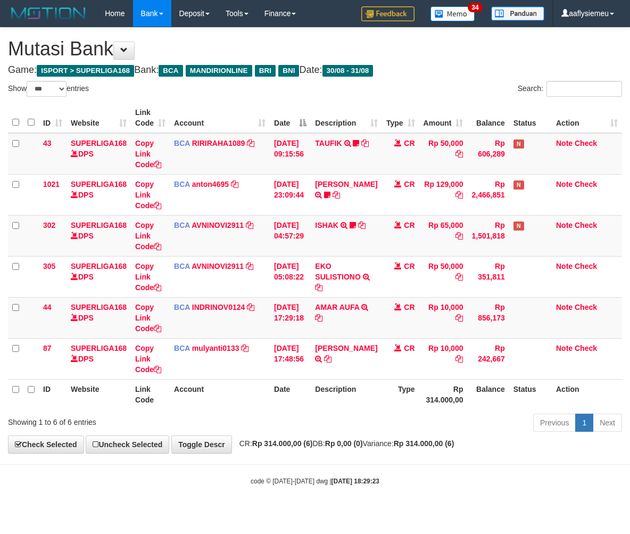
select select "***"
click at [206, 319] on td "BCA INDRINOV0124 DPS INDRI NOVIANTI mutasi_20250831_4661 | 44 mutasi_20250831_4…" at bounding box center [220, 317] width 100 height 41
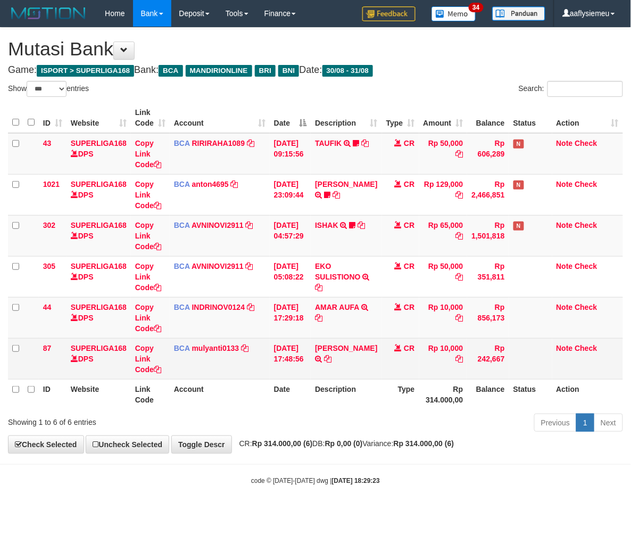
click at [310, 355] on td "[DATE] 17:48:56" at bounding box center [290, 358] width 41 height 41
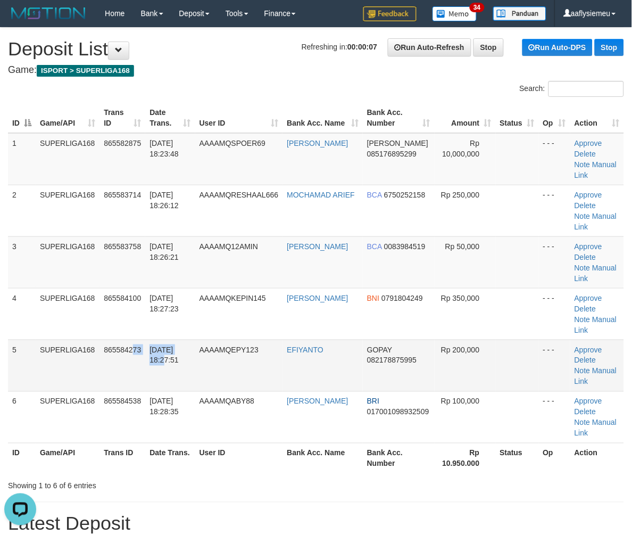
click at [145, 339] on tr "5 SUPERLIGA168 865584273 31/08/2025 18:27:51 AAAAMQEPY123 EFIYANTO GOPAY 082178…" at bounding box center [316, 365] width 616 height 52
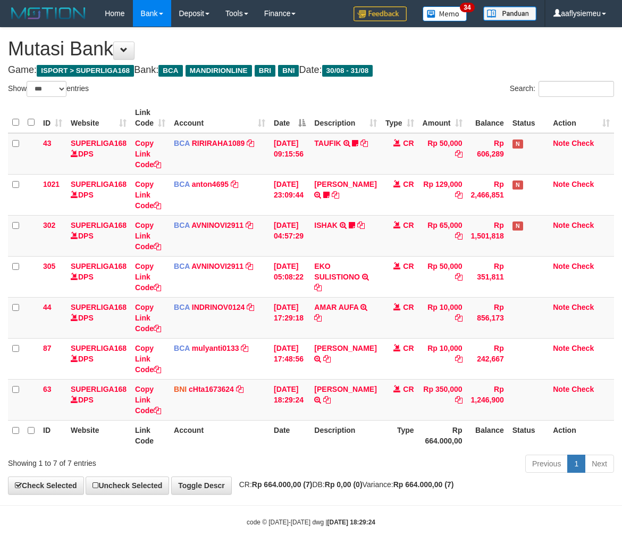
select select "***"
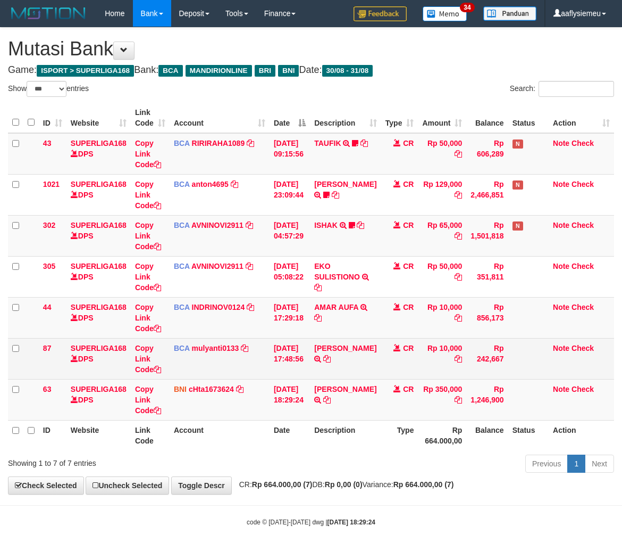
click at [349, 365] on td "SILVA SARI S TRSF E-BANKING CR 3108/FTSCY/WS95051 10000.002025083175314031 TRFD…" at bounding box center [345, 358] width 71 height 41
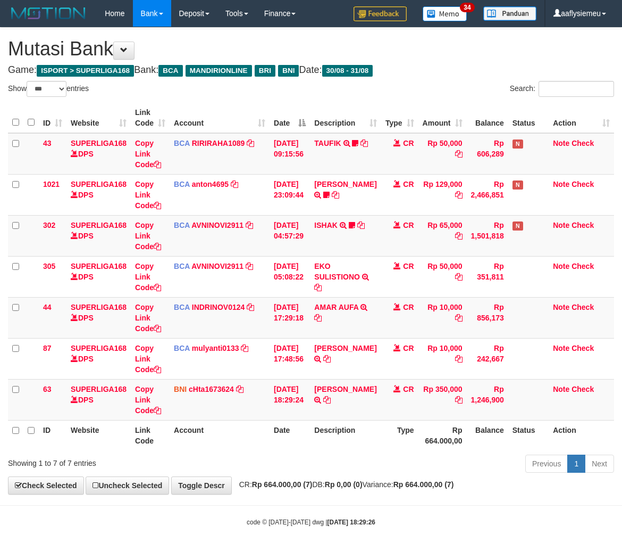
select select "***"
click at [459, 380] on td "Rp 350,000" at bounding box center [442, 399] width 48 height 41
select select "***"
click at [372, 417] on td "[PERSON_NAME] TRANSFER DARI SDR [PERSON_NAME]" at bounding box center [345, 399] width 71 height 41
click at [387, 411] on td "CR" at bounding box center [399, 399] width 37 height 41
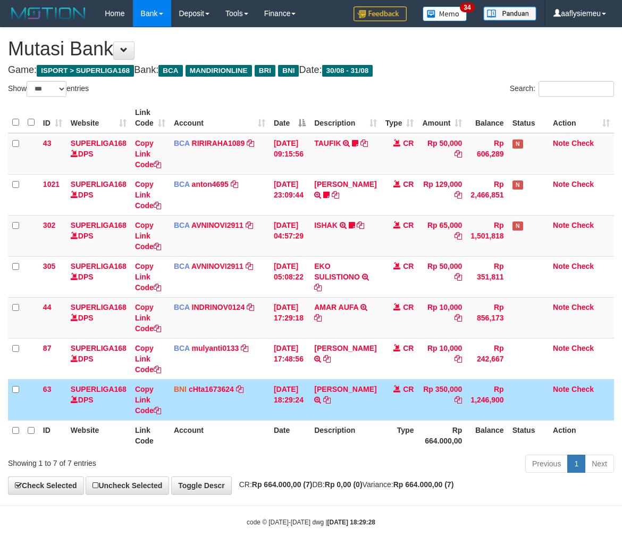
click at [386, 410] on td "CR" at bounding box center [399, 399] width 37 height 41
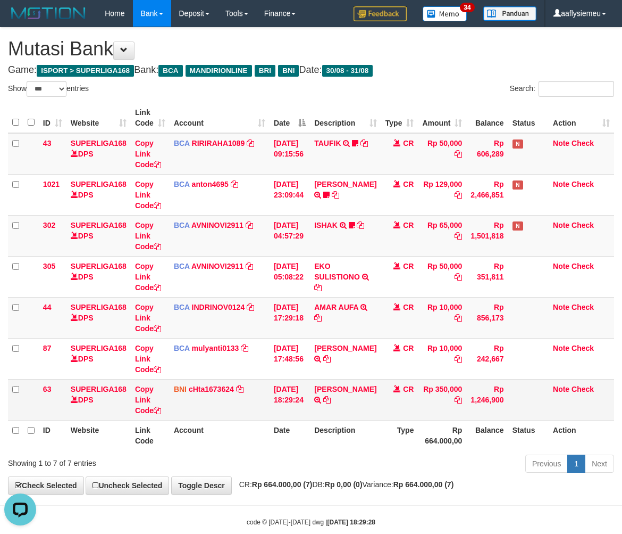
click at [381, 406] on td "CR" at bounding box center [399, 399] width 37 height 41
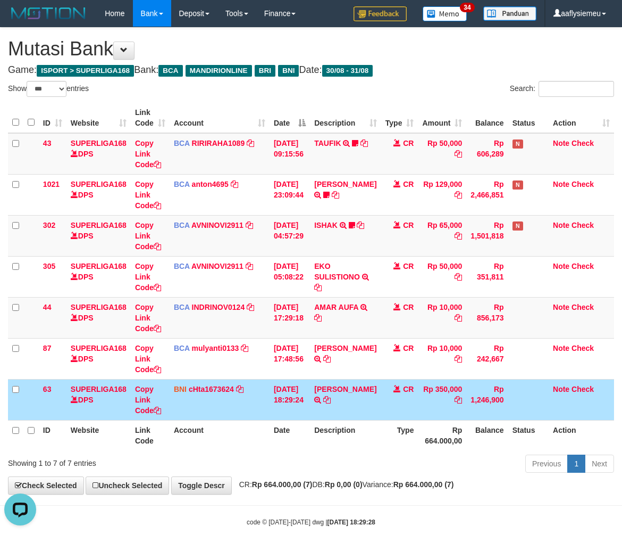
click at [381, 402] on td "CR" at bounding box center [399, 399] width 37 height 41
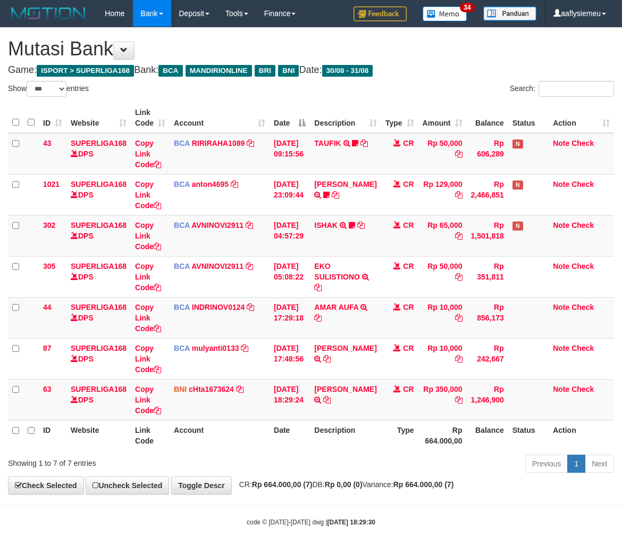
select select "***"
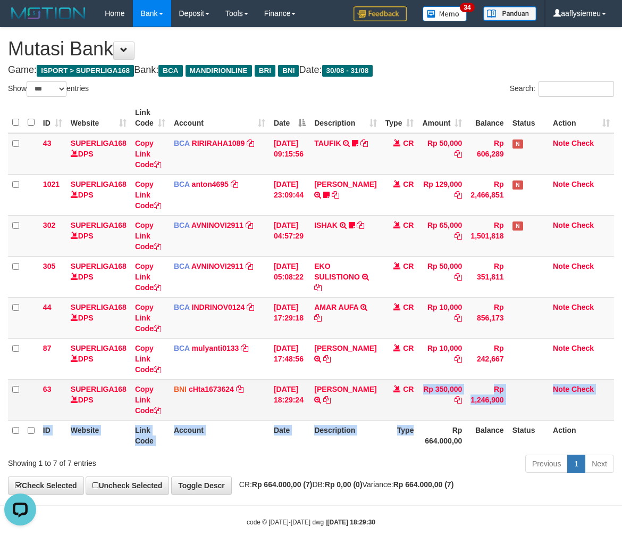
drag, startPoint x: 408, startPoint y: 413, endPoint x: 595, endPoint y: 389, distance: 188.2
click at [413, 421] on table "ID Website Link Code Account Date Description Type Amount Balance Status Action…" at bounding box center [311, 276] width 606 height 347
click at [395, 426] on th "Type" at bounding box center [399, 435] width 37 height 30
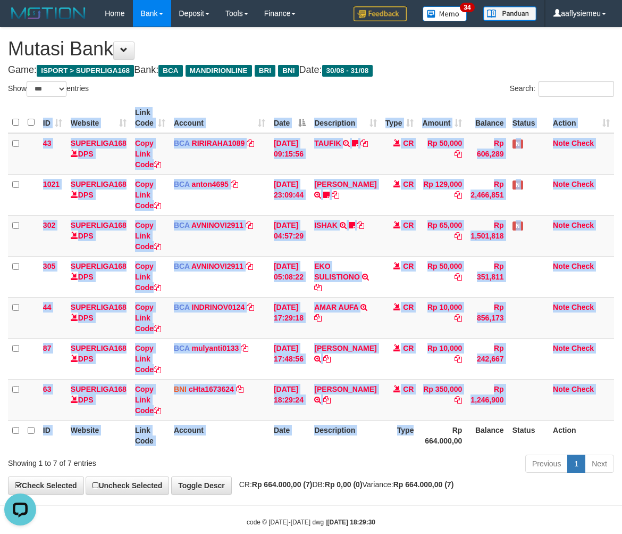
drag, startPoint x: 411, startPoint y: 449, endPoint x: 629, endPoint y: 374, distance: 231.0
click at [412, 449] on div "ID Website Link Code Account Date Description Type Amount Balance Status Action…" at bounding box center [311, 276] width 622 height 354
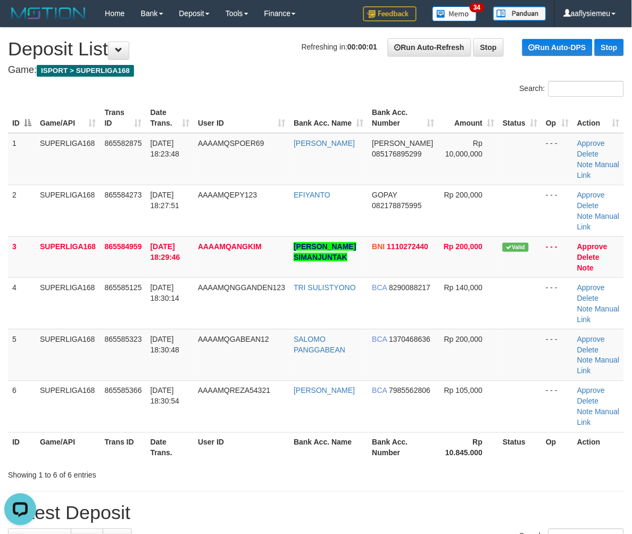
drag, startPoint x: 7, startPoint y: 336, endPoint x: -1, endPoint y: 338, distance: 8.4
drag, startPoint x: 25, startPoint y: 346, endPoint x: 20, endPoint y: 352, distance: 7.6
click at [23, 350] on td "5" at bounding box center [22, 355] width 28 height 52
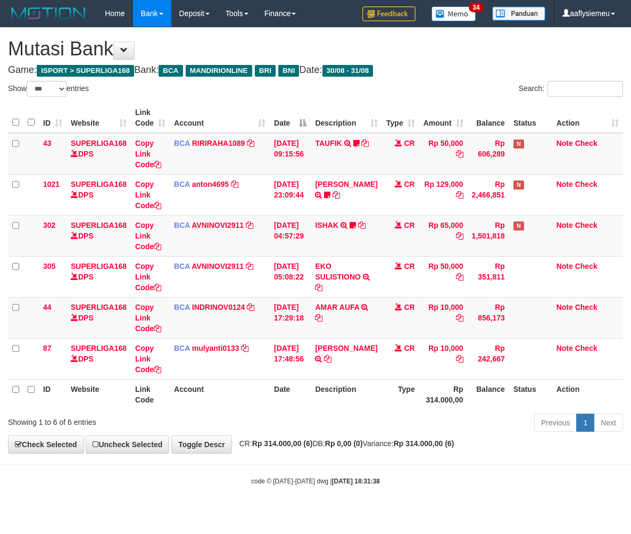
select select "***"
click at [357, 403] on th "Description" at bounding box center [346, 394] width 71 height 30
click at [387, 390] on th "Type" at bounding box center [400, 394] width 37 height 30
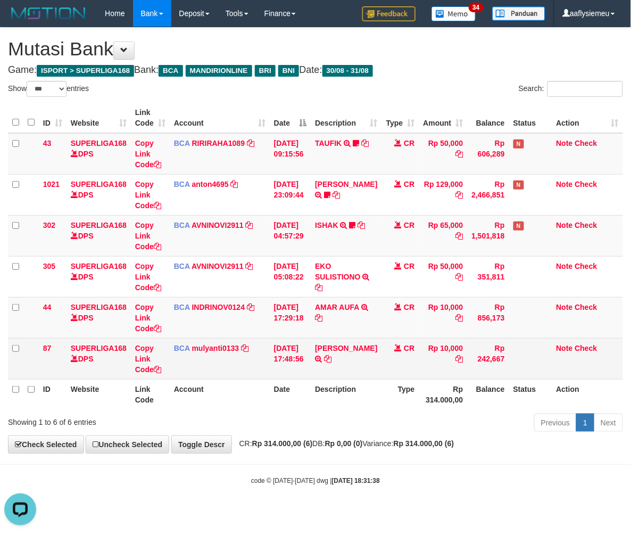
click at [193, 361] on td "BCA mulyanti0133 DPS MULYANTI mutasi_20250831_4495 | 87 mutasi_20250831_4495 | …" at bounding box center [220, 358] width 100 height 41
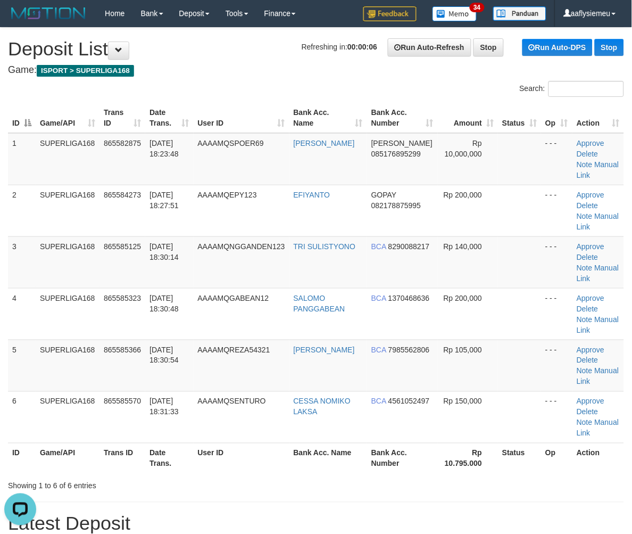
drag, startPoint x: 54, startPoint y: 263, endPoint x: 0, endPoint y: 284, distance: 57.4
click at [54, 263] on td "SUPERLIGA168" at bounding box center [68, 262] width 64 height 52
click at [152, 258] on span "[DATE] 18:30:14" at bounding box center [163, 251] width 29 height 19
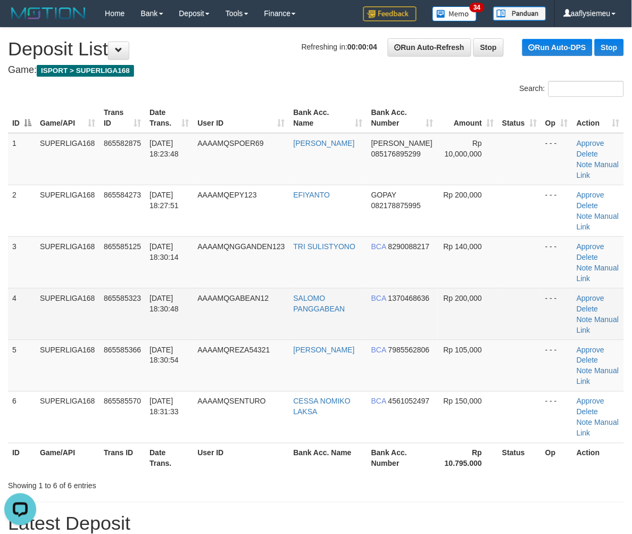
click at [62, 288] on td "SUPERLIGA168" at bounding box center [68, 314] width 64 height 52
click at [55, 290] on td "SUPERLIGA168" at bounding box center [68, 314] width 64 height 52
click at [121, 302] on td "865585323" at bounding box center [122, 314] width 46 height 52
click at [109, 322] on td "865585323" at bounding box center [122, 314] width 46 height 52
click at [115, 317] on td "865585323" at bounding box center [122, 314] width 46 height 52
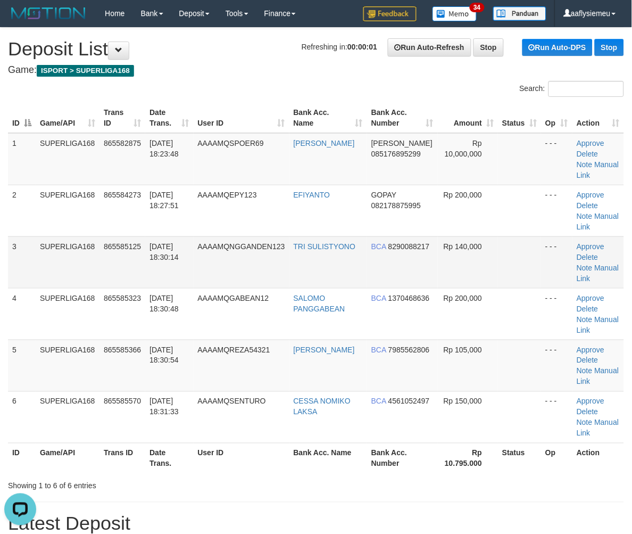
click at [149, 265] on td "31/08/2025 18:30:14" at bounding box center [169, 262] width 48 height 52
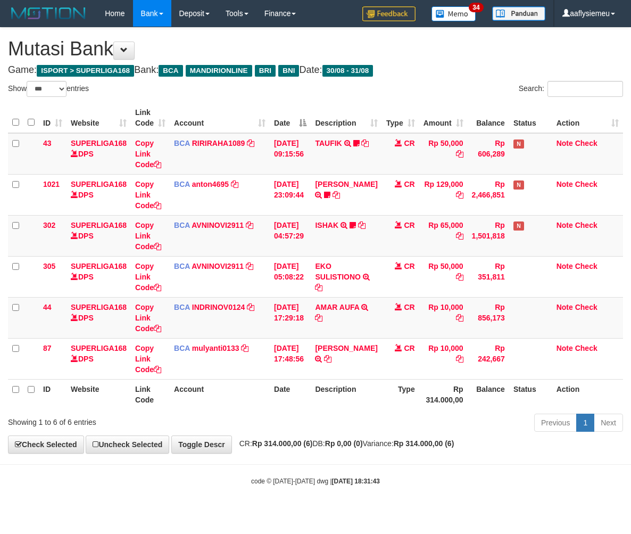
select select "***"
click at [468, 336] on td "Rp 856,173" at bounding box center [488, 317] width 41 height 41
select select "***"
drag, startPoint x: 417, startPoint y: 393, endPoint x: 466, endPoint y: 379, distance: 50.7
click at [419, 394] on th "Rp 314.000,00" at bounding box center [443, 394] width 48 height 30
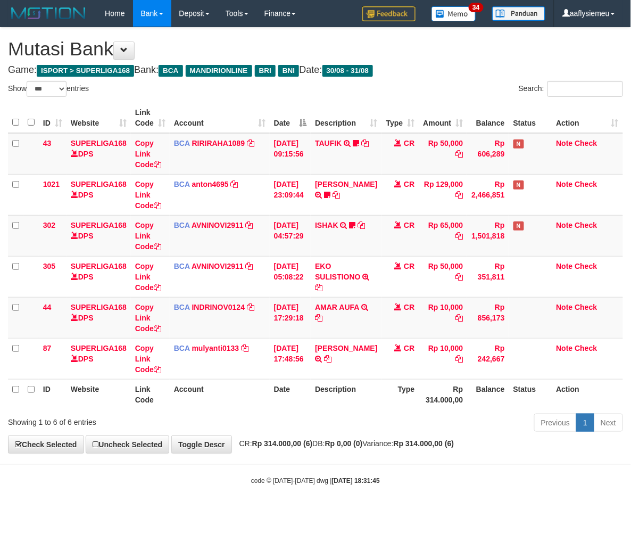
click at [382, 393] on th "Type" at bounding box center [400, 394] width 37 height 30
select select "***"
click at [376, 390] on th "Description" at bounding box center [346, 394] width 71 height 30
click at [419, 395] on th "Rp 314.000,00" at bounding box center [443, 394] width 48 height 30
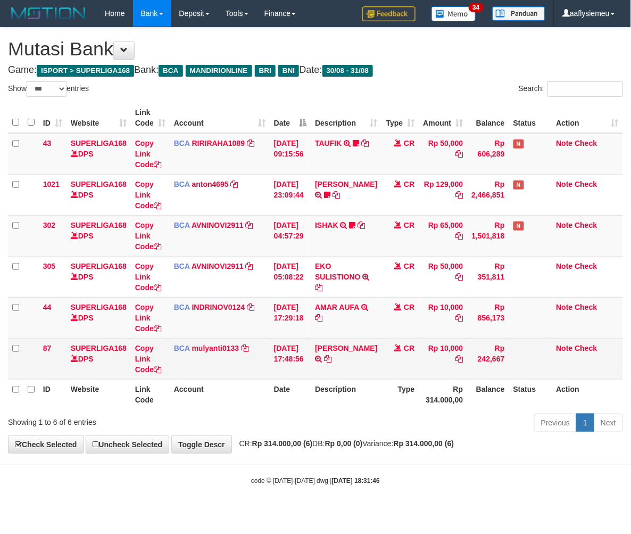
click at [532, 369] on td at bounding box center [530, 358] width 43 height 41
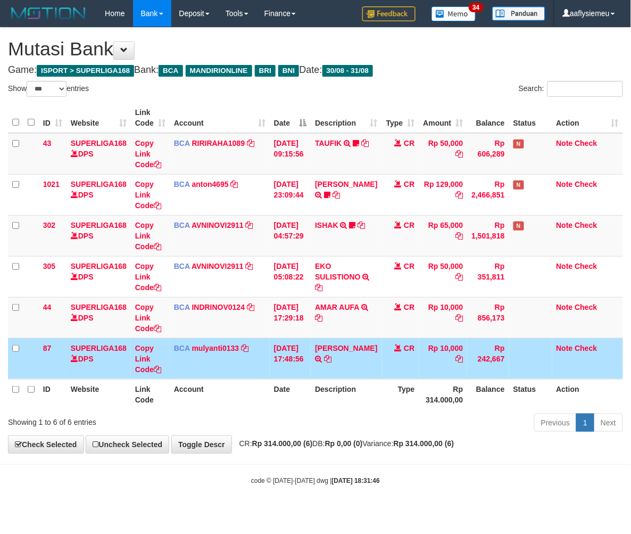
click at [547, 359] on td at bounding box center [530, 358] width 43 height 41
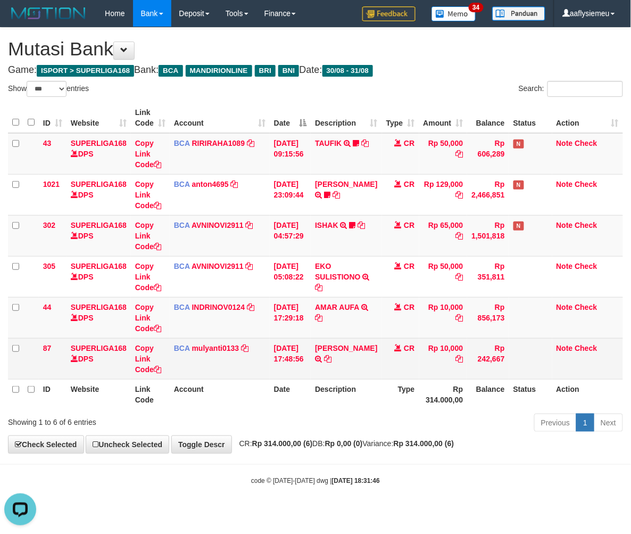
click at [622, 343] on td "Note Check" at bounding box center [587, 358] width 71 height 41
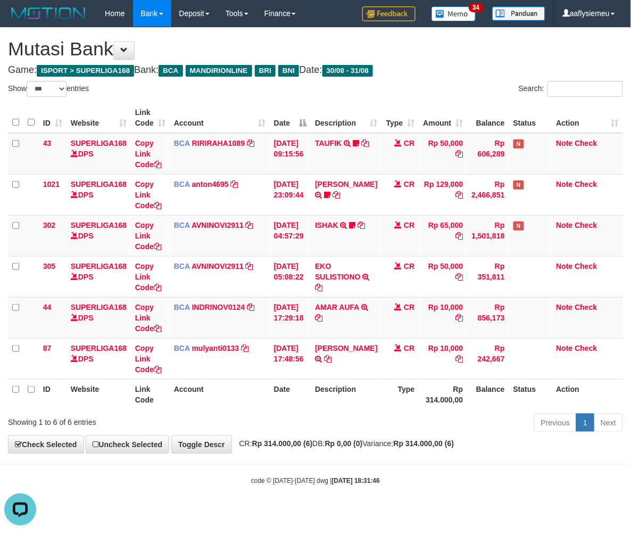
click at [282, 469] on body "Toggle navigation Home Bank Account List Load By Website Group [ISPORT] SUPERLI…" at bounding box center [315, 256] width 631 height 512
drag, startPoint x: 282, startPoint y: 469, endPoint x: 629, endPoint y: 390, distance: 355.5
click at [282, 469] on body "Toggle navigation Home Bank Account List Load By Website Group [ISPORT] SUPERLI…" at bounding box center [315, 256] width 631 height 512
click at [458, 418] on div "Previous 1 Next" at bounding box center [447, 423] width 352 height 23
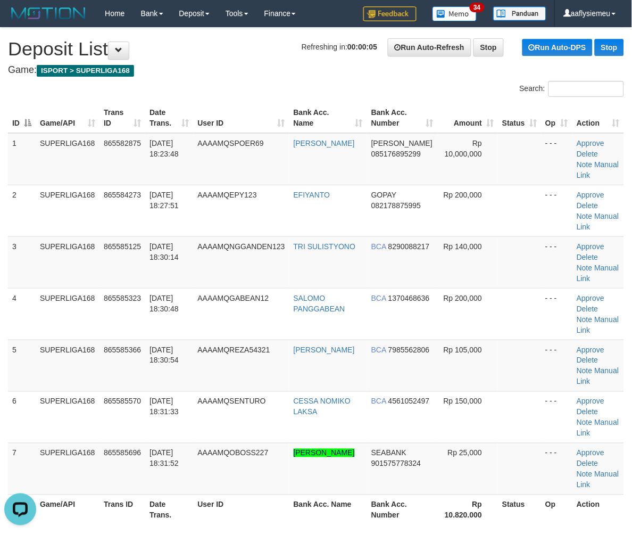
drag, startPoint x: 140, startPoint y: 236, endPoint x: 4, endPoint y: 319, distance: 159.7
click at [140, 236] on td "865585125" at bounding box center [122, 262] width 46 height 52
click at [30, 348] on td "5" at bounding box center [22, 365] width 28 height 52
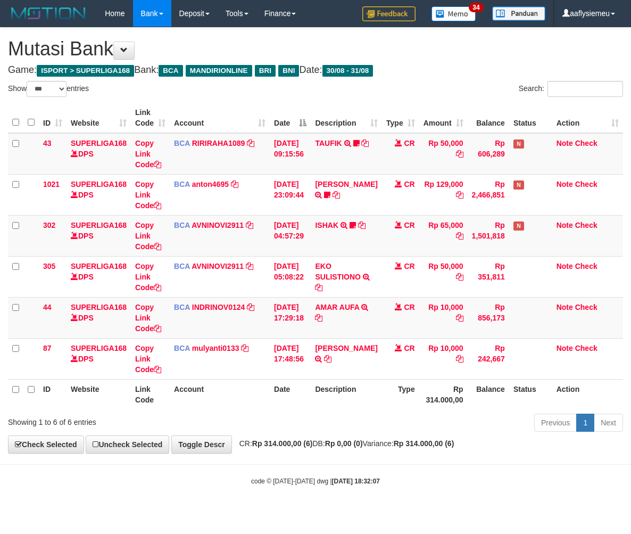
select select "***"
click at [455, 415] on div "Previous 1 Next" at bounding box center [447, 423] width 352 height 23
click at [454, 415] on div "Previous 1 Next" at bounding box center [447, 423] width 352 height 23
click at [451, 402] on th "Rp 314.000,00" at bounding box center [443, 394] width 48 height 30
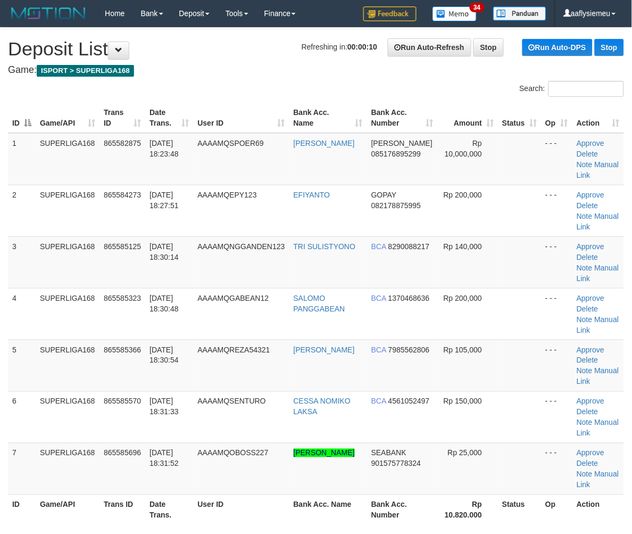
drag, startPoint x: 30, startPoint y: 341, endPoint x: 1, endPoint y: 348, distance: 30.2
click at [29, 342] on td "5" at bounding box center [22, 365] width 28 height 52
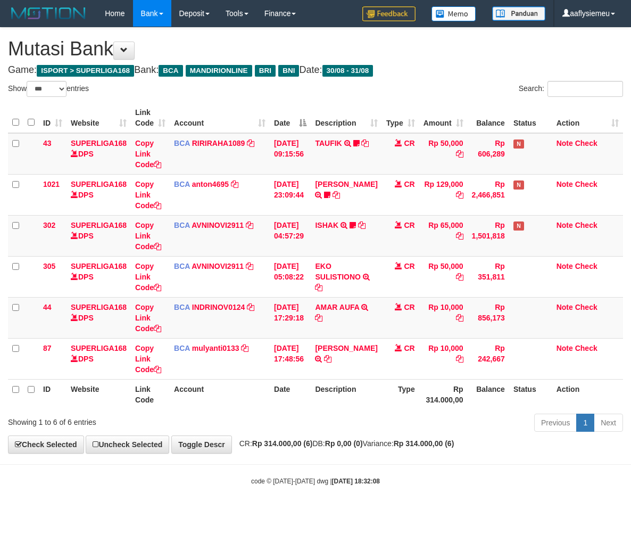
select select "***"
click at [302, 394] on th "Date" at bounding box center [290, 394] width 41 height 30
click at [297, 406] on th "Date" at bounding box center [290, 394] width 41 height 30
click at [241, 385] on th "Account" at bounding box center [220, 394] width 100 height 30
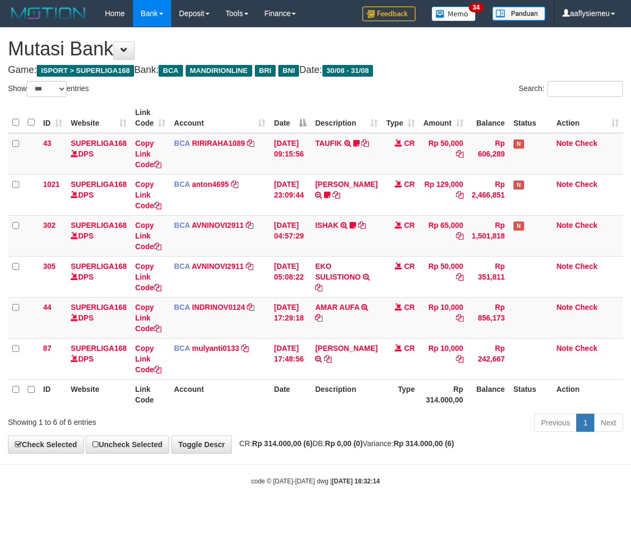
select select "***"
click at [352, 397] on th "Description" at bounding box center [346, 394] width 71 height 30
select select "***"
click at [330, 401] on th "Description" at bounding box center [346, 394] width 71 height 30
select select "***"
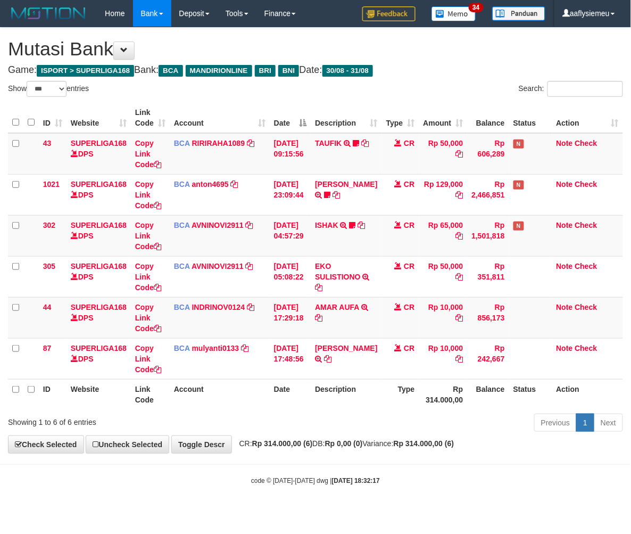
click at [340, 405] on th "Description" at bounding box center [346, 394] width 71 height 30
select select "***"
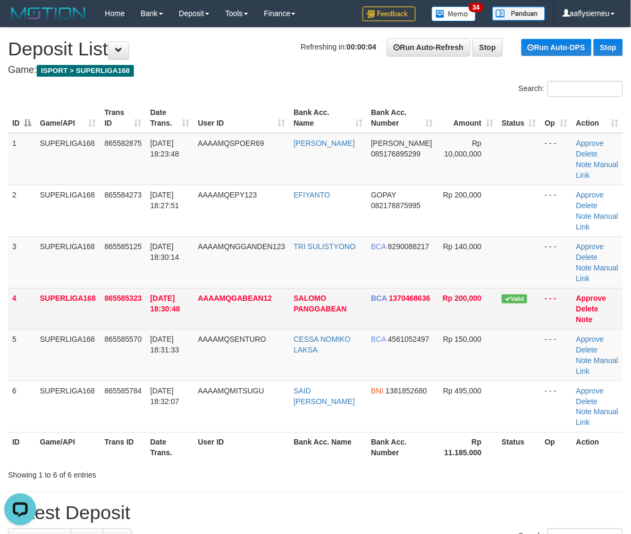
drag, startPoint x: 146, startPoint y: 295, endPoint x: 118, endPoint y: 298, distance: 28.4
click at [130, 296] on tr "4 SUPERLIGA168 865585323 31/08/2025 18:30:48 AAAAMQGABEAN12 SALOMO PANGGABEAN B…" at bounding box center [315, 308] width 615 height 41
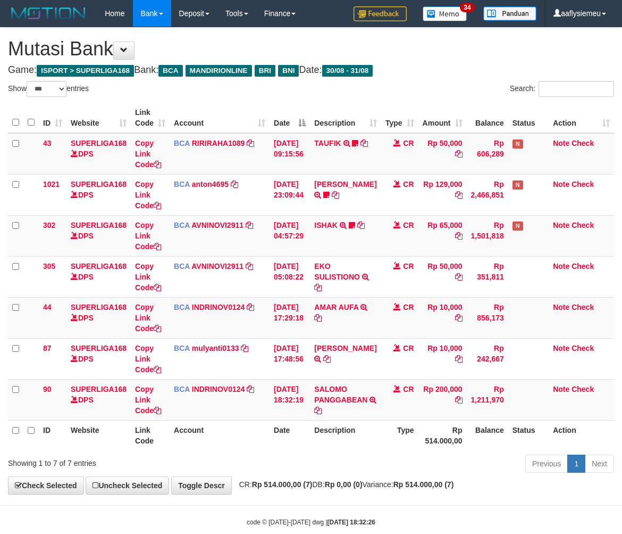
select select "***"
click at [322, 406] on icon at bounding box center [317, 409] width 7 height 7
drag, startPoint x: 418, startPoint y: 394, endPoint x: 490, endPoint y: 391, distance: 72.4
click at [437, 395] on td "Rp 200,000" at bounding box center [442, 399] width 48 height 41
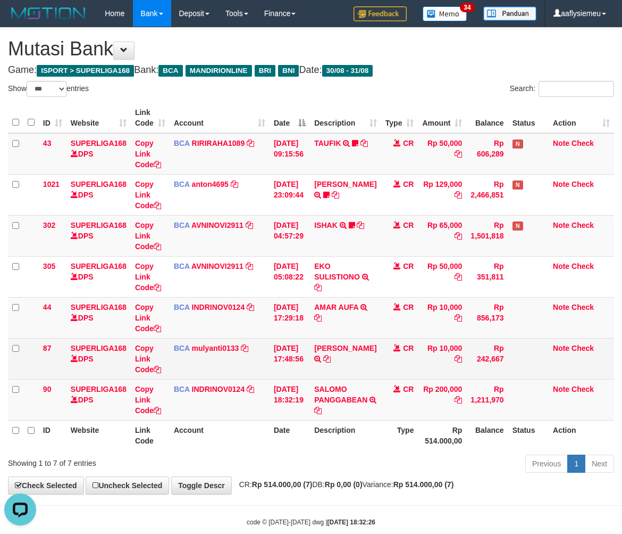
click at [359, 369] on td "SILVA SARI S TRSF E-BANKING CR 3108/FTSCY/WS95051 10000.002025083175314031 TRFD…" at bounding box center [345, 358] width 71 height 41
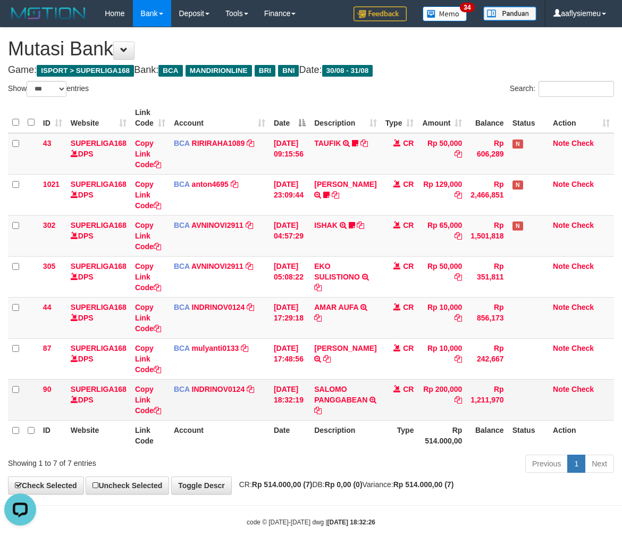
click at [384, 402] on td "CR" at bounding box center [399, 399] width 37 height 41
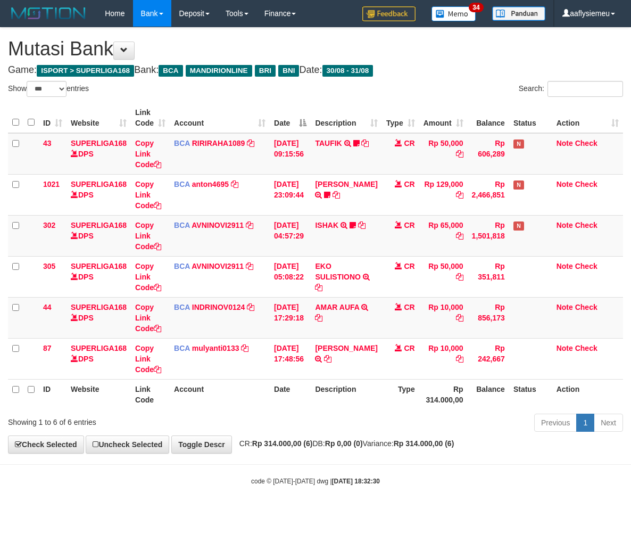
select select "***"
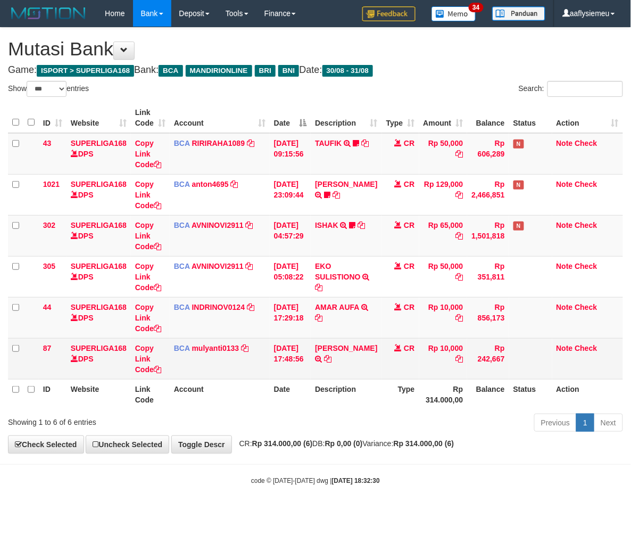
click at [382, 372] on td "CR" at bounding box center [400, 358] width 37 height 41
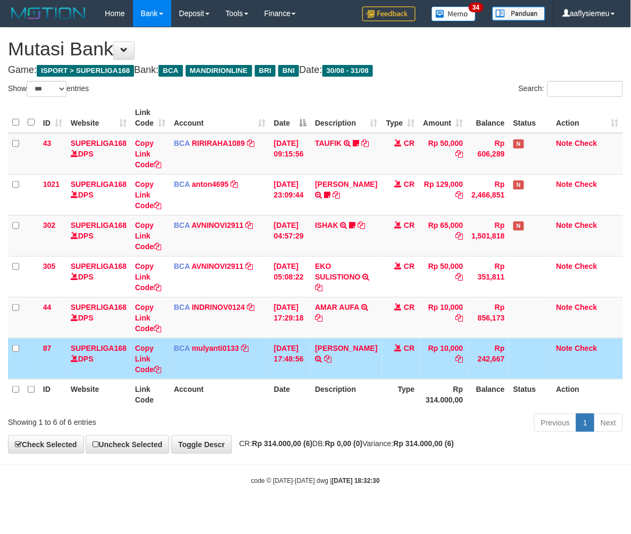
click at [334, 423] on div "Previous 1 Next" at bounding box center [447, 423] width 352 height 23
click at [332, 422] on div "Previous 1 Next" at bounding box center [447, 423] width 352 height 23
click at [323, 412] on div "Previous 1 Next" at bounding box center [447, 423] width 352 height 23
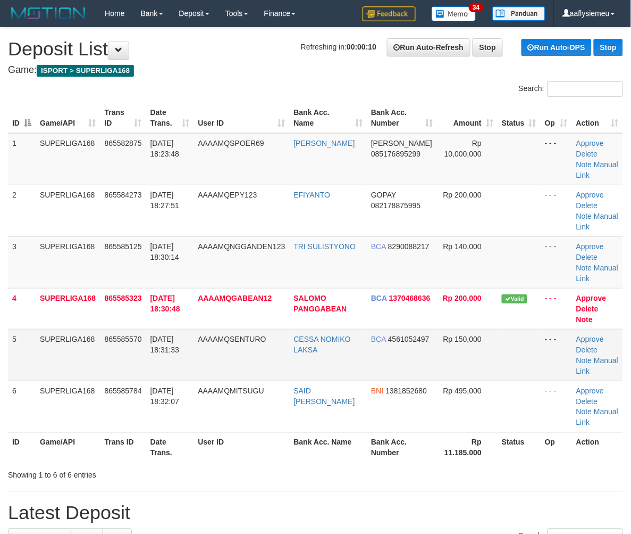
click at [50, 343] on td "SUPERLIGA168" at bounding box center [68, 355] width 65 height 52
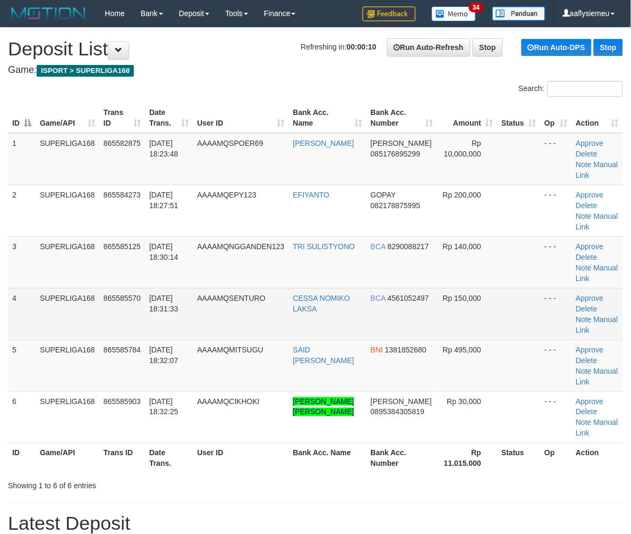
click at [54, 309] on td "SUPERLIGA168" at bounding box center [68, 314] width 64 height 52
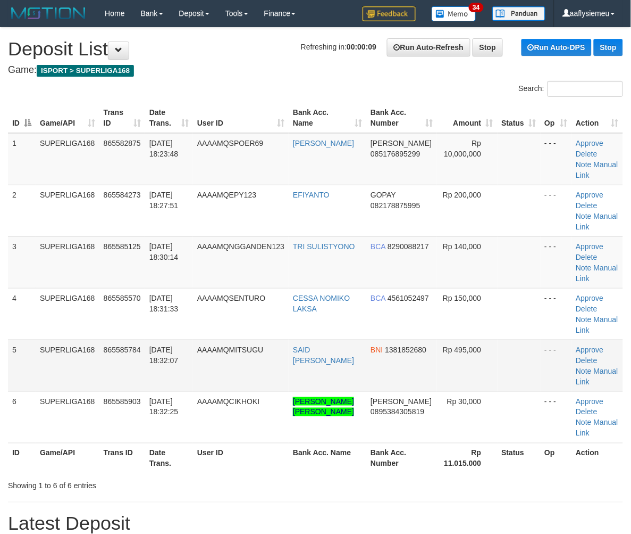
click at [38, 352] on td "SUPERLIGA168" at bounding box center [68, 365] width 64 height 52
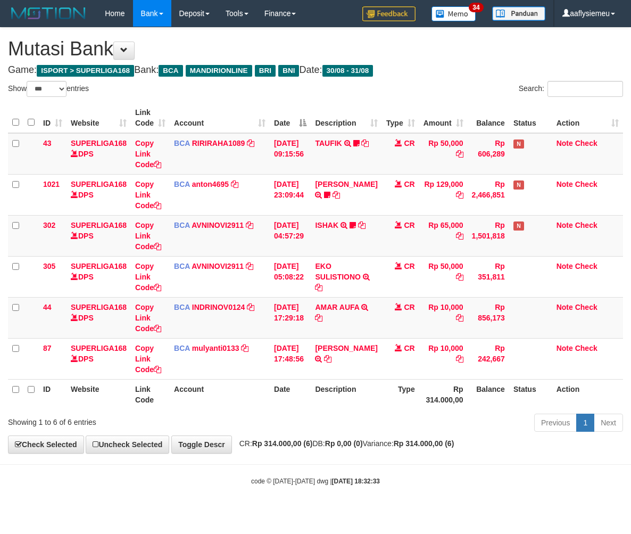
select select "***"
drag, startPoint x: 0, startPoint y: 0, endPoint x: 627, endPoint y: 363, distance: 724.3
click at [328, 385] on th "Description" at bounding box center [346, 394] width 71 height 30
click at [330, 394] on th "Description" at bounding box center [346, 394] width 71 height 30
select select "***"
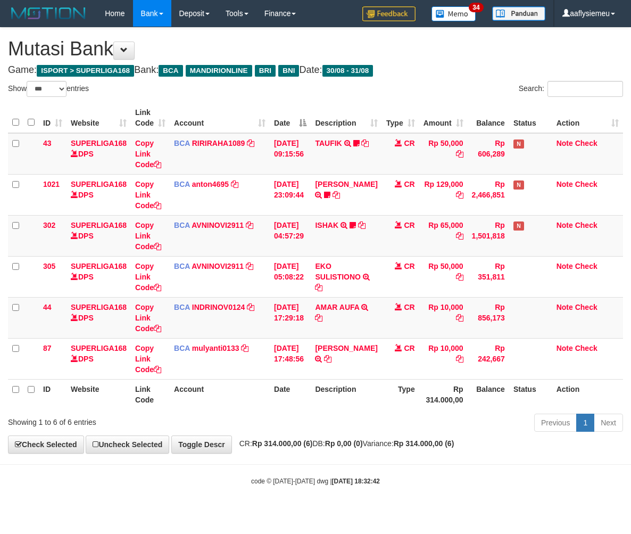
select select "***"
click at [374, 412] on div "Previous 1 Next" at bounding box center [447, 423] width 352 height 23
click at [346, 451] on div "**********" at bounding box center [315, 240] width 631 height 425
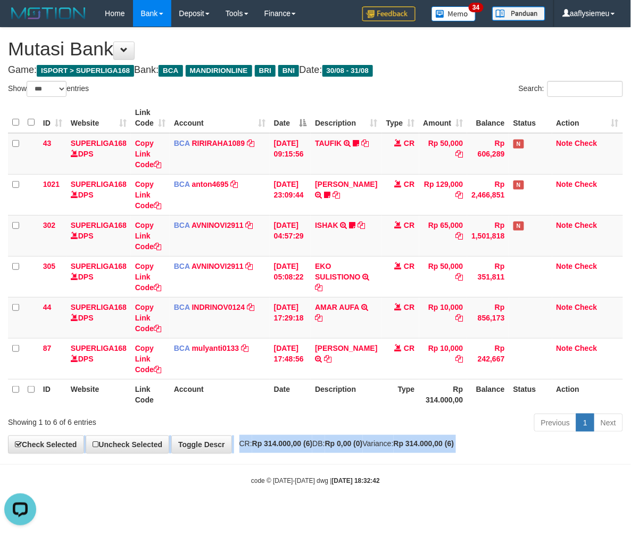
click at [346, 451] on div "**********" at bounding box center [315, 240] width 631 height 425
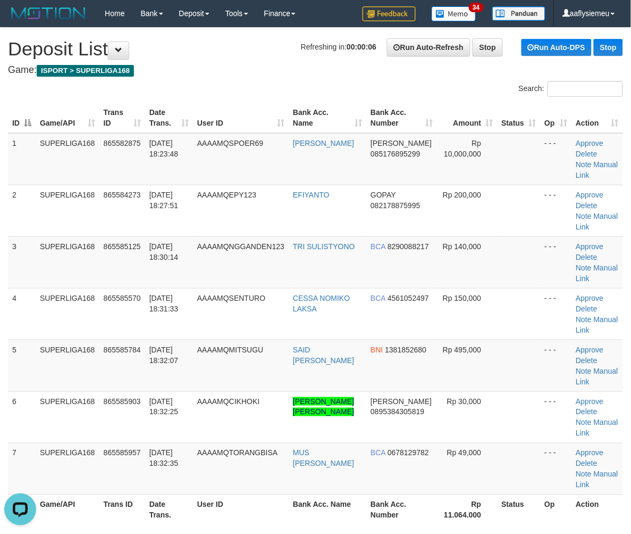
click at [4, 353] on div "ID Game/API Trans ID Date Trans. User ID Bank Acc. Name Bank Acc. Number Amount…" at bounding box center [315, 313] width 631 height 428
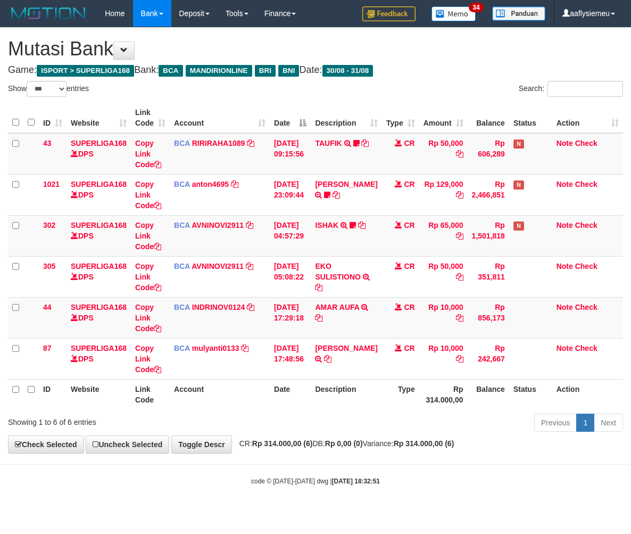
select select "***"
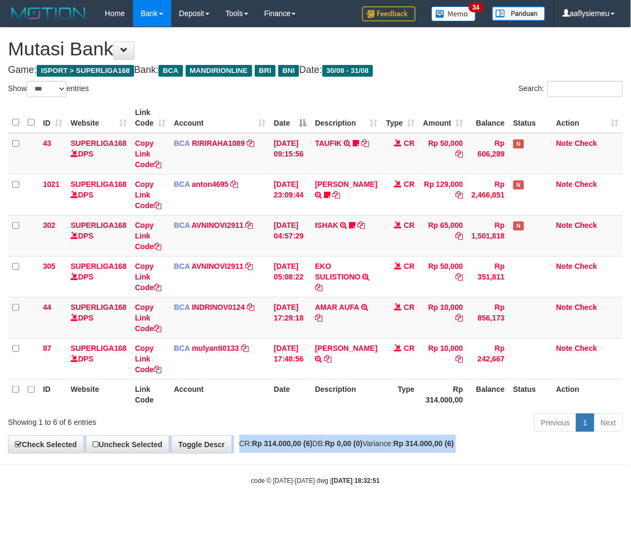
click at [278, 426] on div "Previous 1 Next" at bounding box center [447, 423] width 352 height 23
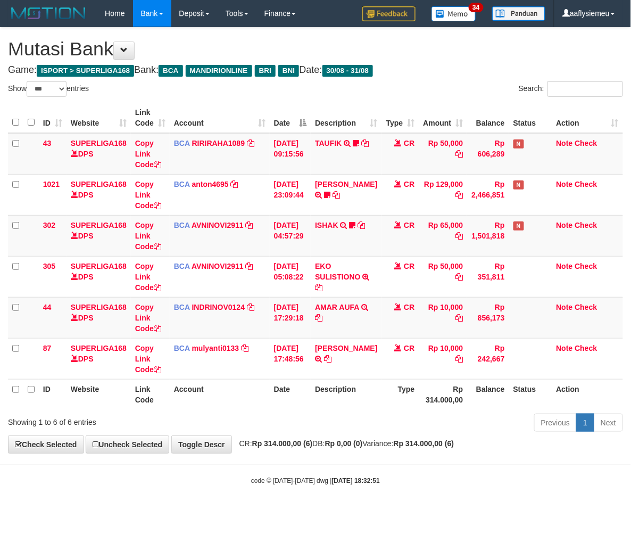
click at [277, 426] on div "Previous 1 Next" at bounding box center [447, 423] width 352 height 23
click at [232, 323] on td "BCA INDRINOV0124 DPS INDRI NOVIANTI mutasi_20250831_4661 | 44 mutasi_20250831_4…" at bounding box center [220, 317] width 100 height 41
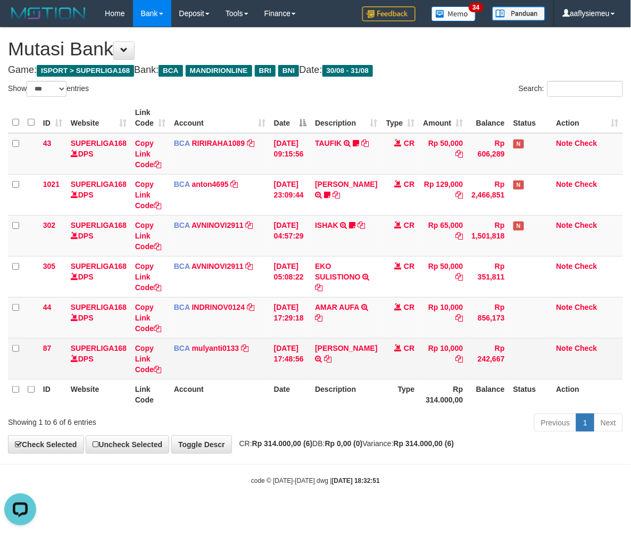
drag, startPoint x: 378, startPoint y: 369, endPoint x: 426, endPoint y: 366, distance: 47.9
click at [382, 369] on td "CR" at bounding box center [400, 358] width 37 height 41
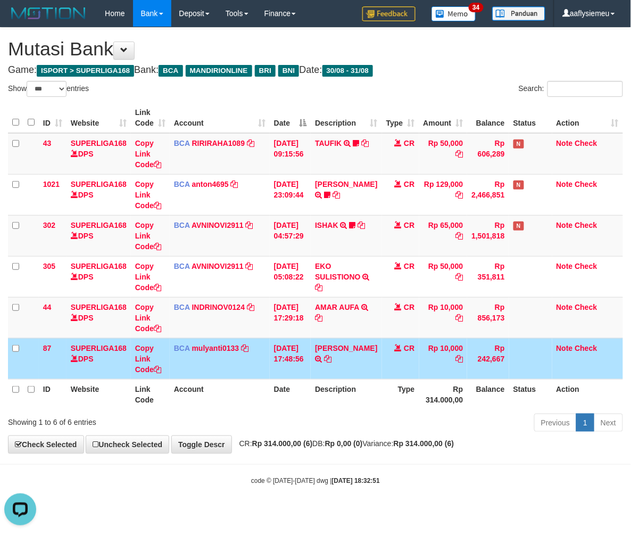
click at [365, 399] on th "Description" at bounding box center [346, 394] width 71 height 30
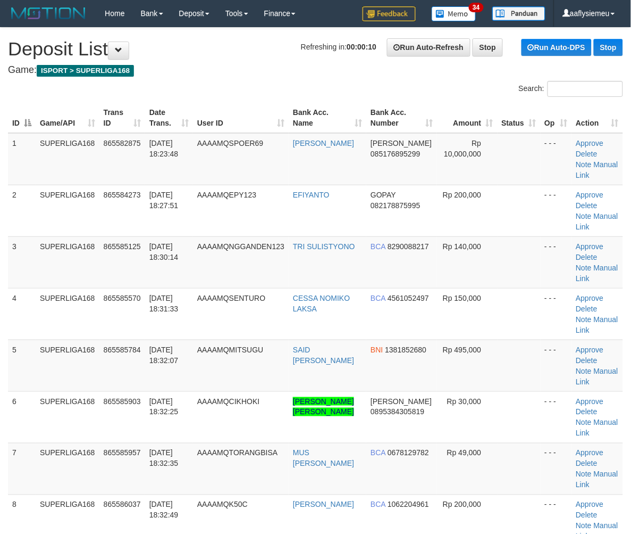
click at [8, 332] on td "4" at bounding box center [22, 314] width 28 height 52
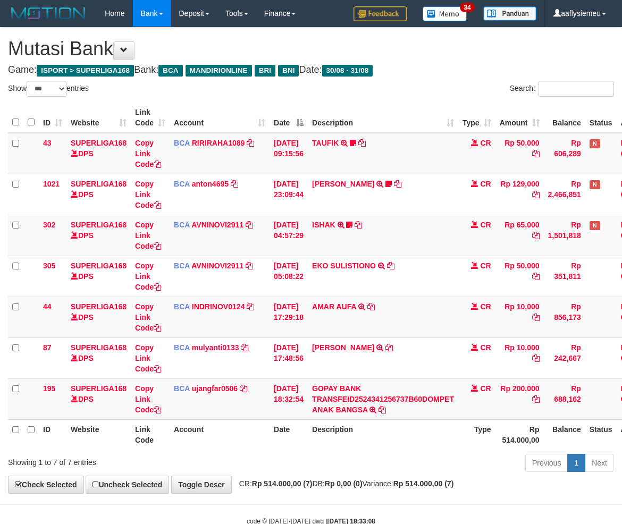
select select "***"
drag, startPoint x: 317, startPoint y: 412, endPoint x: 196, endPoint y: 420, distance: 121.6
click at [317, 412] on td "GOPAY BANK TRANSFEID2524341256737B60DOMPET ANAK BANGSA TRSF E-BANKING CR 3108/F…" at bounding box center [383, 399] width 151 height 41
select select "***"
click at [302, 392] on td "31/08/2025 18:32:54" at bounding box center [289, 399] width 38 height 41
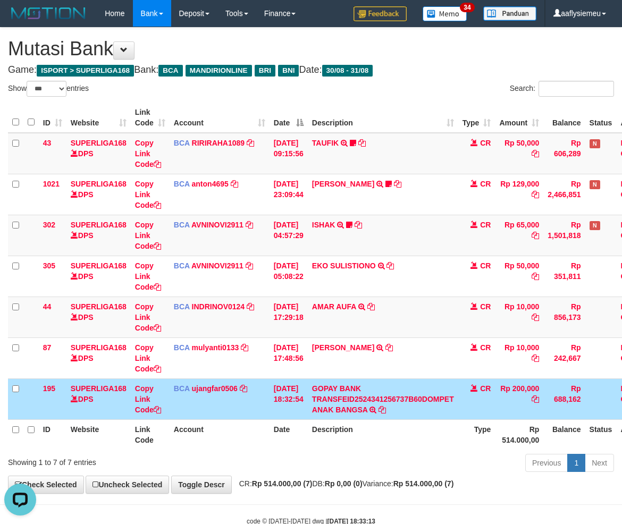
click at [293, 432] on th "Date" at bounding box center [289, 435] width 38 height 30
click at [291, 432] on th "Date" at bounding box center [289, 435] width 38 height 30
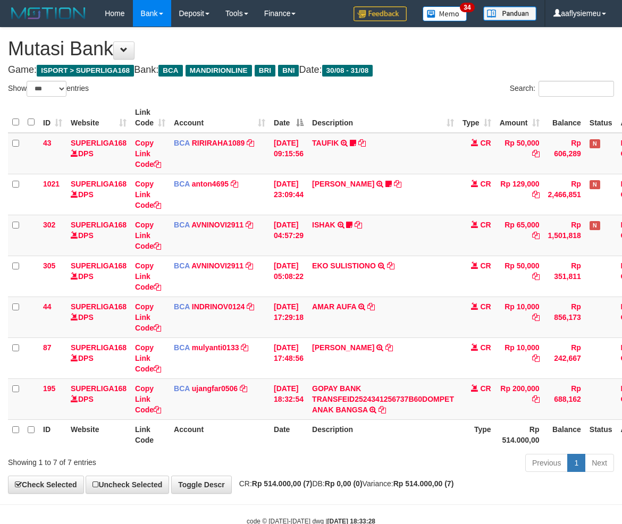
select select "***"
click at [299, 413] on td "[DATE] 18:32:54" at bounding box center [289, 399] width 38 height 41
select select "***"
click at [288, 427] on th "Date" at bounding box center [289, 435] width 38 height 30
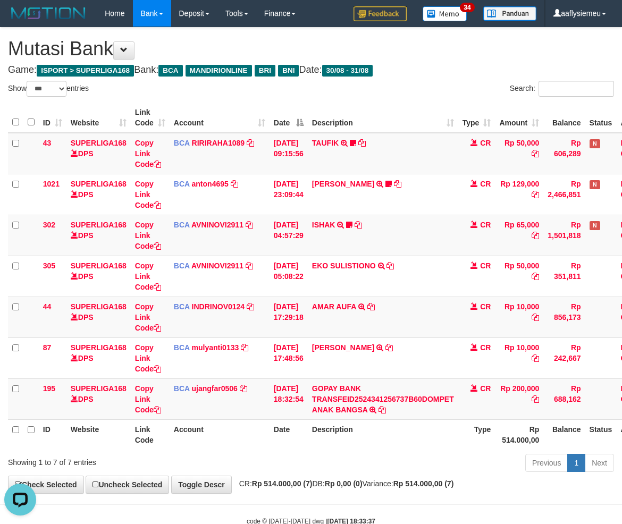
drag, startPoint x: 157, startPoint y: 418, endPoint x: 1, endPoint y: 437, distance: 158.0
click at [157, 419] on table "ID Website Link Code Account Date Description Type Amount Balance Status Action…" at bounding box center [334, 276] width 652 height 347
select select "***"
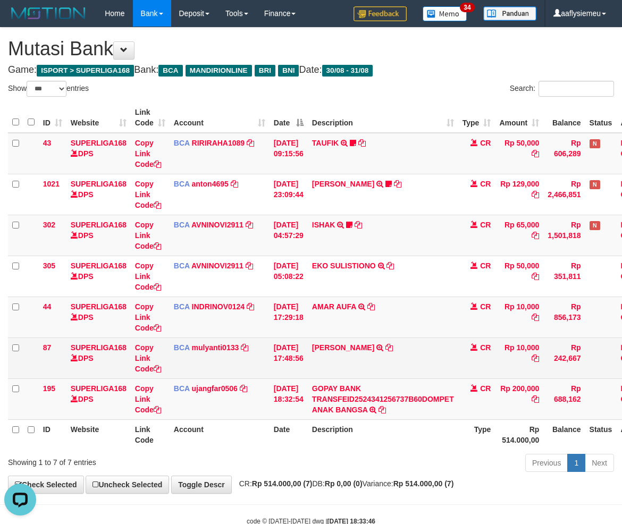
click at [304, 363] on td "[DATE] 17:48:56" at bounding box center [289, 358] width 38 height 41
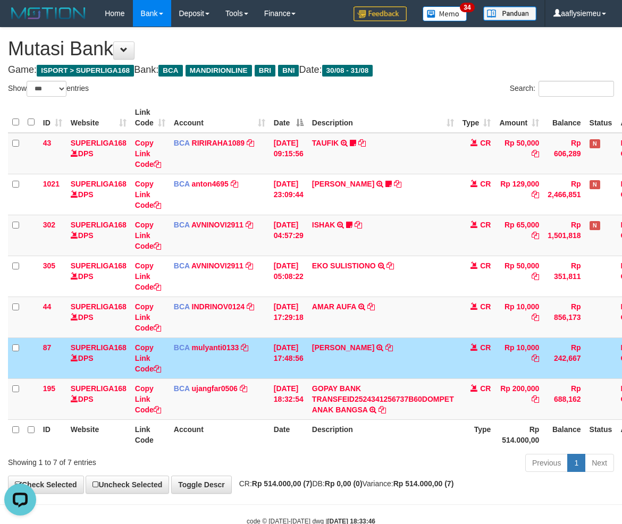
drag, startPoint x: 621, startPoint y: 369, endPoint x: 581, endPoint y: 382, distance: 41.4
click at [617, 370] on td at bounding box center [601, 358] width 31 height 41
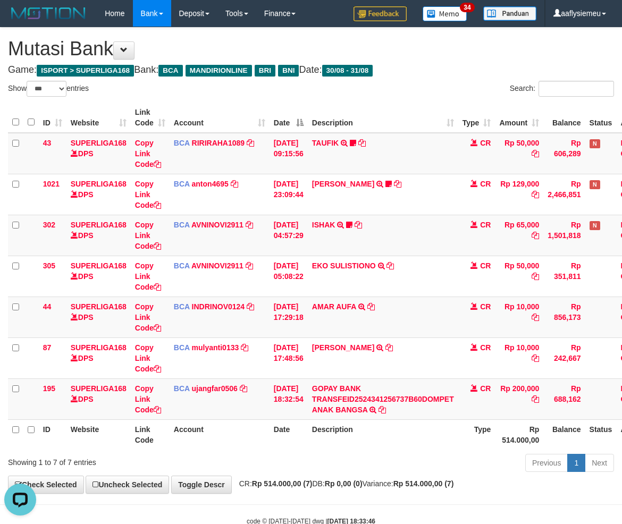
drag, startPoint x: 126, startPoint y: 444, endPoint x: 2, endPoint y: 444, distance: 123.9
click at [123, 444] on th "Website" at bounding box center [98, 435] width 64 height 30
click at [194, 401] on td "BCA ujangfar0506 DPS UJANG FARHAN mutasi_20250831_4882 | 195 mutasi_20250831_48…" at bounding box center [220, 399] width 100 height 41
select select "***"
click at [400, 434] on th "Description" at bounding box center [383, 435] width 151 height 30
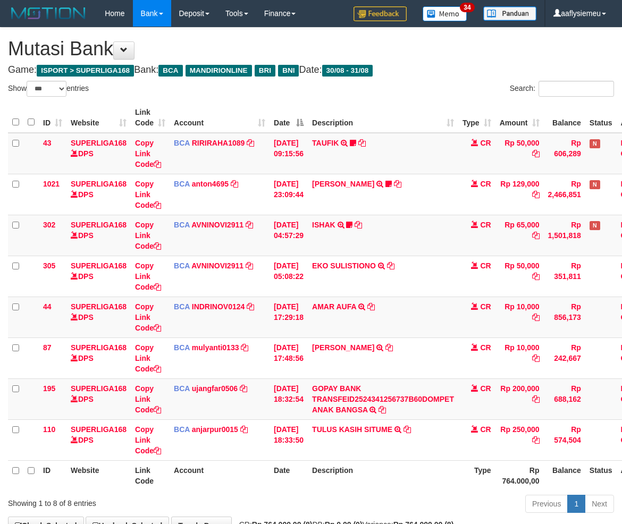
select select "***"
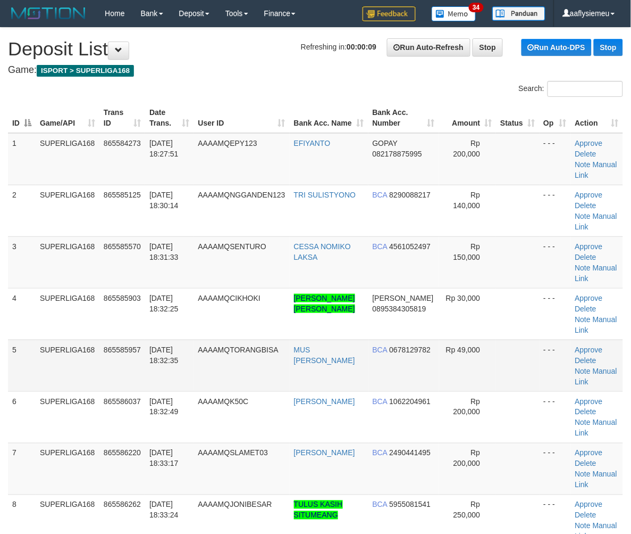
click at [109, 362] on td "865585957" at bounding box center [122, 365] width 46 height 52
click at [49, 365] on td "SUPERLIGA168" at bounding box center [68, 365] width 64 height 52
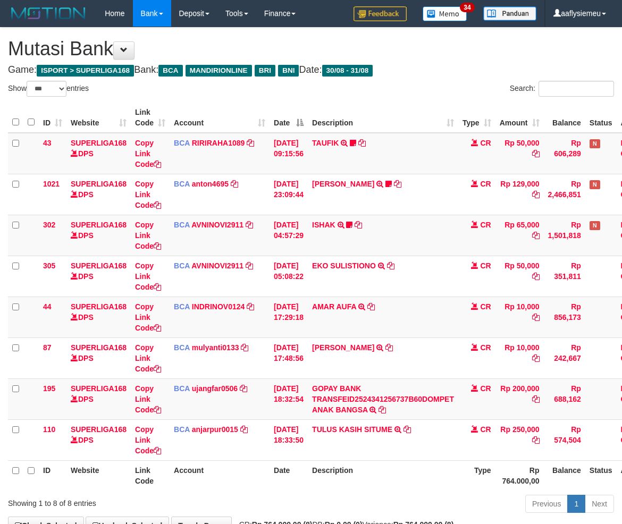
select select "***"
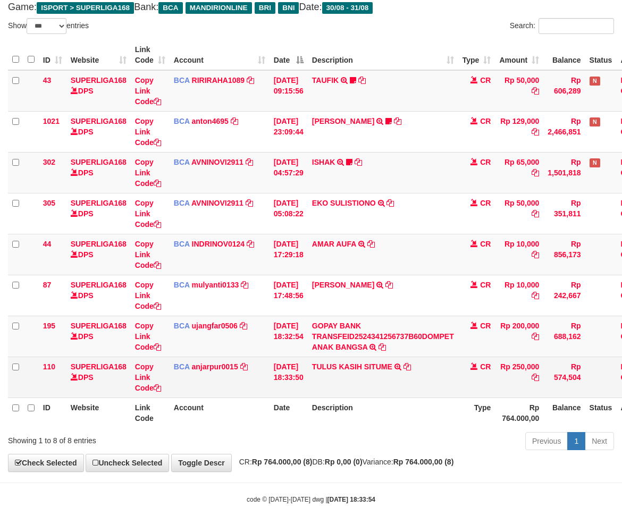
scroll to position [70, 0]
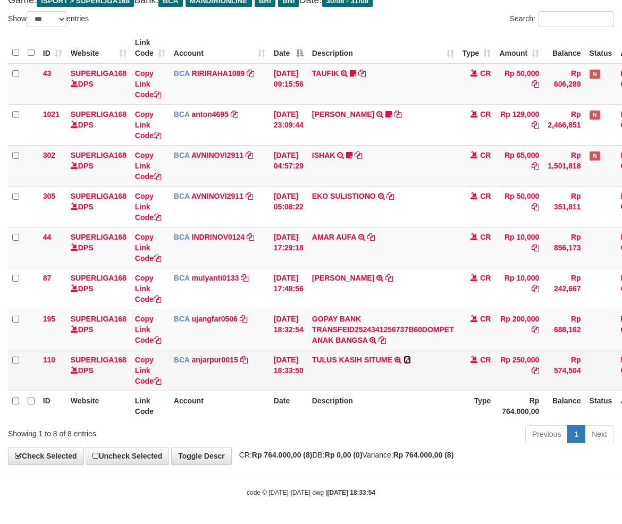
click at [411, 357] on icon at bounding box center [407, 359] width 7 height 7
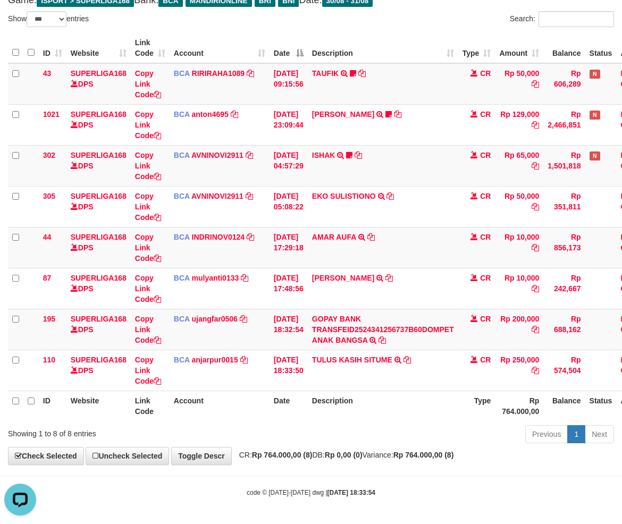
scroll to position [0, 0]
drag, startPoint x: 346, startPoint y: 450, endPoint x: 447, endPoint y: 443, distance: 100.8
click at [348, 450] on div "**********" at bounding box center [311, 211] width 622 height 507
click at [403, 437] on div "Previous 1 Next" at bounding box center [441, 435] width 347 height 23
click at [374, 446] on div "Previous 1 Next" at bounding box center [441, 435] width 347 height 23
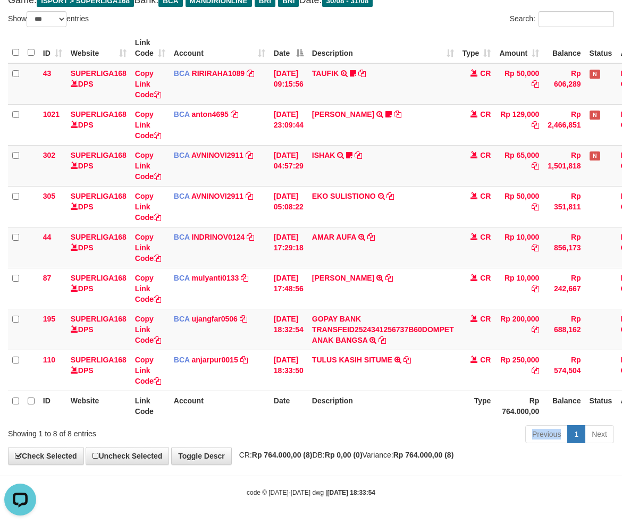
click at [374, 446] on div "Previous 1 Next" at bounding box center [441, 435] width 347 height 23
click at [362, 428] on div "Previous 1 Next" at bounding box center [441, 435] width 347 height 23
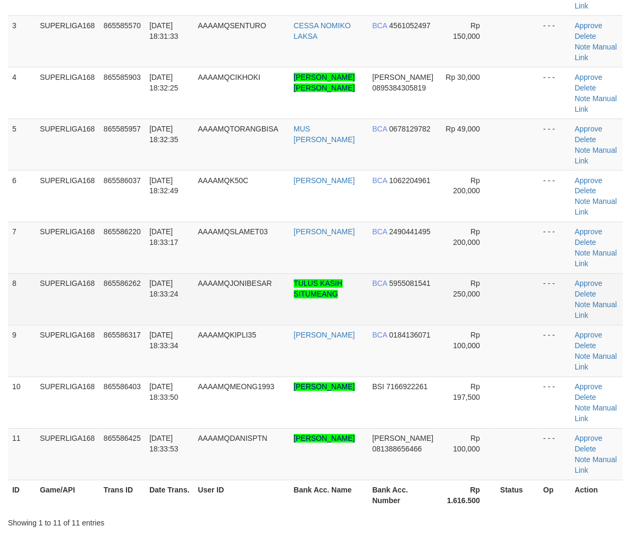
scroll to position [220, 0]
click at [109, 285] on span "865586262" at bounding box center [122, 284] width 37 height 9
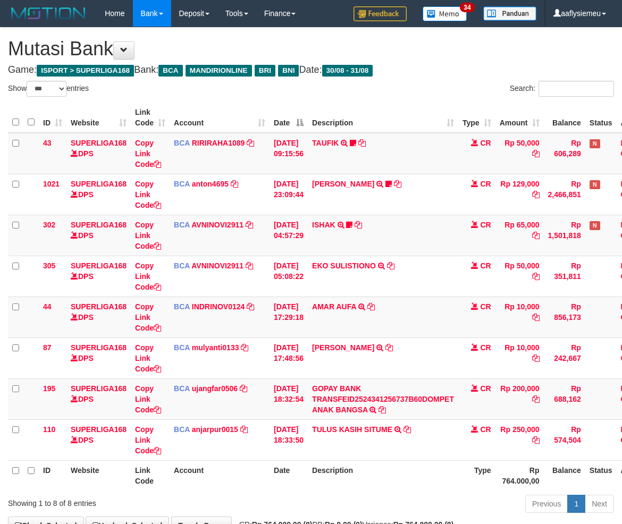
select select "***"
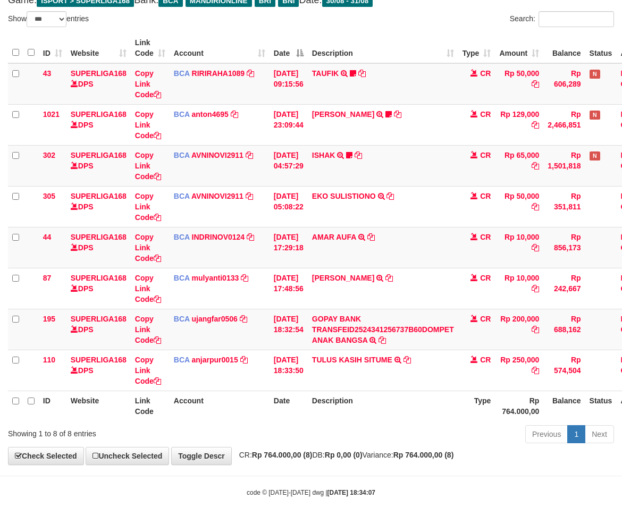
click at [371, 439] on div "Previous 1 Next" at bounding box center [441, 435] width 347 height 23
drag, startPoint x: 370, startPoint y: 439, endPoint x: 493, endPoint y: 397, distance: 129.4
click at [372, 438] on div "Previous 1 Next" at bounding box center [441, 435] width 347 height 23
click at [376, 471] on body "Toggle navigation Home Bank Account List Load By Website Group [ISPORT] SUPERLI…" at bounding box center [311, 227] width 622 height 594
click at [377, 471] on body "Toggle navigation Home Bank Account List Load By Website Group [ISPORT] SUPERLI…" at bounding box center [311, 227] width 622 height 594
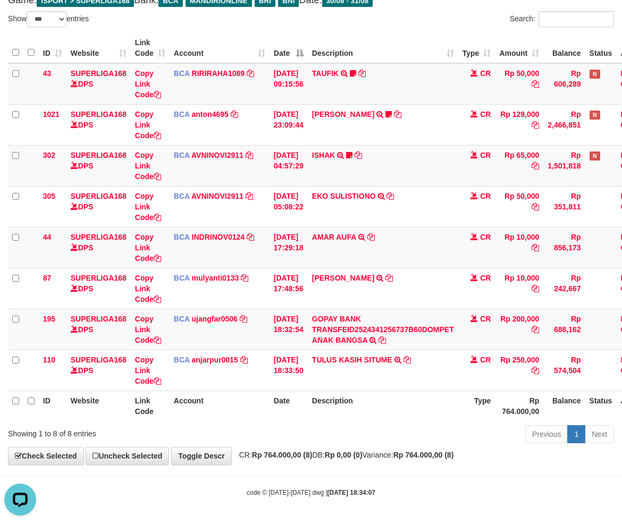
scroll to position [0, 0]
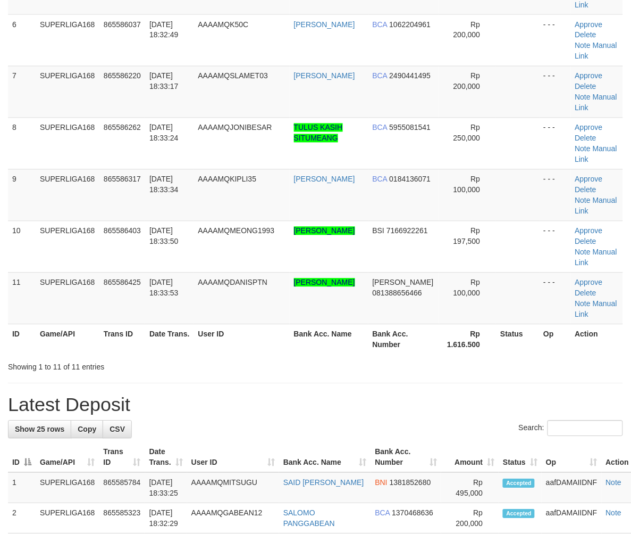
drag, startPoint x: 49, startPoint y: 329, endPoint x: 1, endPoint y: 366, distance: 61.1
click at [45, 337] on th "Game/API" at bounding box center [68, 339] width 64 height 30
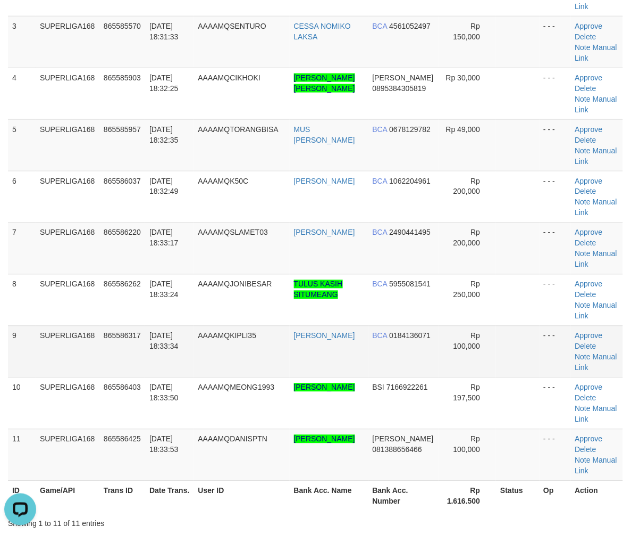
drag, startPoint x: 128, startPoint y: 327, endPoint x: 122, endPoint y: 330, distance: 5.9
click at [127, 327] on td "865586317" at bounding box center [122, 352] width 46 height 52
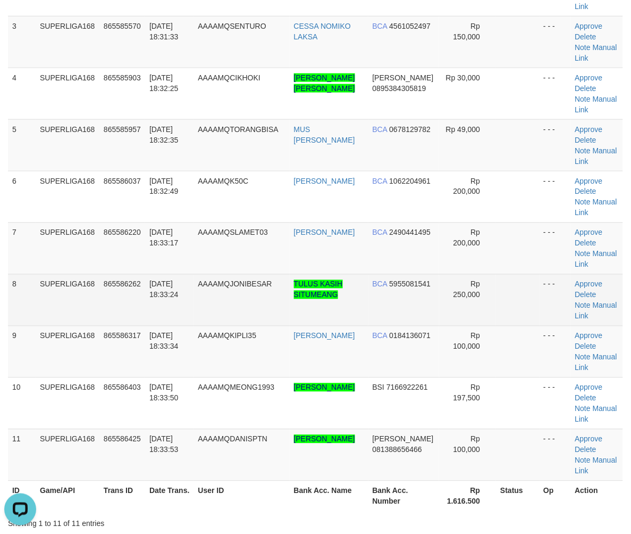
click at [38, 315] on td "SUPERLIGA168" at bounding box center [68, 300] width 64 height 52
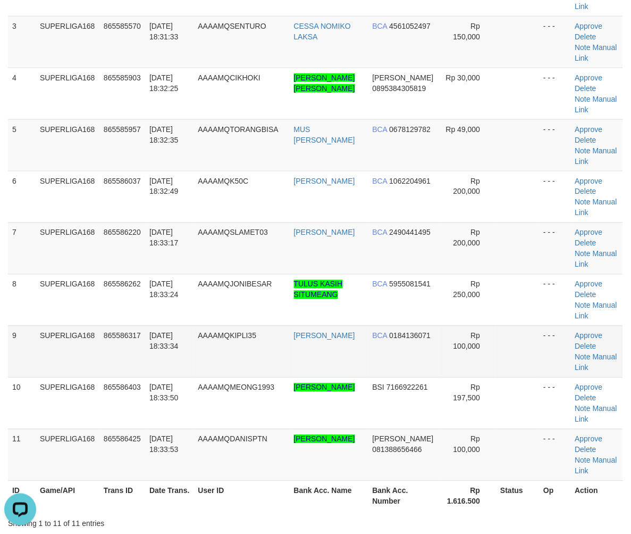
click at [88, 352] on td "SUPERLIGA168" at bounding box center [68, 352] width 64 height 52
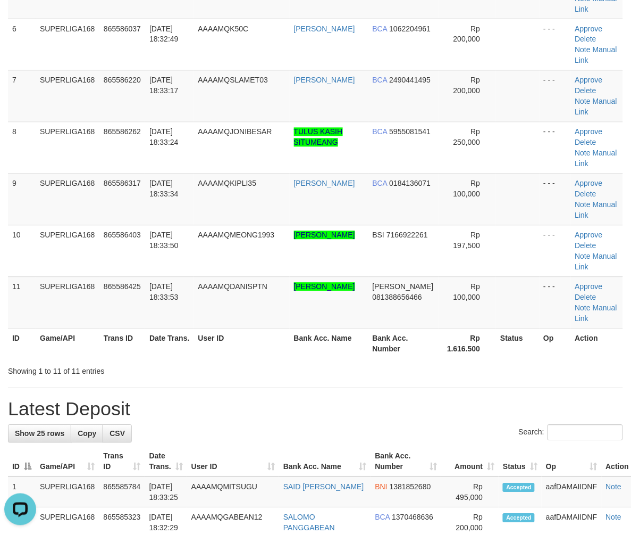
scroll to position [456, 0]
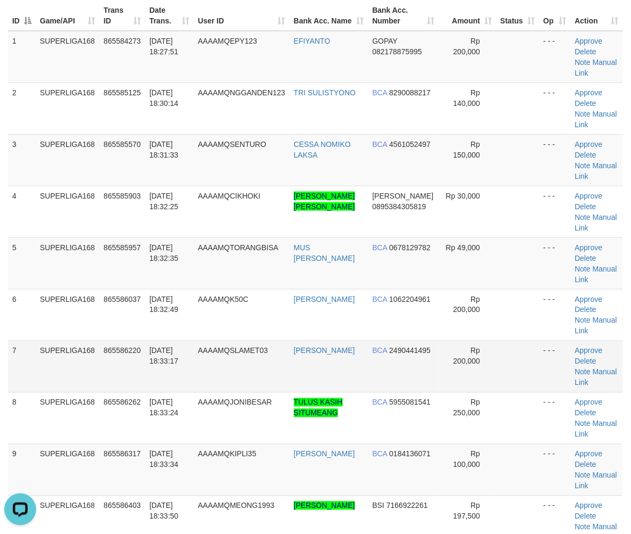
click at [76, 376] on td "SUPERLIGA168" at bounding box center [68, 366] width 64 height 52
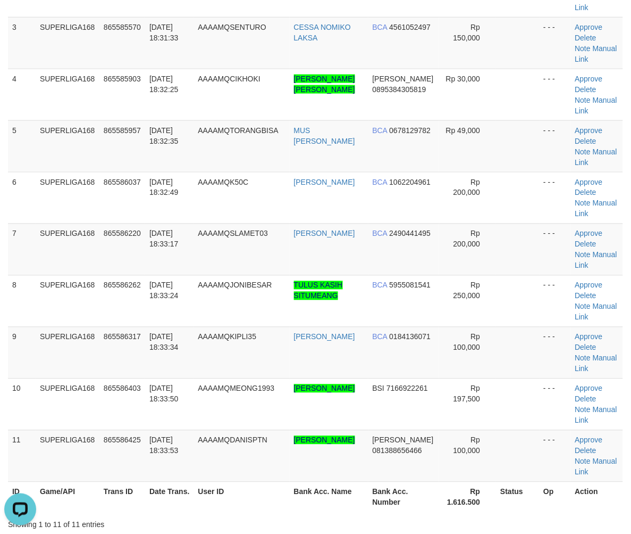
scroll to position [397, 0]
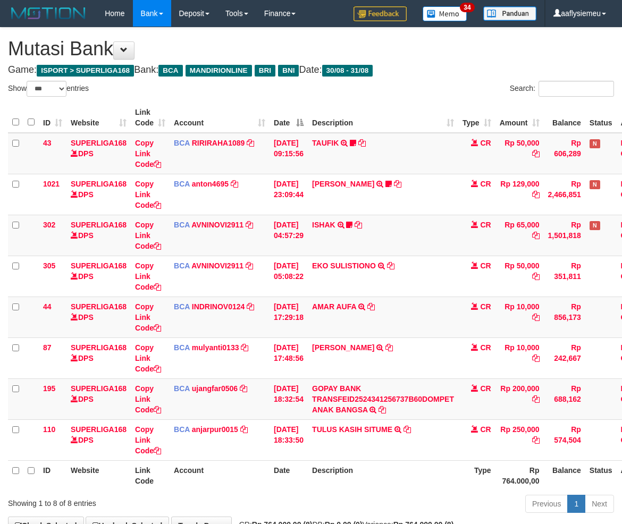
select select "***"
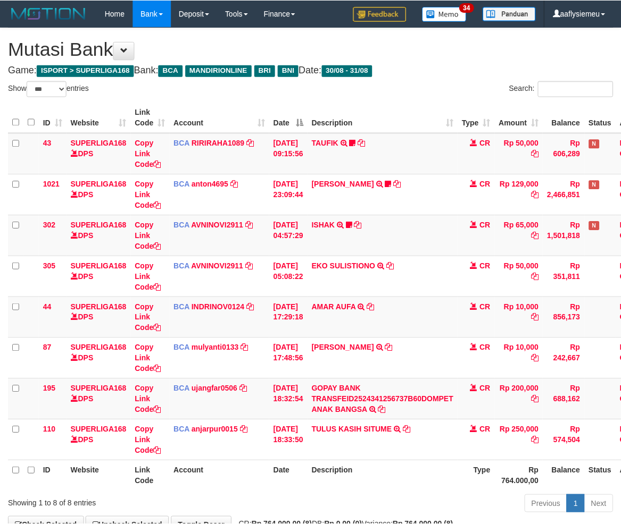
scroll to position [70, 0]
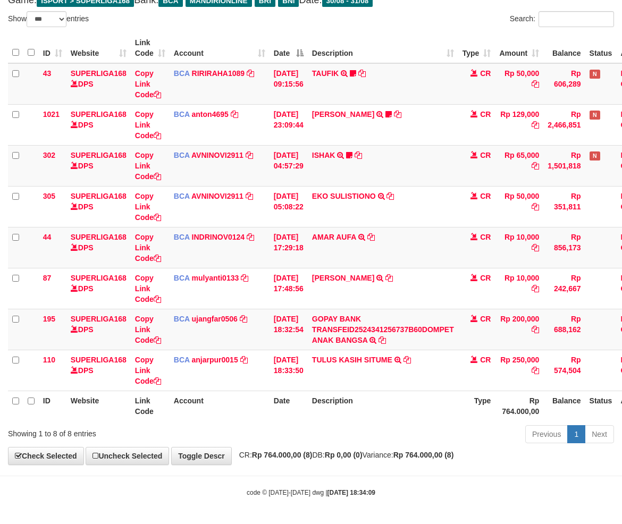
click at [355, 451] on div "**********" at bounding box center [311, 211] width 622 height 507
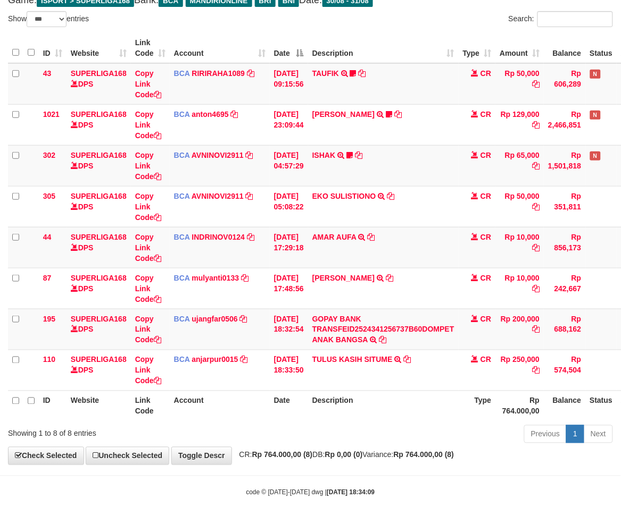
drag, startPoint x: 288, startPoint y: 471, endPoint x: 293, endPoint y: 442, distance: 30.1
click at [289, 471] on body "Toggle navigation Home Bank Account List Load By Website Group [ISPORT] SUPERLI…" at bounding box center [310, 227] width 621 height 594
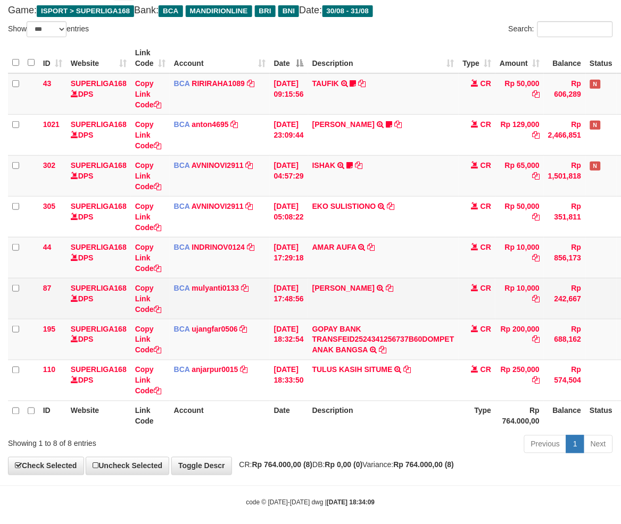
scroll to position [59, 0]
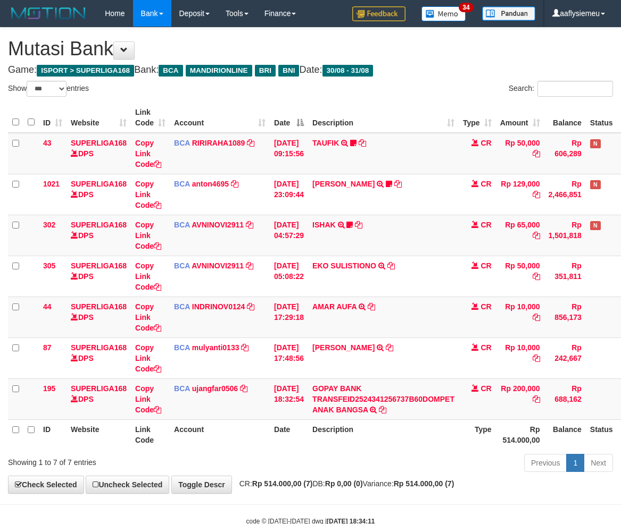
select select "***"
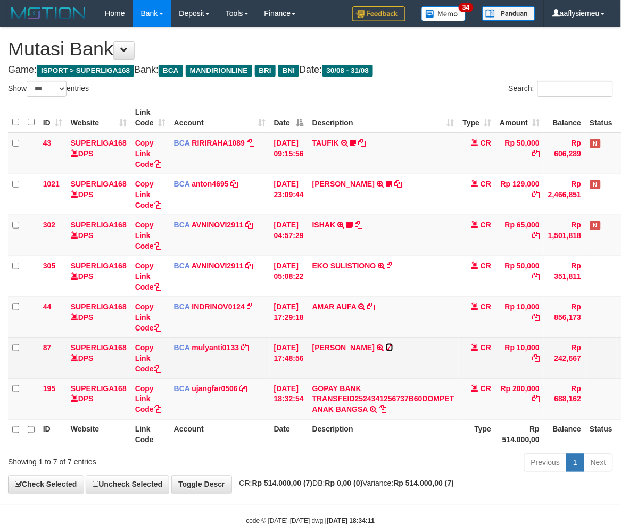
click at [386, 348] on icon at bounding box center [389, 347] width 7 height 7
click at [386, 347] on icon at bounding box center [389, 347] width 7 height 7
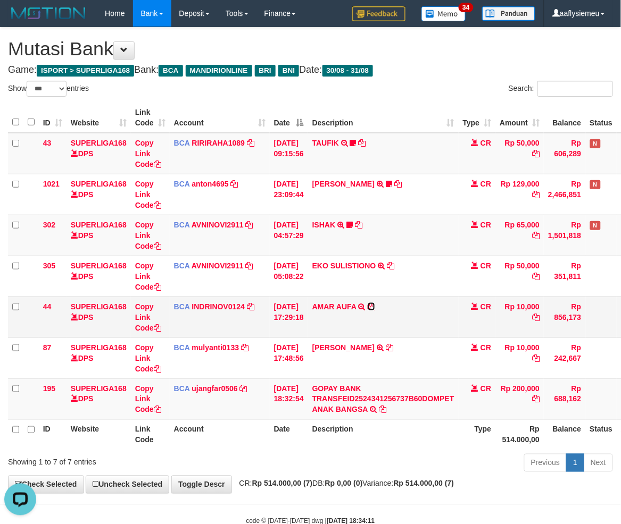
click at [375, 305] on icon at bounding box center [371, 306] width 7 height 7
drag, startPoint x: 402, startPoint y: 408, endPoint x: 419, endPoint y: 407, distance: 16.5
click at [407, 408] on td "GOPAY BANK TRANSFEID2524341256737B60DOMPET ANAK BANGSA TRSF E-BANKING CR 3108/F…" at bounding box center [383, 399] width 151 height 41
click at [311, 479] on div "**********" at bounding box center [310, 261] width 621 height 466
select select "***"
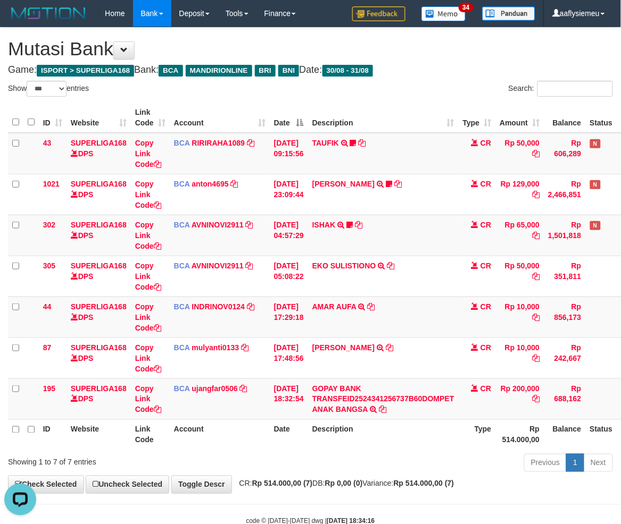
click at [398, 492] on div "**********" at bounding box center [310, 261] width 621 height 466
click at [397, 491] on div "**********" at bounding box center [310, 261] width 621 height 466
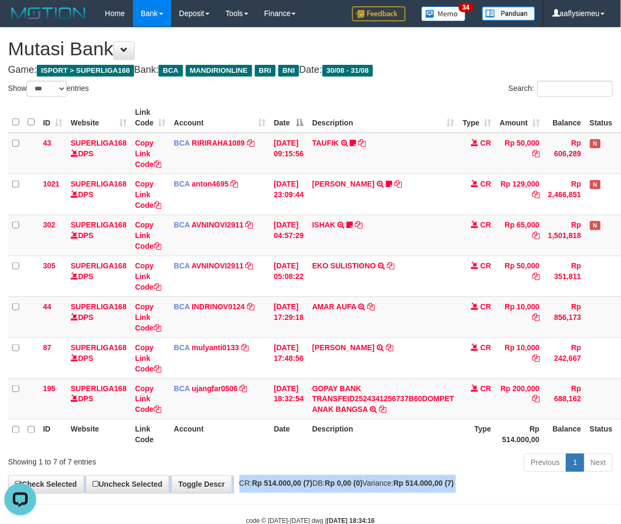
click at [397, 490] on div "**********" at bounding box center [310, 261] width 621 height 466
click at [396, 487] on span "CR: Rp 514.000,00 (7) DB: Rp 0,00 (0) Variance: Rp 514.000,00 (7)" at bounding box center [344, 484] width 220 height 9
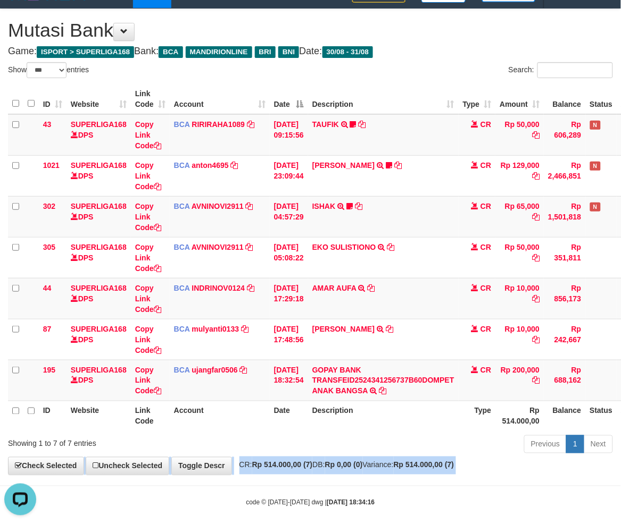
scroll to position [29, 0]
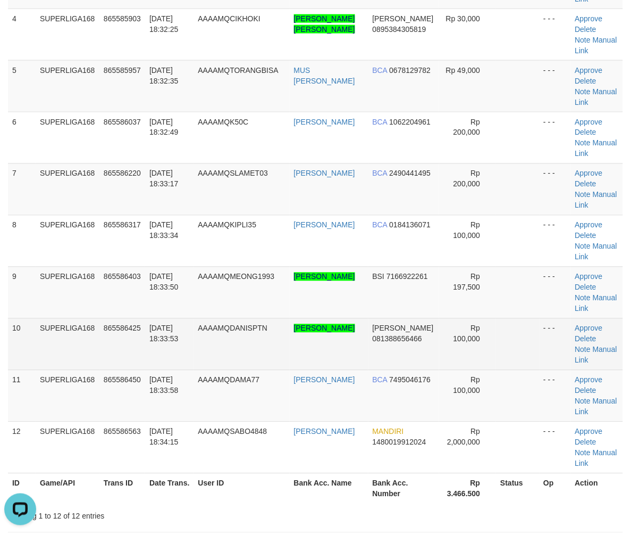
drag, startPoint x: 55, startPoint y: 317, endPoint x: 51, endPoint y: 321, distance: 6.0
click at [55, 318] on td "SUPERLIGA168" at bounding box center [68, 344] width 64 height 52
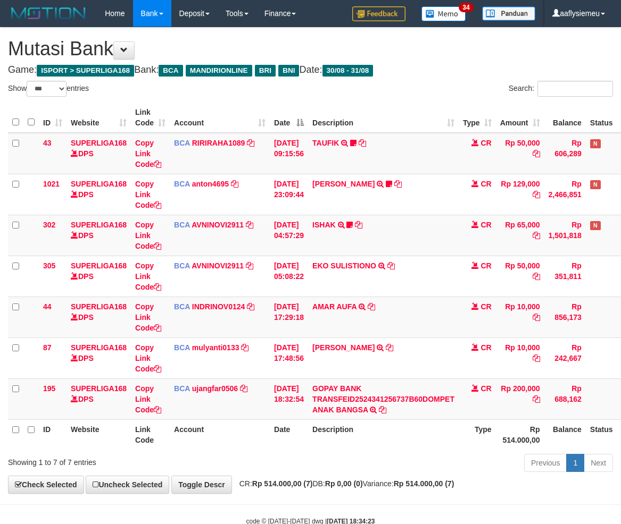
select select "***"
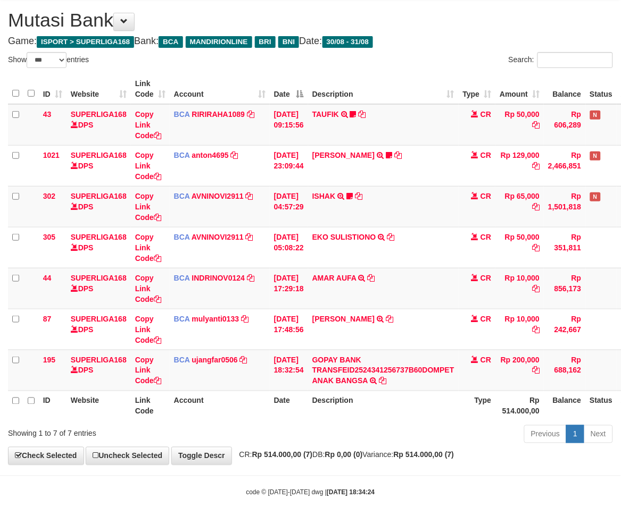
drag, startPoint x: 380, startPoint y: 418, endPoint x: 1, endPoint y: 426, distance: 379.4
click at [380, 417] on th "Description" at bounding box center [383, 406] width 151 height 30
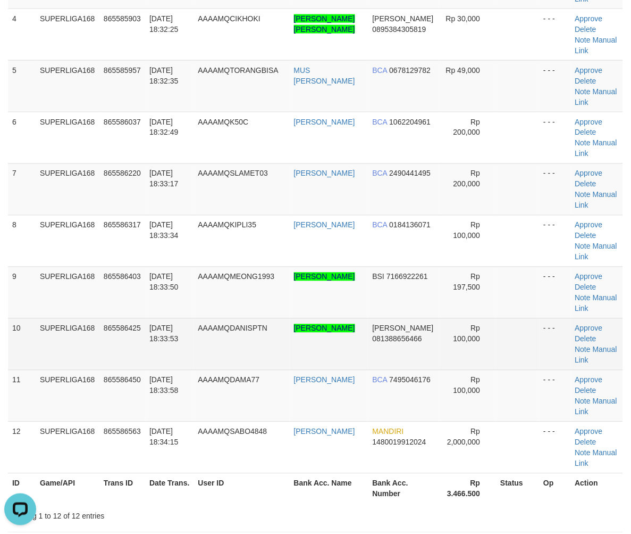
drag, startPoint x: 49, startPoint y: 317, endPoint x: 40, endPoint y: 321, distance: 9.3
click at [43, 320] on tbody "1 SUPERLIGA168 865584273 31/08/2025 18:27:51 AAAAMQEPY123 EFIYANTO GOPAY 082178…" at bounding box center [315, 164] width 615 height 620
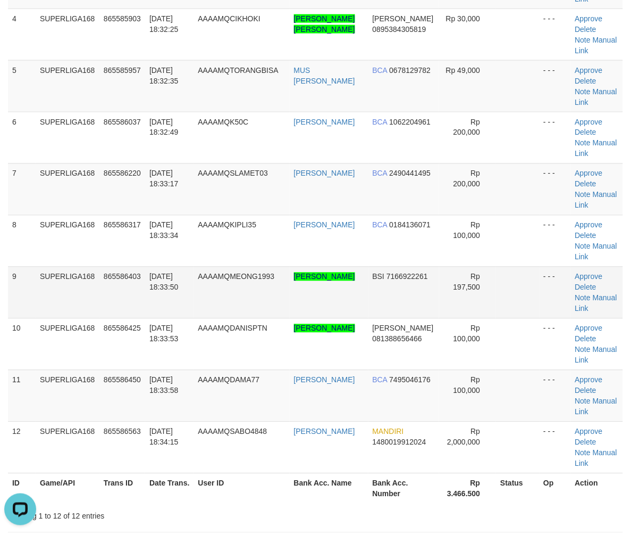
click at [13, 307] on td "9" at bounding box center [22, 292] width 28 height 52
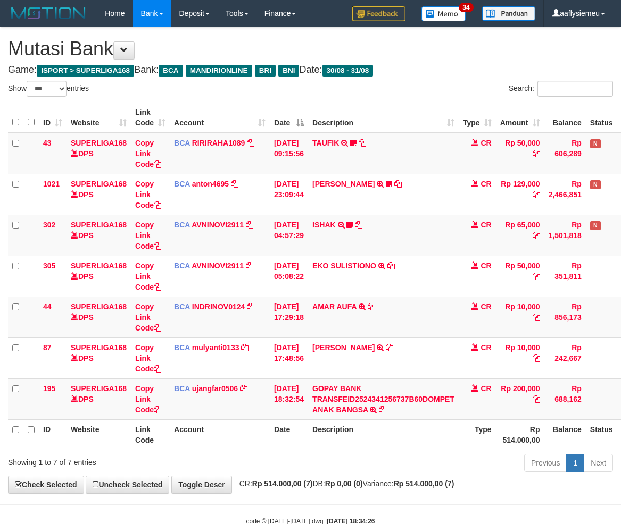
select select "***"
click at [241, 453] on div "Showing 1 to 7 of 7 entries" at bounding box center [129, 460] width 243 height 15
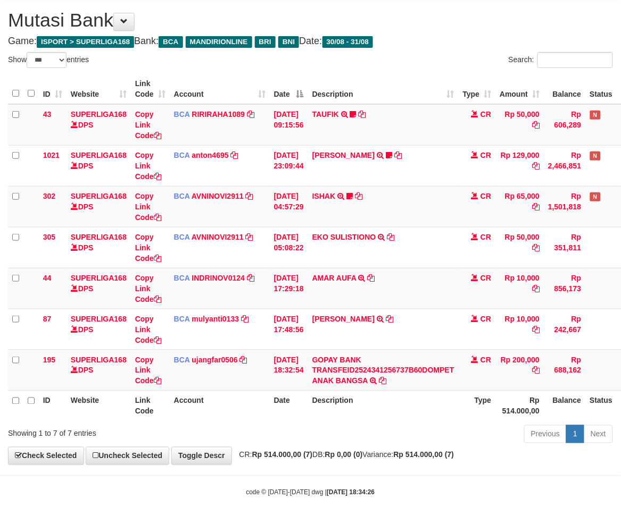
click at [301, 405] on th "Date" at bounding box center [289, 406] width 38 height 30
drag, startPoint x: 301, startPoint y: 405, endPoint x: 625, endPoint y: 351, distance: 328.4
click at [308, 401] on th "Date" at bounding box center [289, 406] width 38 height 30
click at [380, 387] on td "GOPAY BANK TRANSFEID2524341256737B60DOMPET ANAK BANGSA TRSF E-BANKING CR 3108/F…" at bounding box center [383, 370] width 151 height 41
click at [308, 410] on th "Date" at bounding box center [289, 406] width 38 height 30
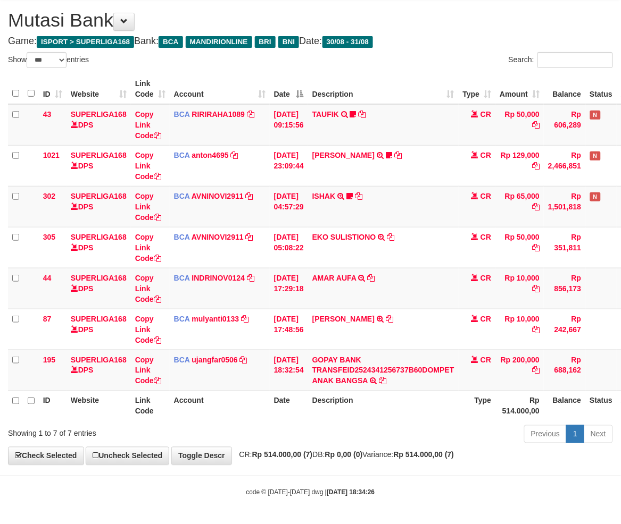
click at [308, 410] on th "Date" at bounding box center [289, 406] width 38 height 30
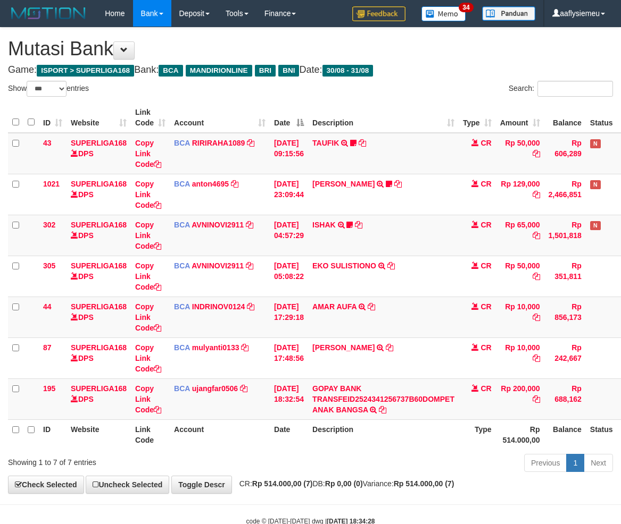
select select "***"
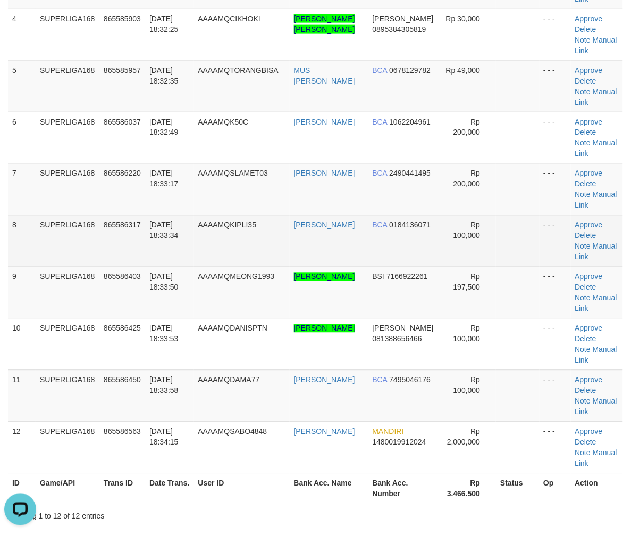
click at [206, 250] on td "AAAAMQKIPLI35" at bounding box center [242, 241] width 96 height 52
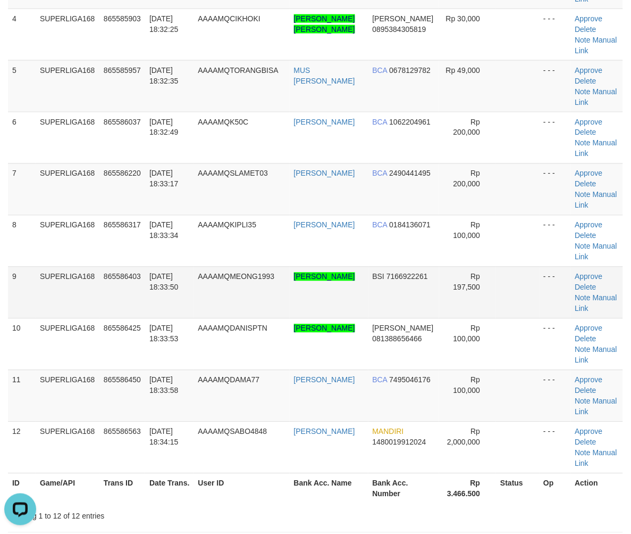
drag, startPoint x: 72, startPoint y: 303, endPoint x: 68, endPoint y: 306, distance: 5.5
click at [70, 305] on td "SUPERLIGA168" at bounding box center [68, 292] width 64 height 52
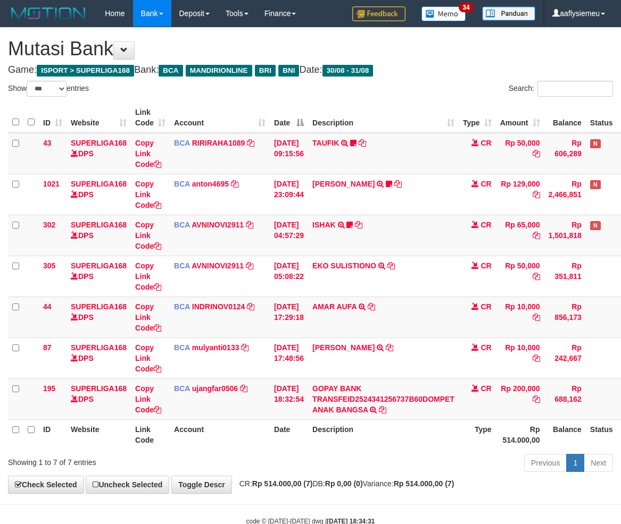
select select "***"
click at [389, 420] on th "Description" at bounding box center [383, 435] width 151 height 30
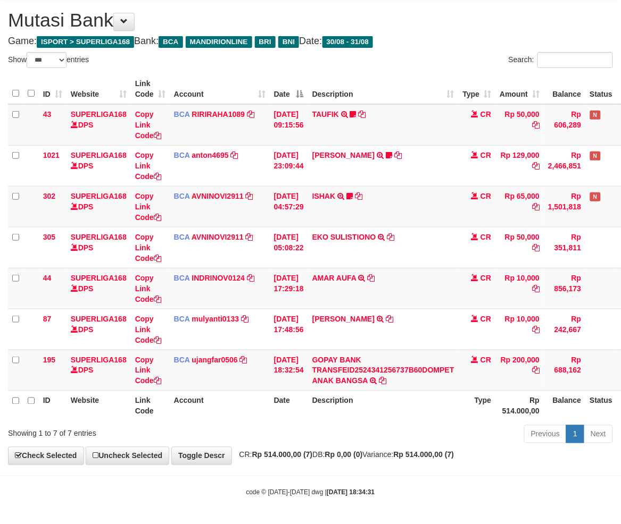
drag, startPoint x: 378, startPoint y: 400, endPoint x: 385, endPoint y: 399, distance: 7.0
click at [380, 403] on th "Description" at bounding box center [383, 406] width 151 height 30
click at [379, 422] on div "ID Website Link Code Account Date Description Type Amount Balance Status Action…" at bounding box center [310, 248] width 621 height 354
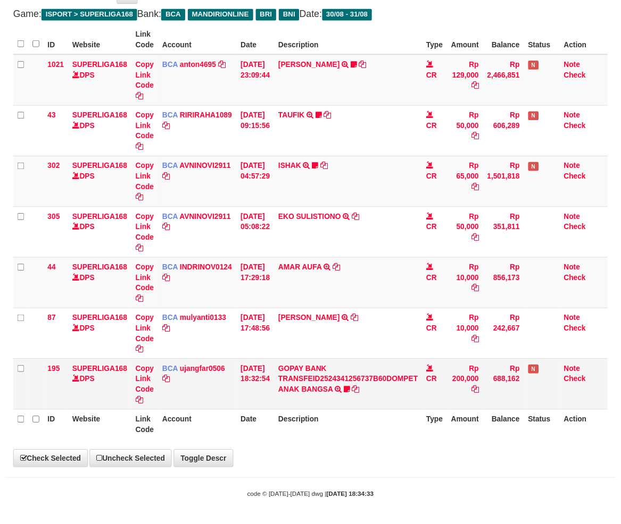
scroll to position [29, 0]
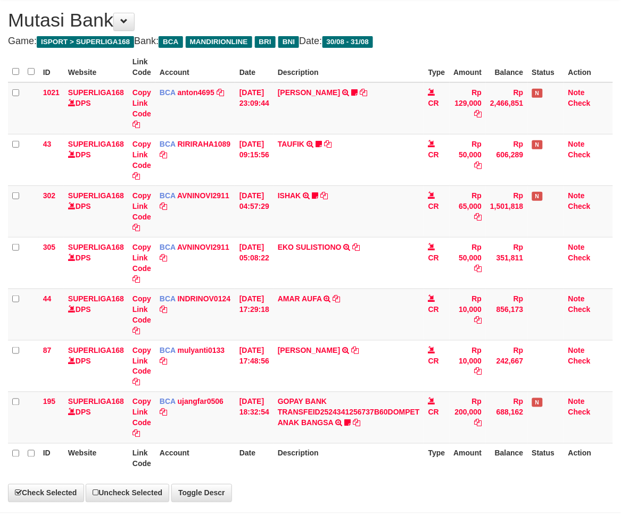
click at [353, 444] on th "Description" at bounding box center [348, 459] width 151 height 30
select select "***"
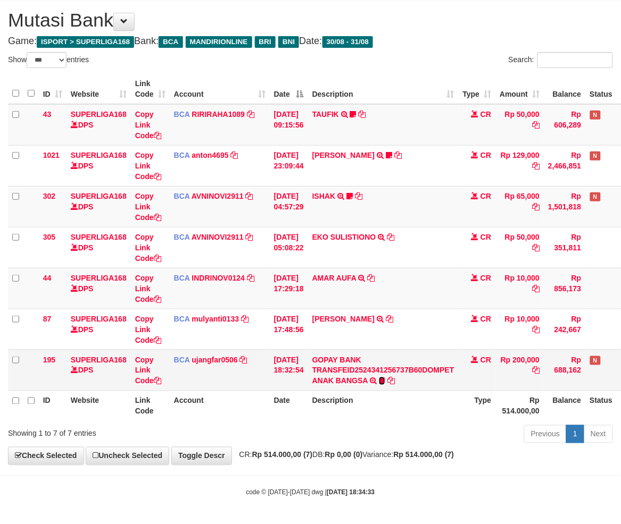
click at [385, 383] on icon at bounding box center [382, 381] width 6 height 7
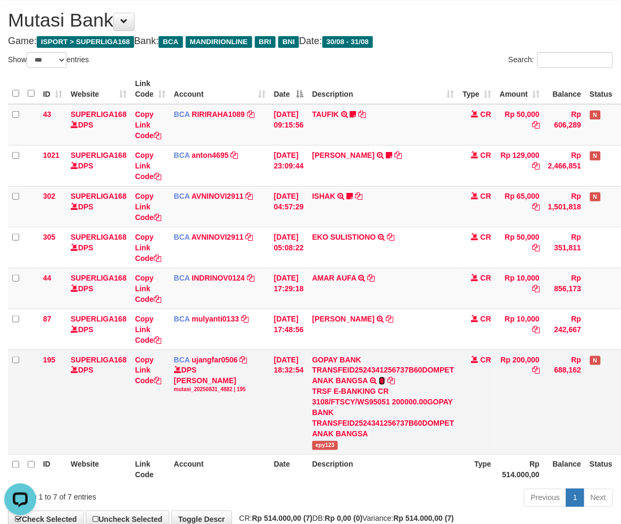
scroll to position [0, 0]
click at [332, 438] on td "GOPAY BANK TRANSFEID2524341256737B60DOMPET ANAK BANGSA TRSF E-BANKING CR 3108/F…" at bounding box center [383, 402] width 151 height 105
click at [332, 442] on span "epy123" at bounding box center [325, 446] width 26 height 9
click at [332, 443] on span "epy123" at bounding box center [325, 446] width 26 height 9
copy span "epy123"
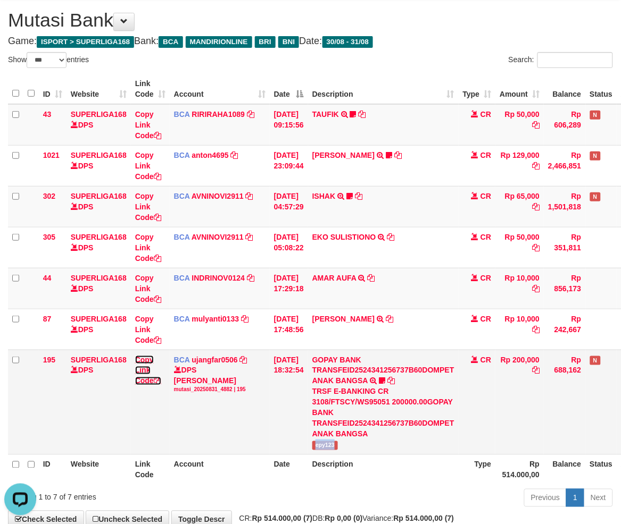
click at [140, 377] on link "Copy Link Code" at bounding box center [148, 371] width 26 height 30
copy span "epy123"
click at [140, 377] on link "Copy Link Code" at bounding box center [148, 371] width 26 height 30
drag, startPoint x: 445, startPoint y: 428, endPoint x: 470, endPoint y: 422, distance: 26.2
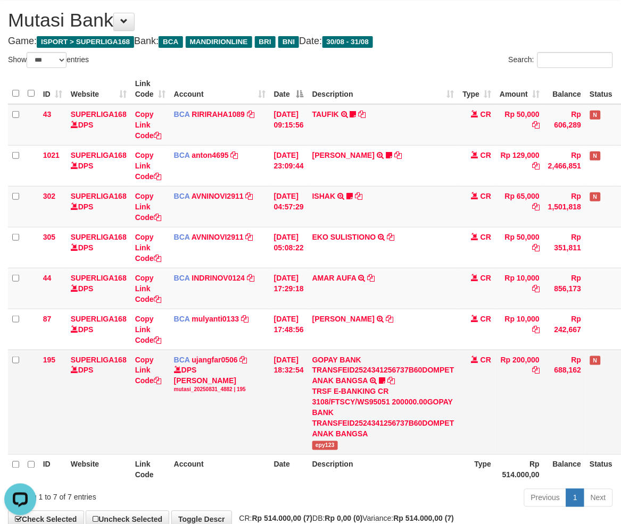
click at [444, 428] on div "TRSF E-BANKING CR 3108/FTSCY/WS95051 200000.00GOPAY BANK TRANSFEID2524341256737…" at bounding box center [383, 413] width 142 height 53
click at [413, 405] on div "TRSF E-BANKING CR 3108/FTSCY/WS95051 200000.00GOPAY BANK TRANSFEID2524341256737…" at bounding box center [383, 413] width 142 height 53
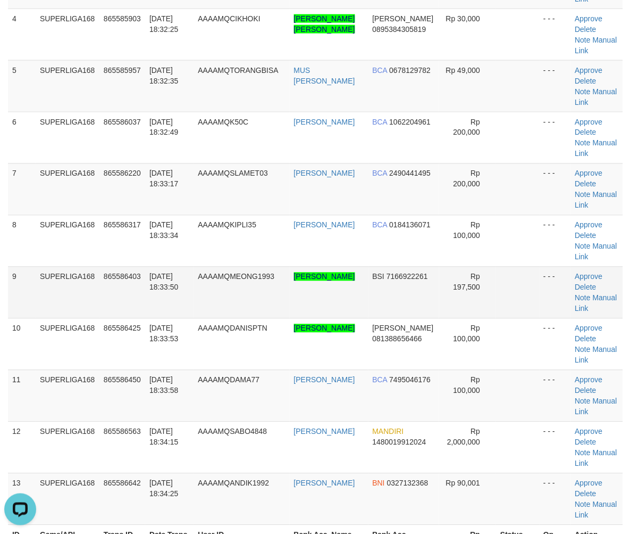
click at [70, 275] on td "SUPERLIGA168" at bounding box center [68, 292] width 64 height 52
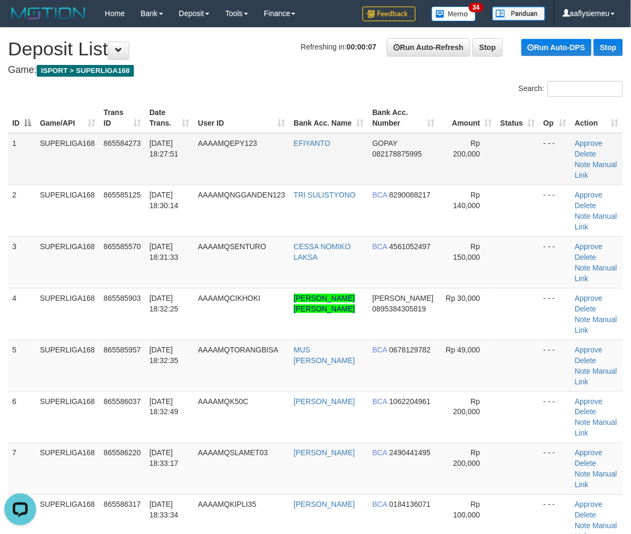
click at [601, 168] on td "Approve Delete Note Manual Link" at bounding box center [597, 159] width 52 height 52
click at [602, 165] on link "Manual Link" at bounding box center [597, 169] width 42 height 19
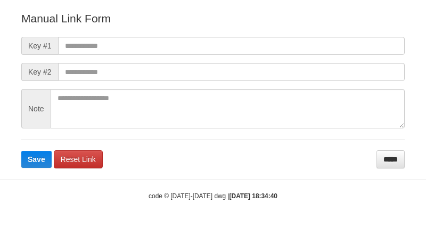
scroll to position [118, 0]
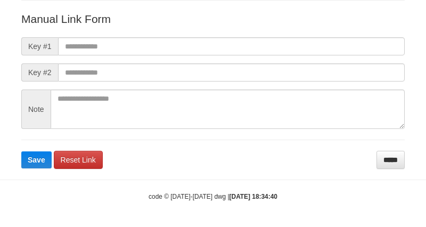
click at [101, 30] on form "Manual Link Form Key #1 Key #2 Note Save Reset Link *****" at bounding box center [212, 89] width 383 height 157
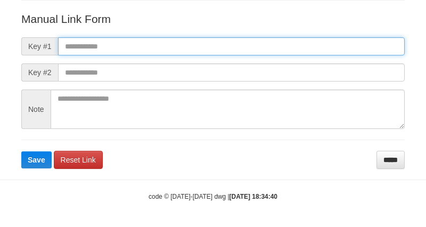
click at [94, 48] on input "text" at bounding box center [231, 46] width 346 height 18
paste input "**********"
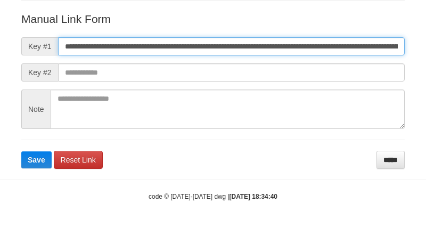
scroll to position [0, 768]
type input "**********"
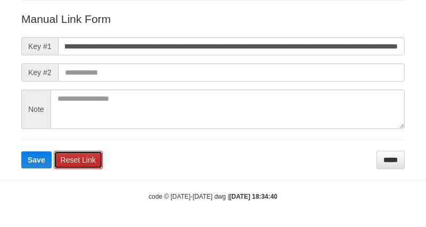
click at [62, 153] on link "Reset Link" at bounding box center [78, 160] width 49 height 18
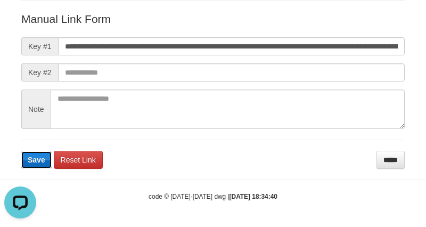
click at [35, 162] on span "Save" at bounding box center [37, 159] width 18 height 9
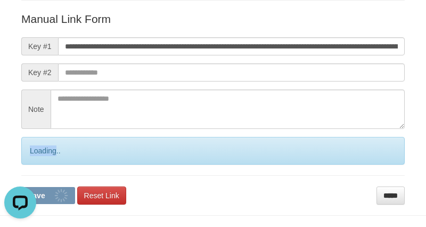
click at [35, 162] on div "Loading.." at bounding box center [212, 151] width 383 height 28
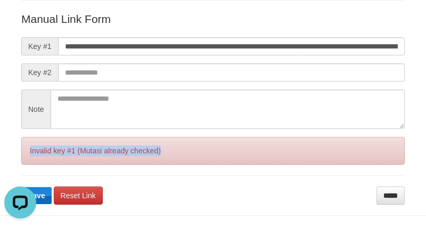
click at [35, 162] on div "Invalid key #1 (Mutasi already checked)" at bounding box center [212, 151] width 383 height 28
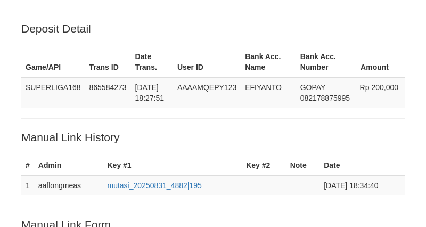
scroll to position [205, 0]
